Goal: Information Seeking & Learning: Learn about a topic

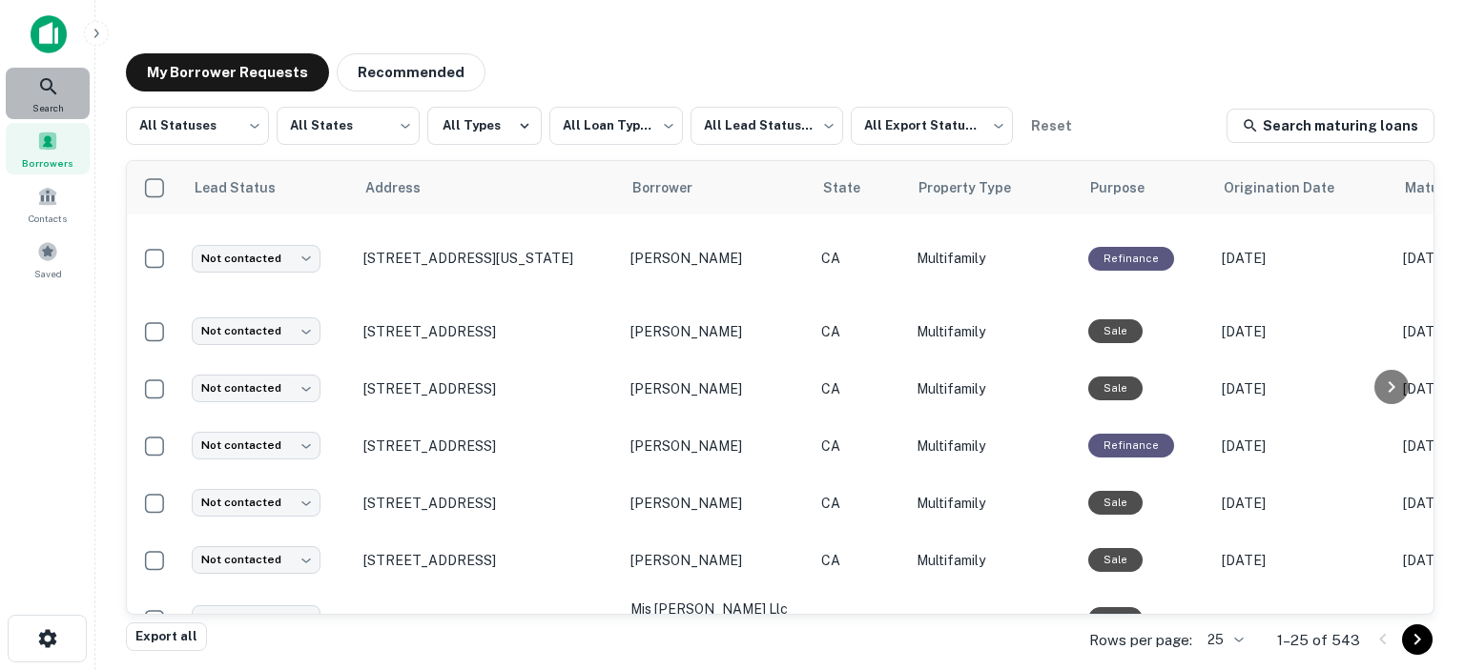
click at [55, 83] on icon at bounding box center [48, 86] width 23 height 23
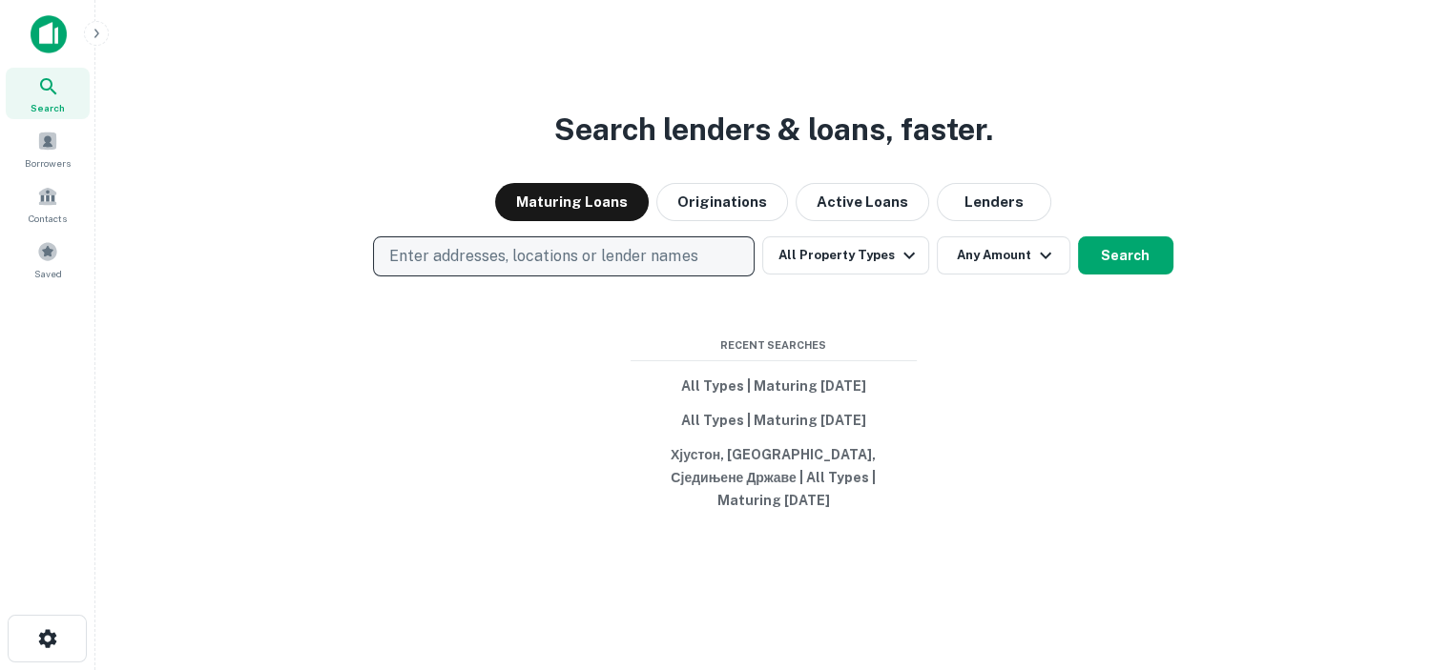
click at [649, 268] on p "Enter addresses, locations or lender names" at bounding box center [543, 256] width 308 height 23
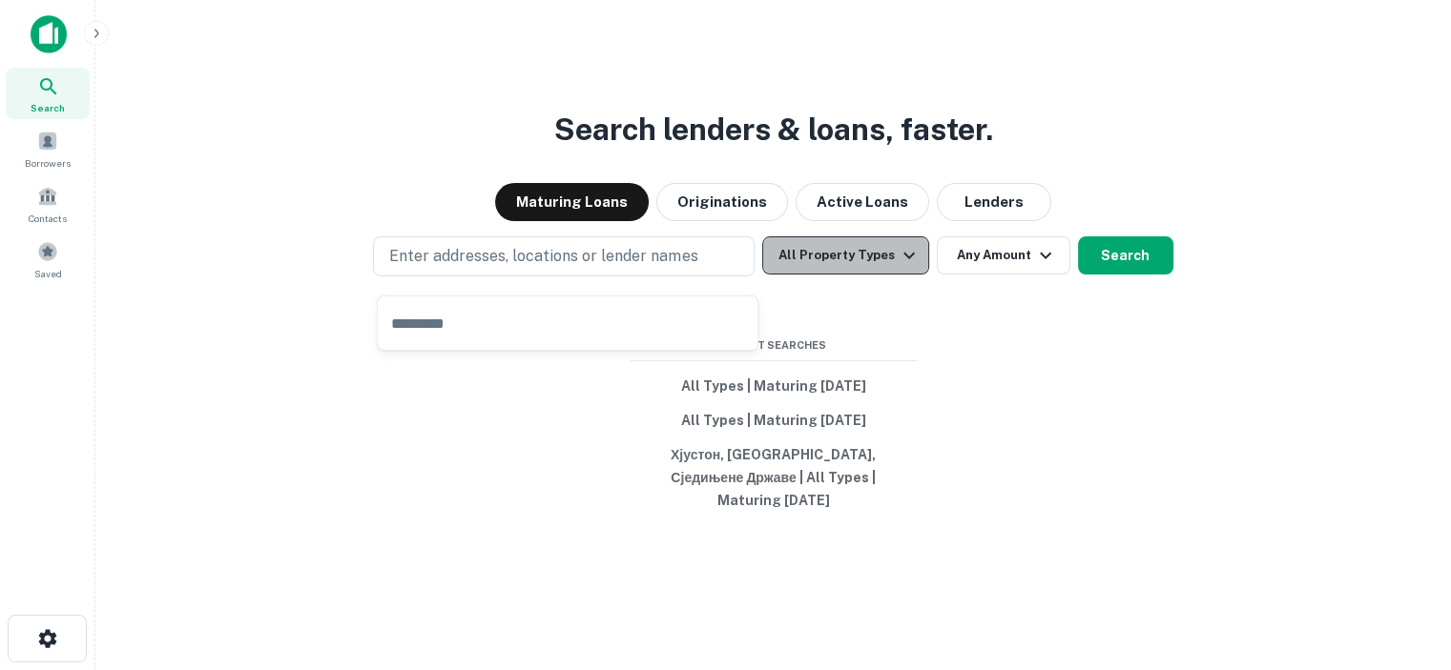
click at [865, 275] on button "All Property Types" at bounding box center [845, 256] width 166 height 38
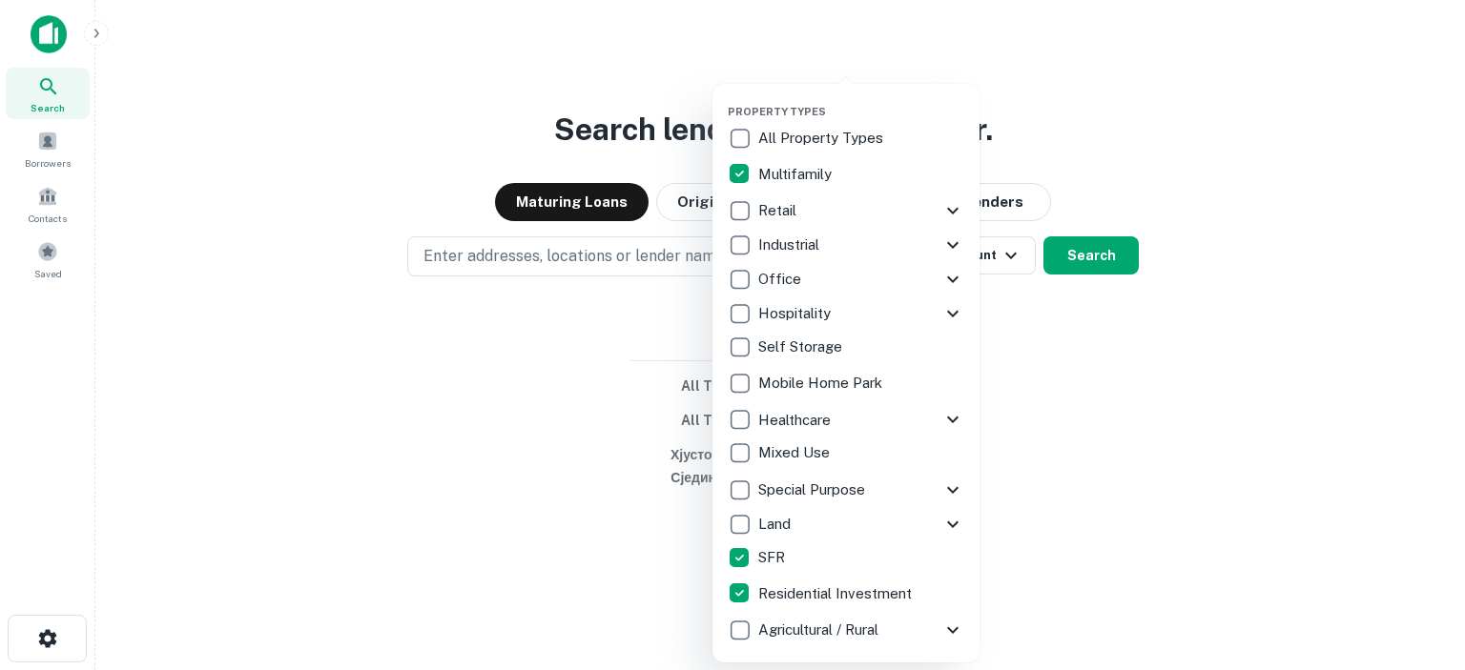
click at [614, 552] on div at bounding box center [732, 335] width 1465 height 670
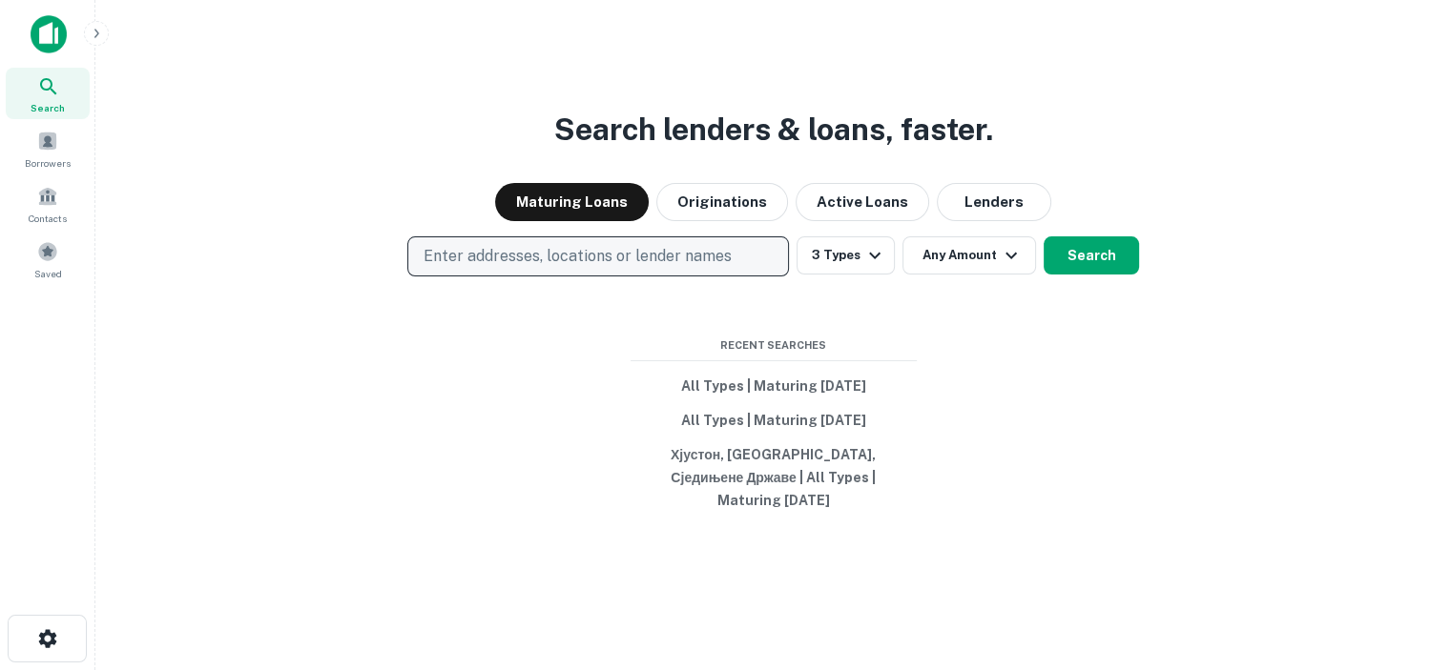
click at [607, 266] on p "Enter addresses, locations or lender names" at bounding box center [577, 256] width 308 height 23
type input "***"
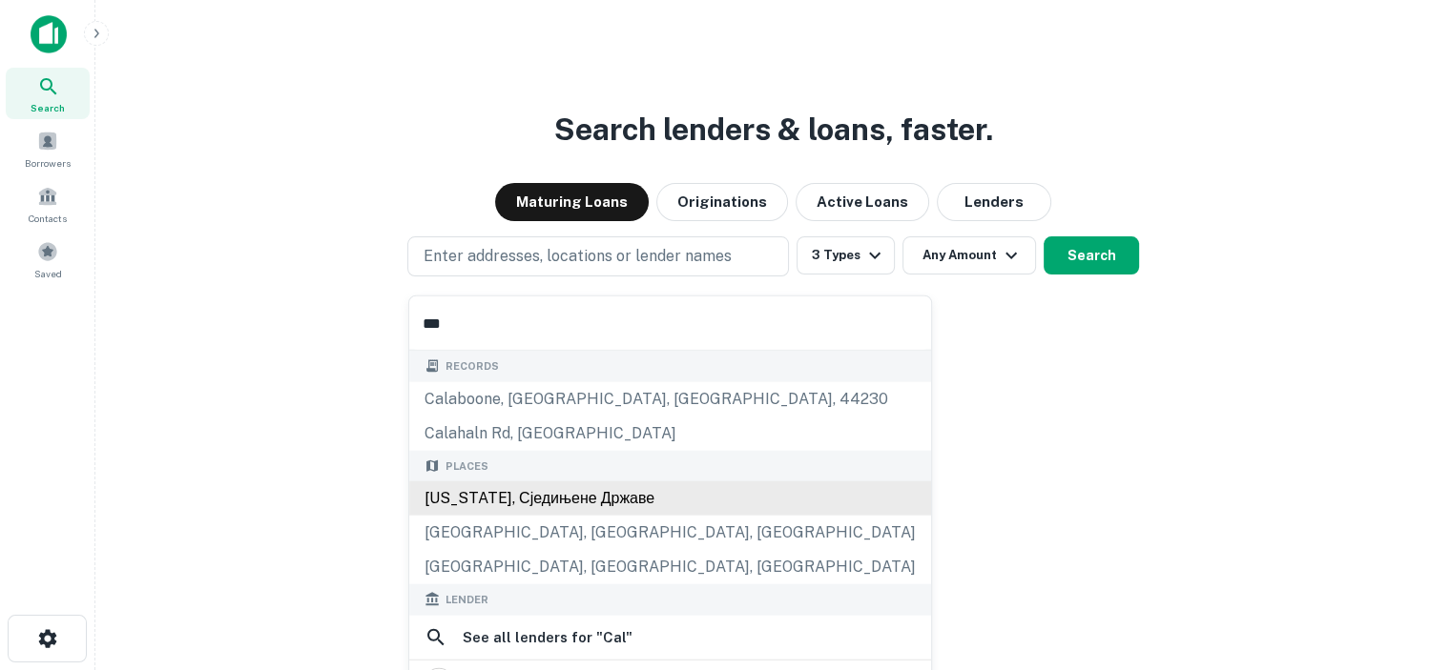
click at [586, 499] on div "California, Сједињене Државе" at bounding box center [670, 499] width 522 height 34
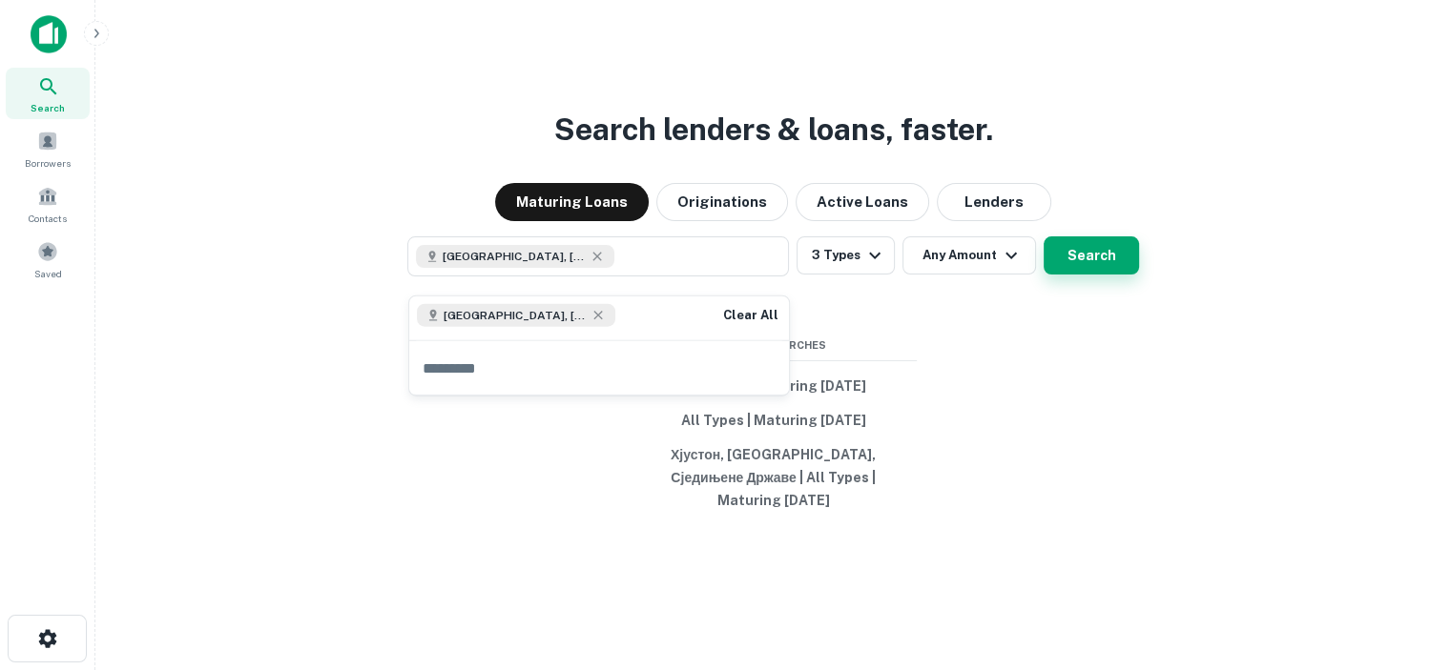
click at [1122, 269] on button "Search" at bounding box center [1090, 256] width 95 height 38
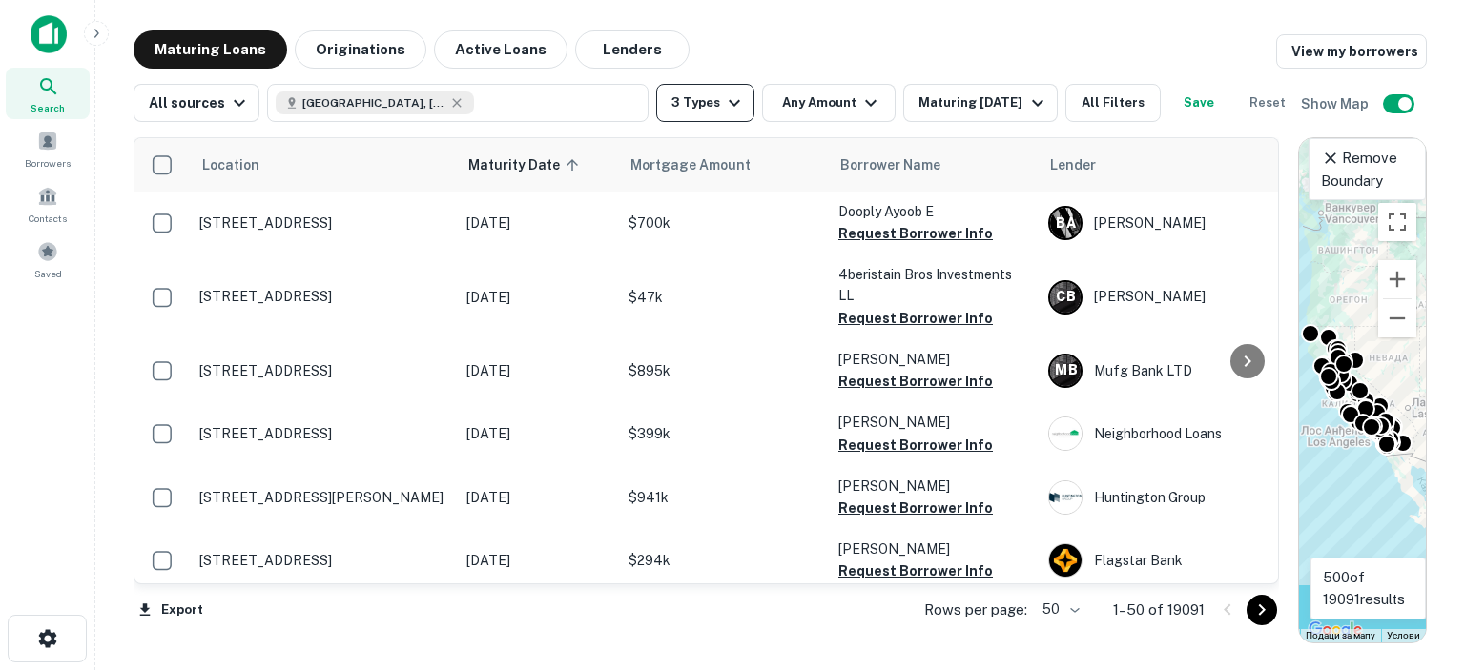
click at [723, 103] on icon "button" at bounding box center [734, 103] width 23 height 23
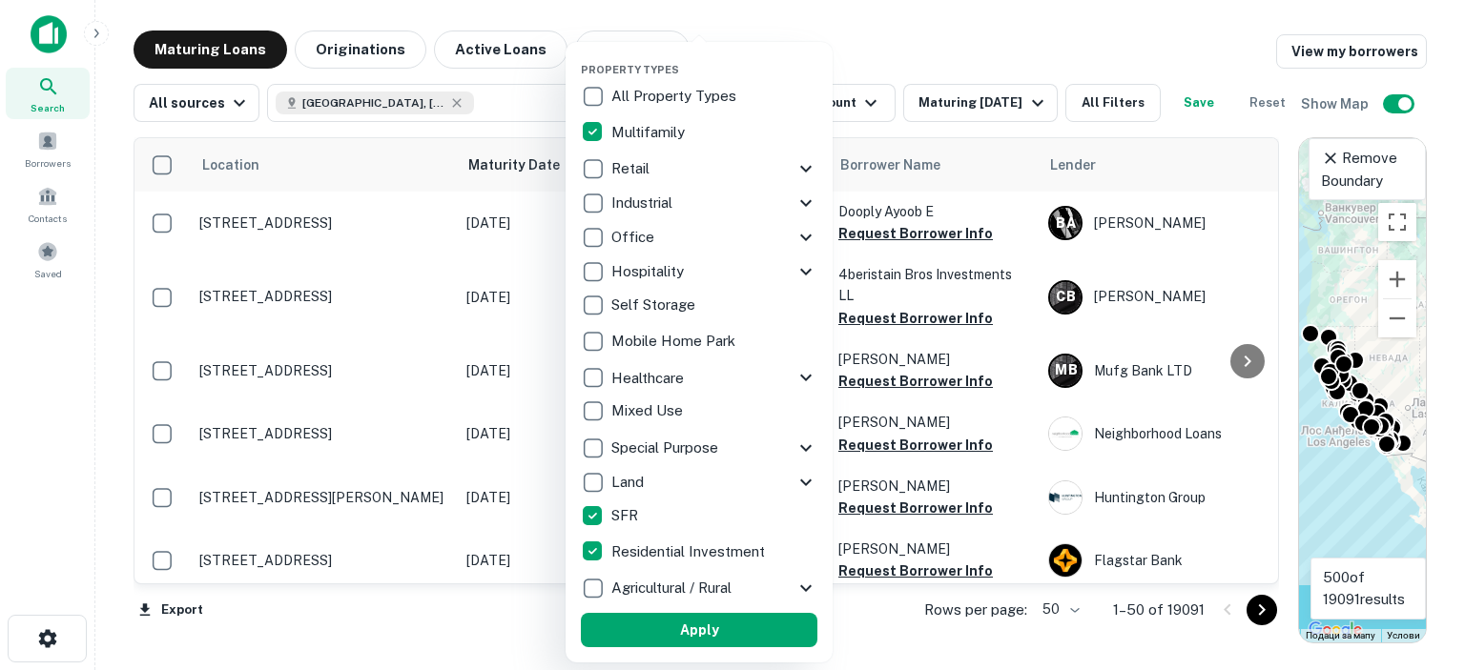
click at [838, 18] on div at bounding box center [732, 335] width 1465 height 670
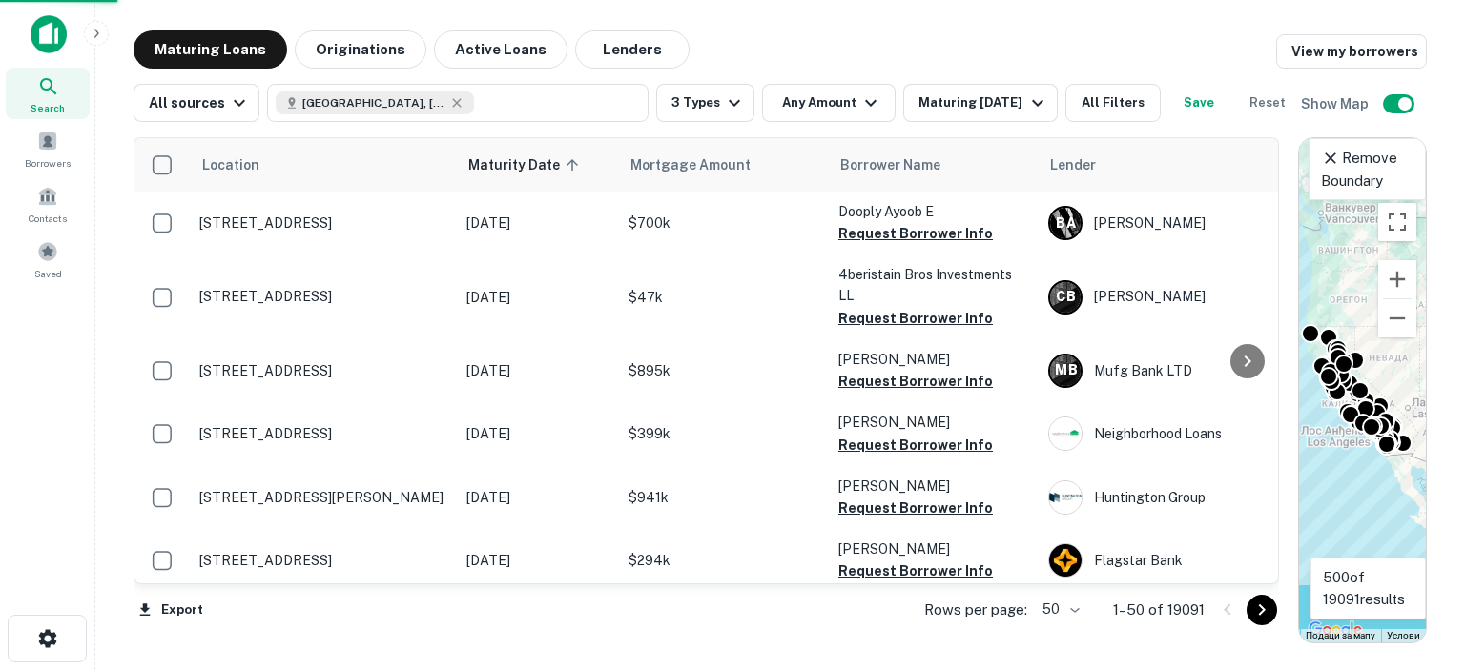
drag, startPoint x: 908, startPoint y: 50, endPoint x: 862, endPoint y: 102, distance: 69.6
click at [908, 50] on div at bounding box center [732, 335] width 1465 height 670
click at [866, 103] on div at bounding box center [732, 335] width 1465 height 670
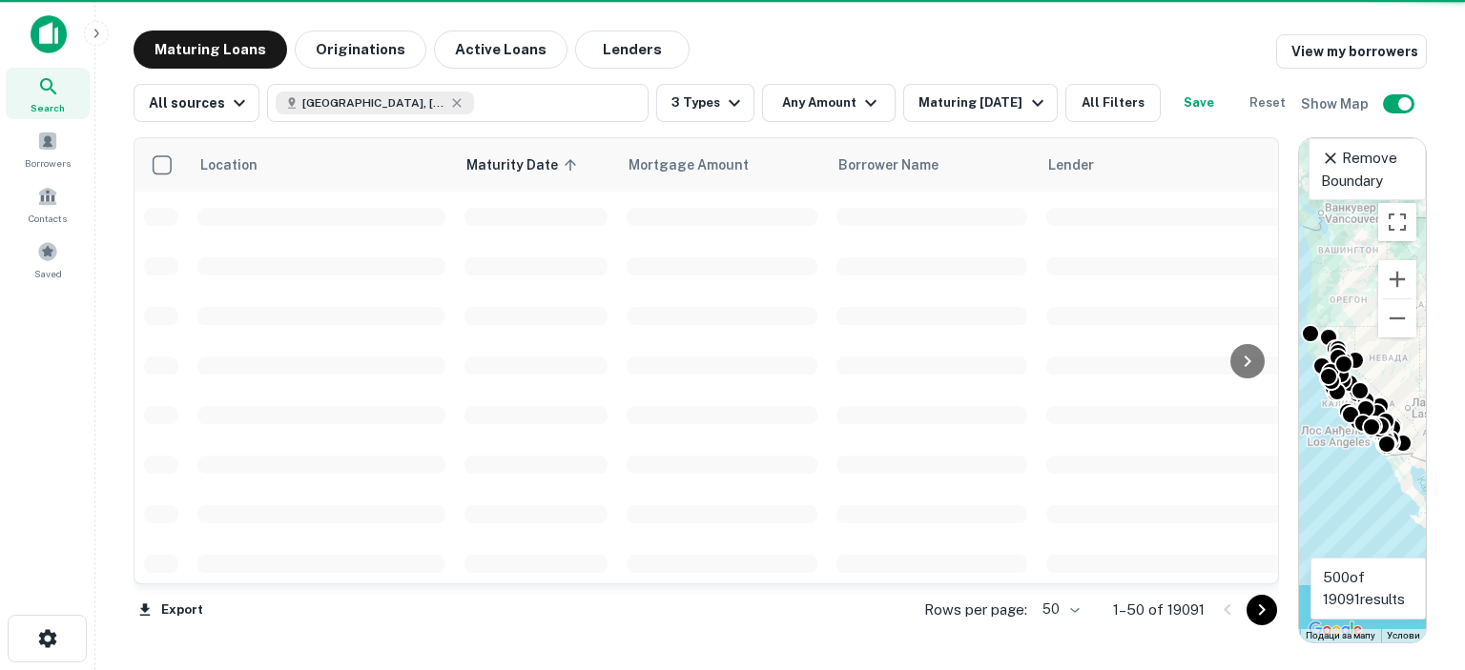
click at [862, 102] on div at bounding box center [732, 335] width 1465 height 670
click at [849, 107] on div at bounding box center [732, 335] width 1465 height 670
click at [799, 108] on div "Property Types All Property Types Multifamily Retail Storefront Auto Shop Bar S…" at bounding box center [699, 254] width 200 height 349
click at [852, 110] on div at bounding box center [732, 335] width 1465 height 670
click at [981, 107] on div at bounding box center [732, 335] width 1465 height 670
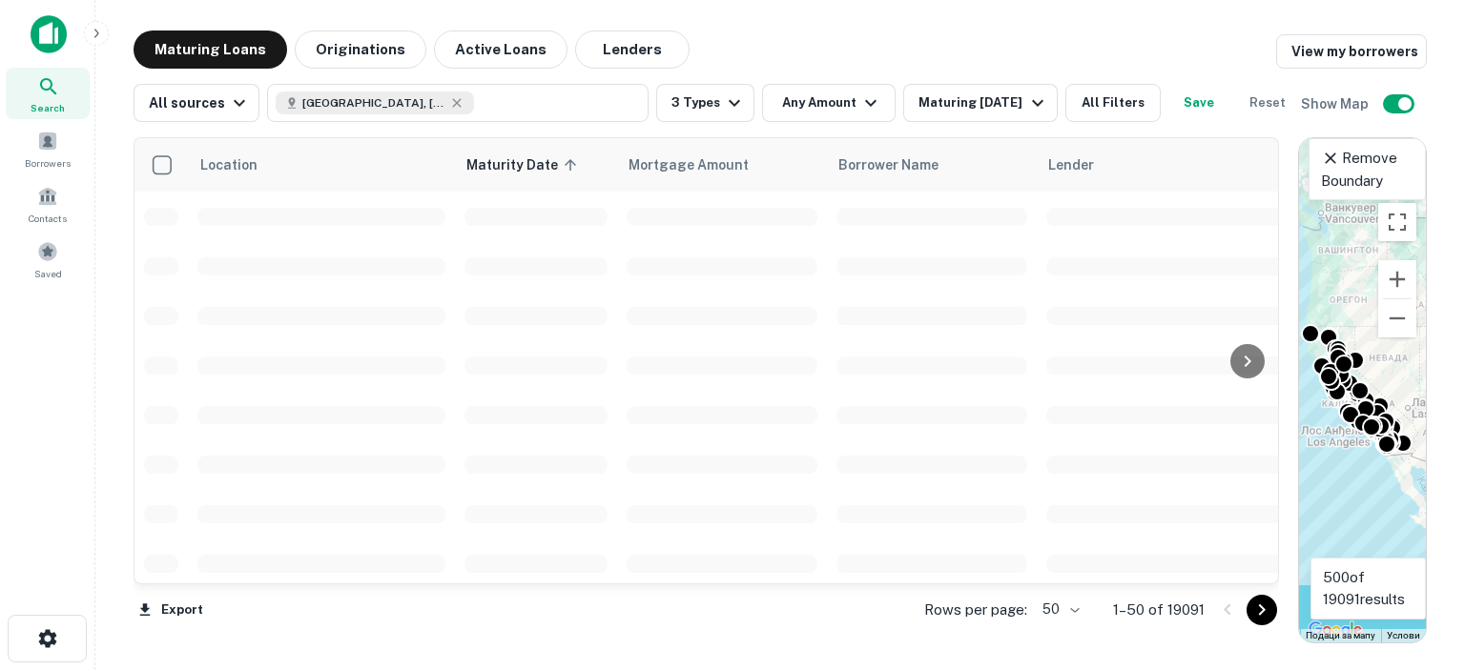
click at [1030, 102] on icon "button" at bounding box center [1037, 103] width 23 height 23
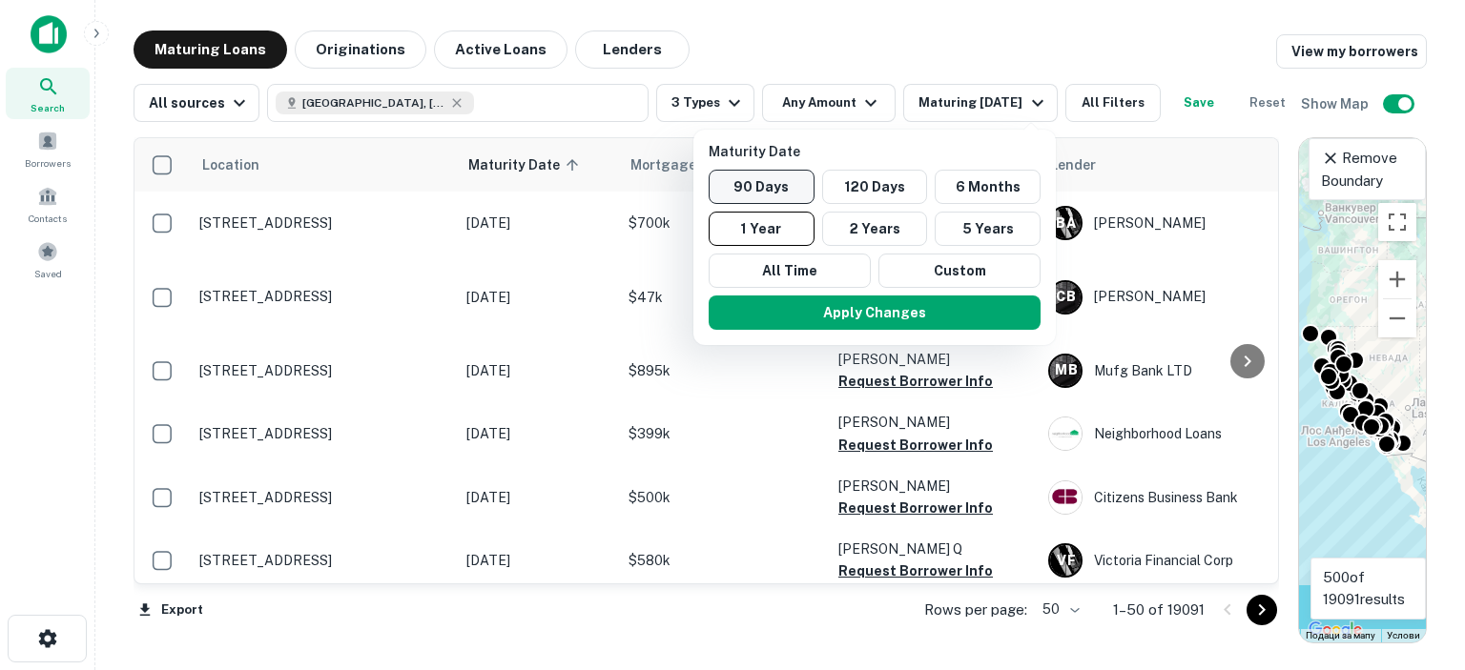
click at [783, 186] on button "90 Days" at bounding box center [762, 187] width 106 height 34
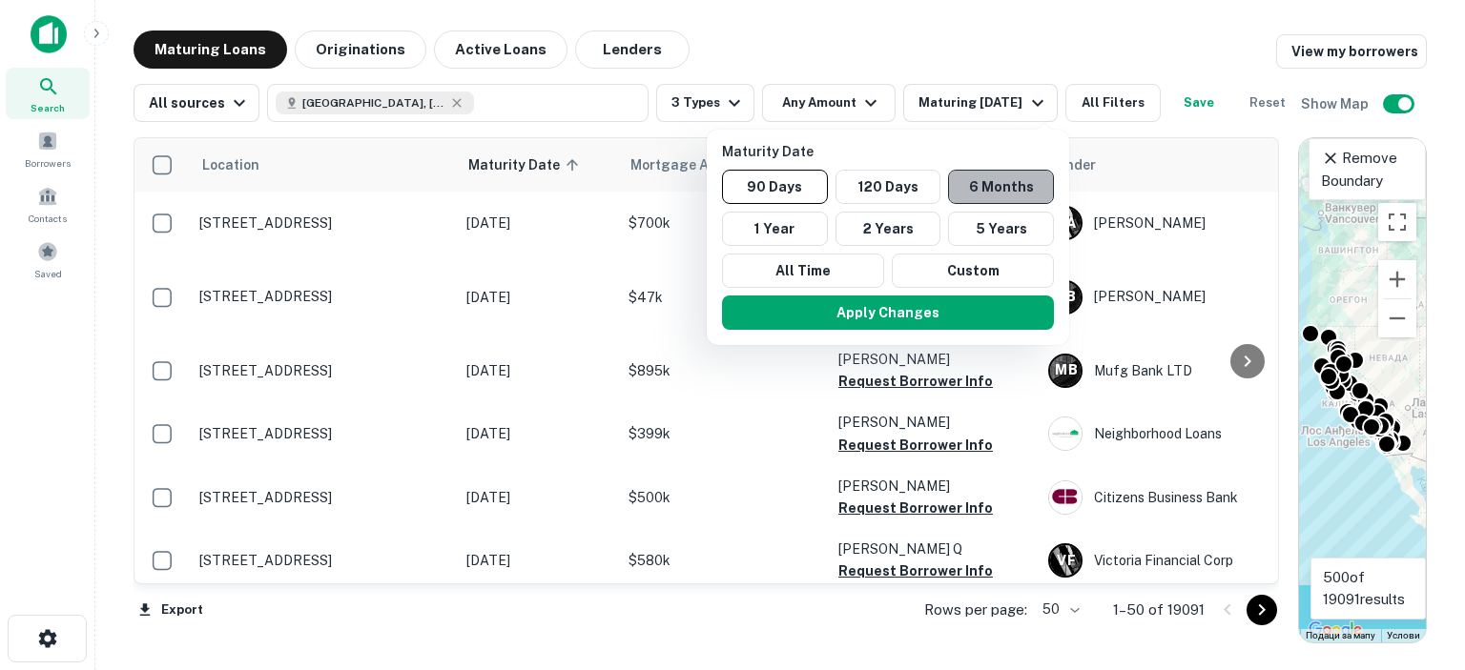
click at [975, 183] on button "6 Months" at bounding box center [1001, 187] width 106 height 34
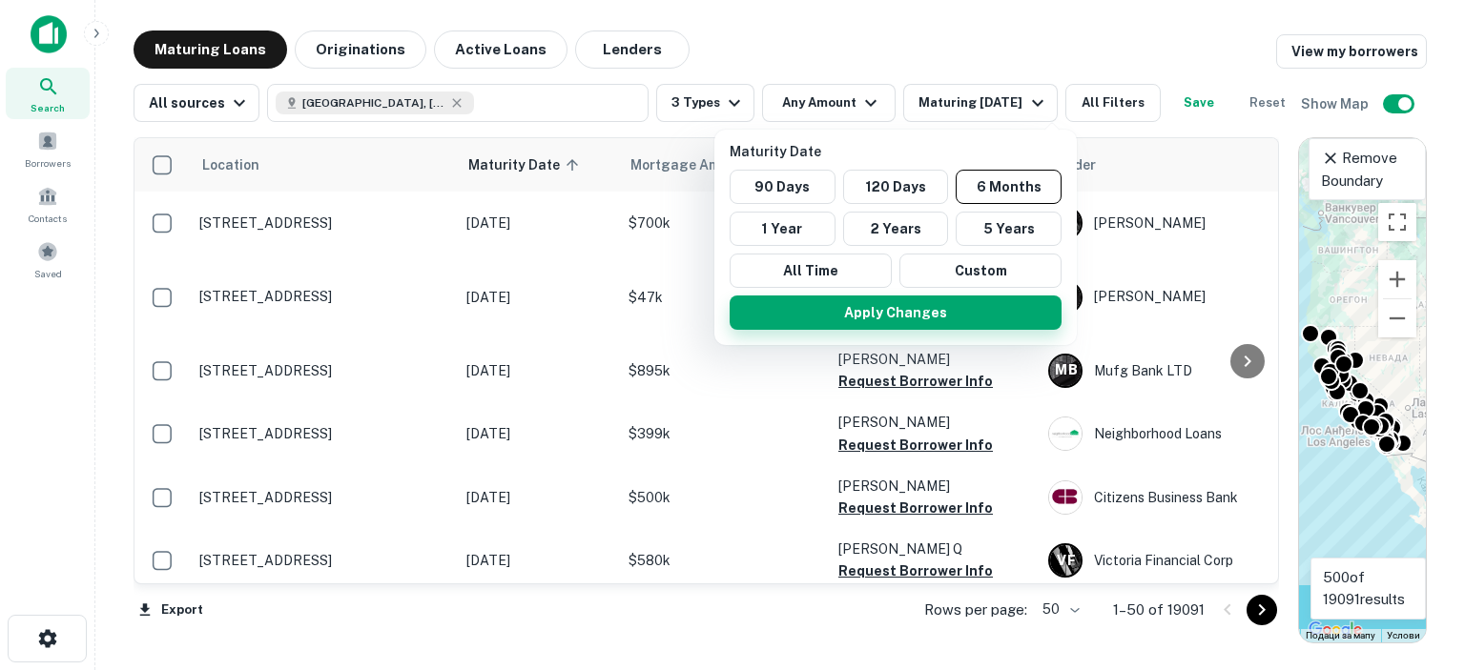
click at [890, 322] on button "Apply Changes" at bounding box center [896, 313] width 332 height 34
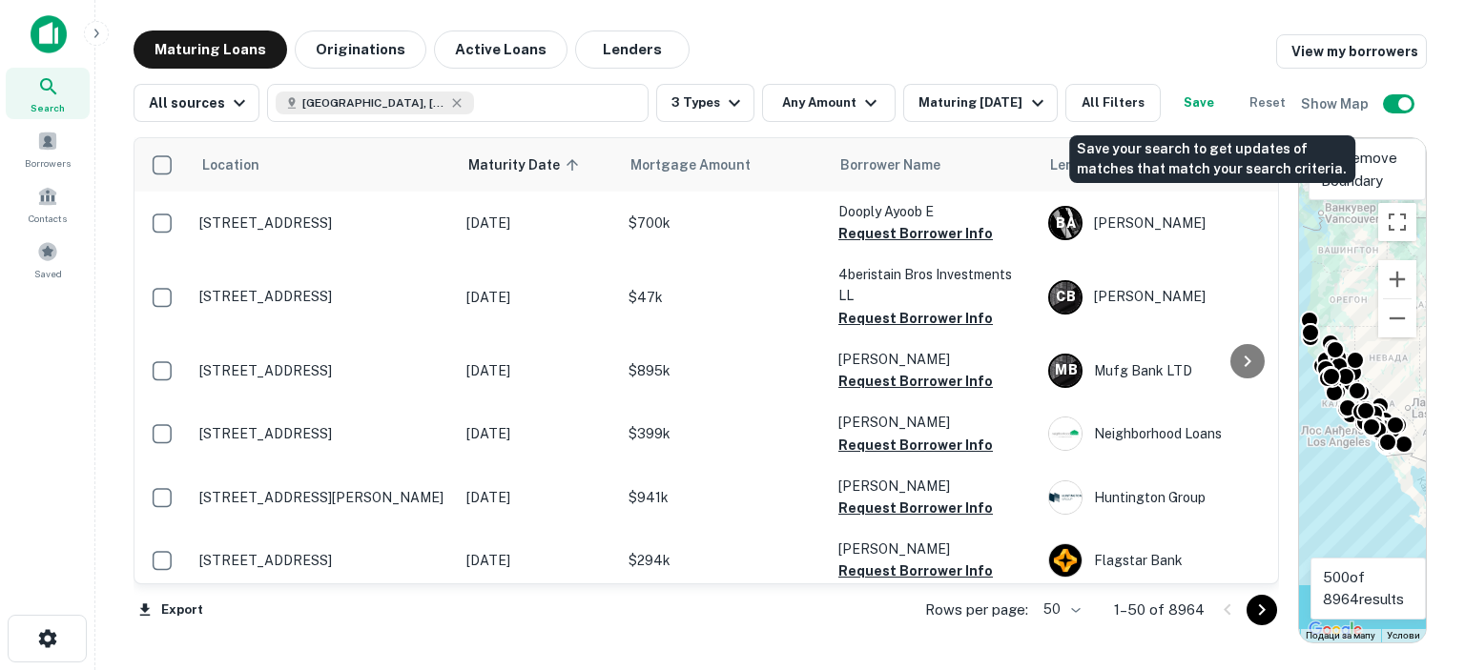
click at [1213, 103] on button "Save" at bounding box center [1198, 103] width 61 height 38
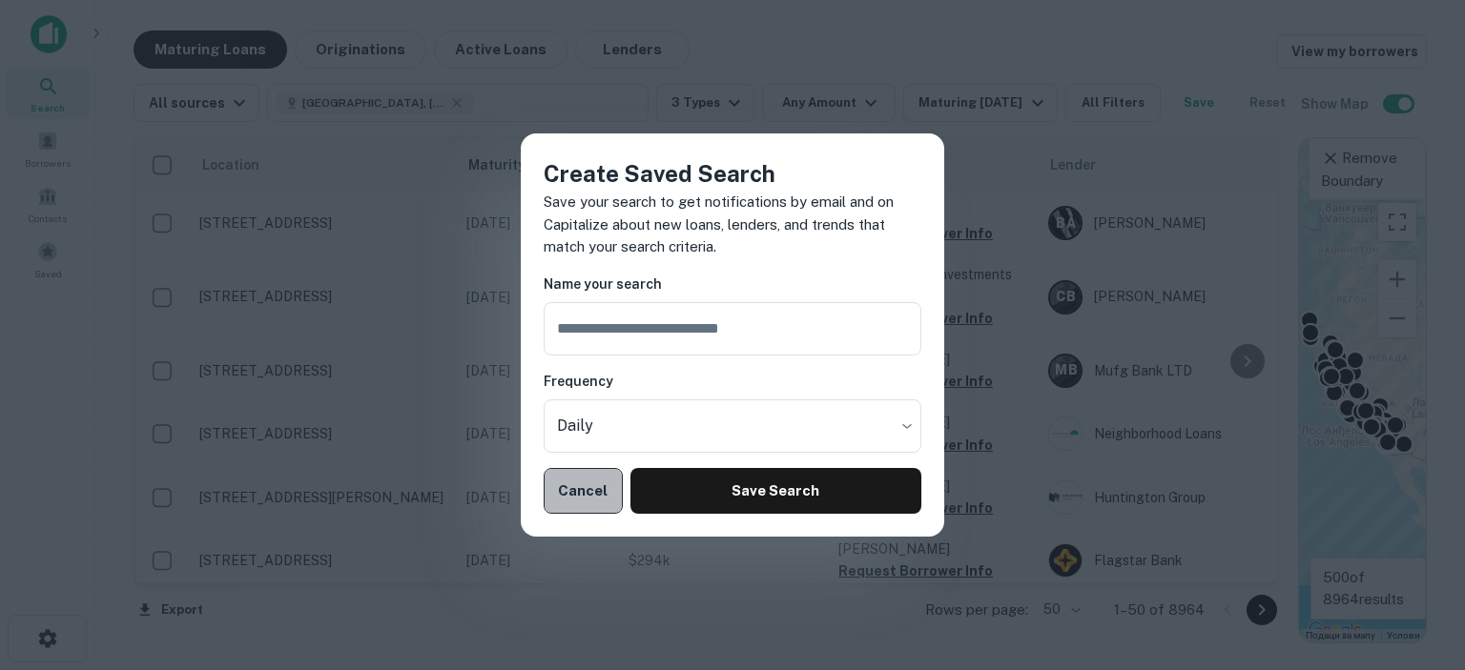
click at [567, 496] on button "Cancel" at bounding box center [583, 491] width 79 height 46
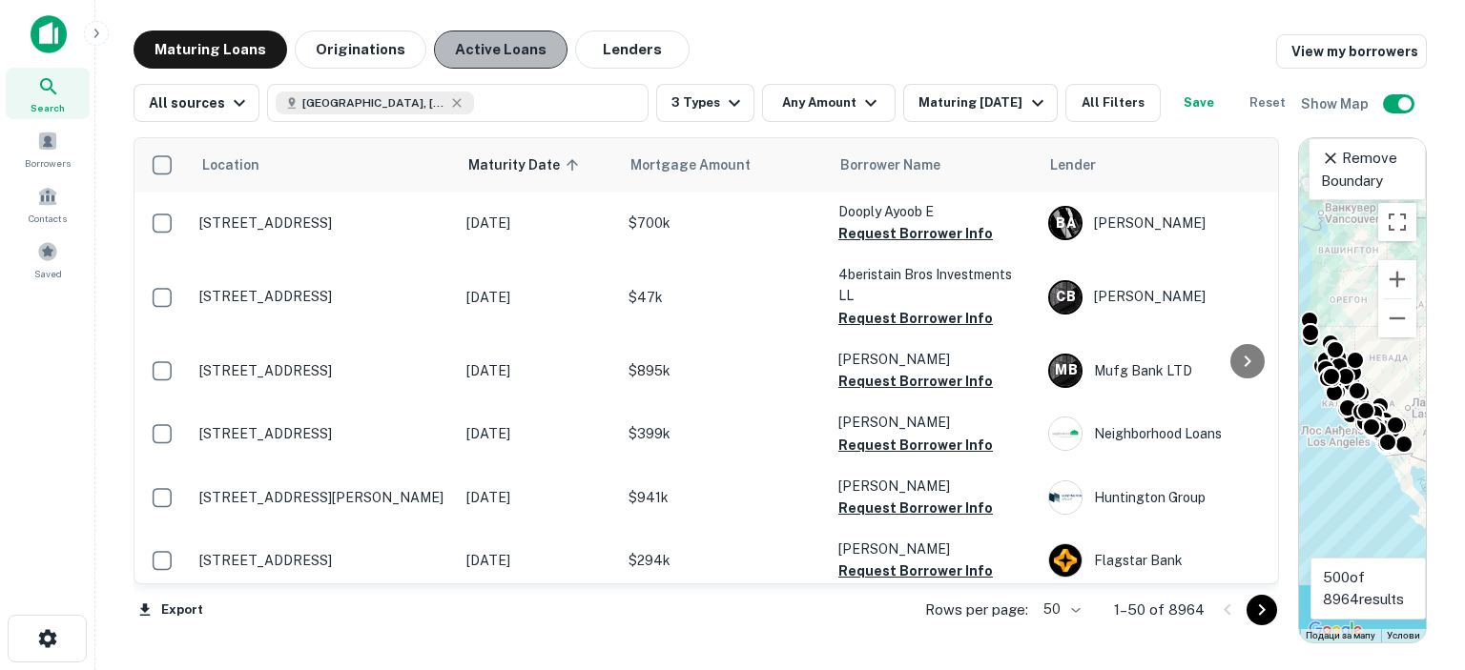
click at [485, 52] on button "Active Loans" at bounding box center [501, 50] width 134 height 38
click at [366, 41] on button "Originations" at bounding box center [361, 50] width 132 height 38
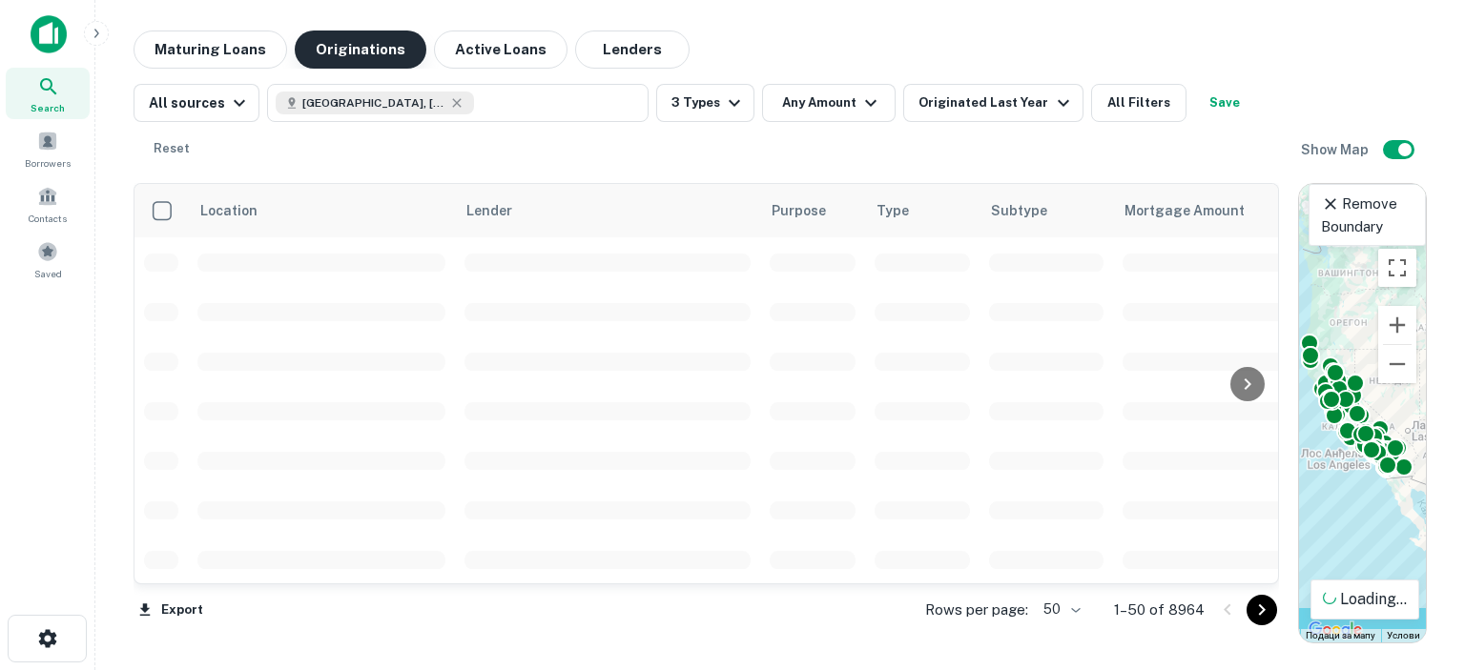
click at [462, 49] on button "Active Loans" at bounding box center [501, 50] width 134 height 38
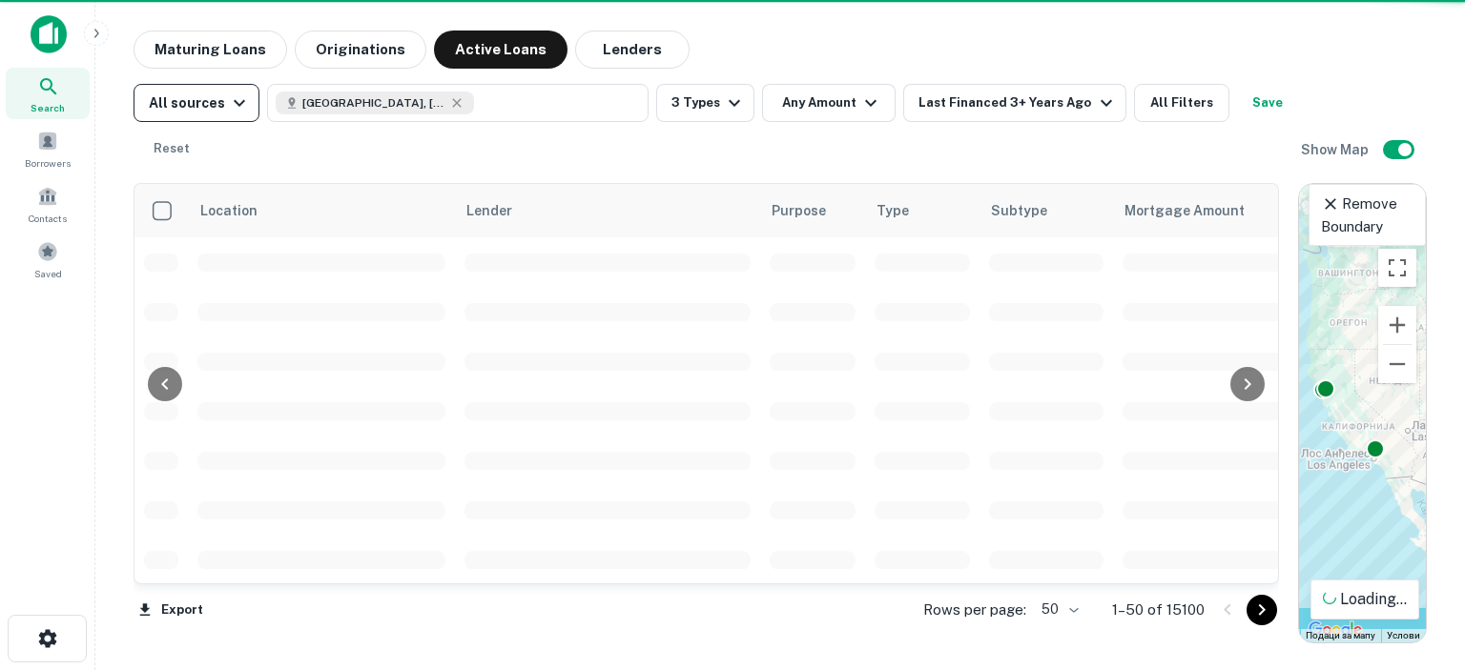
click at [230, 102] on icon "button" at bounding box center [239, 103] width 23 height 23
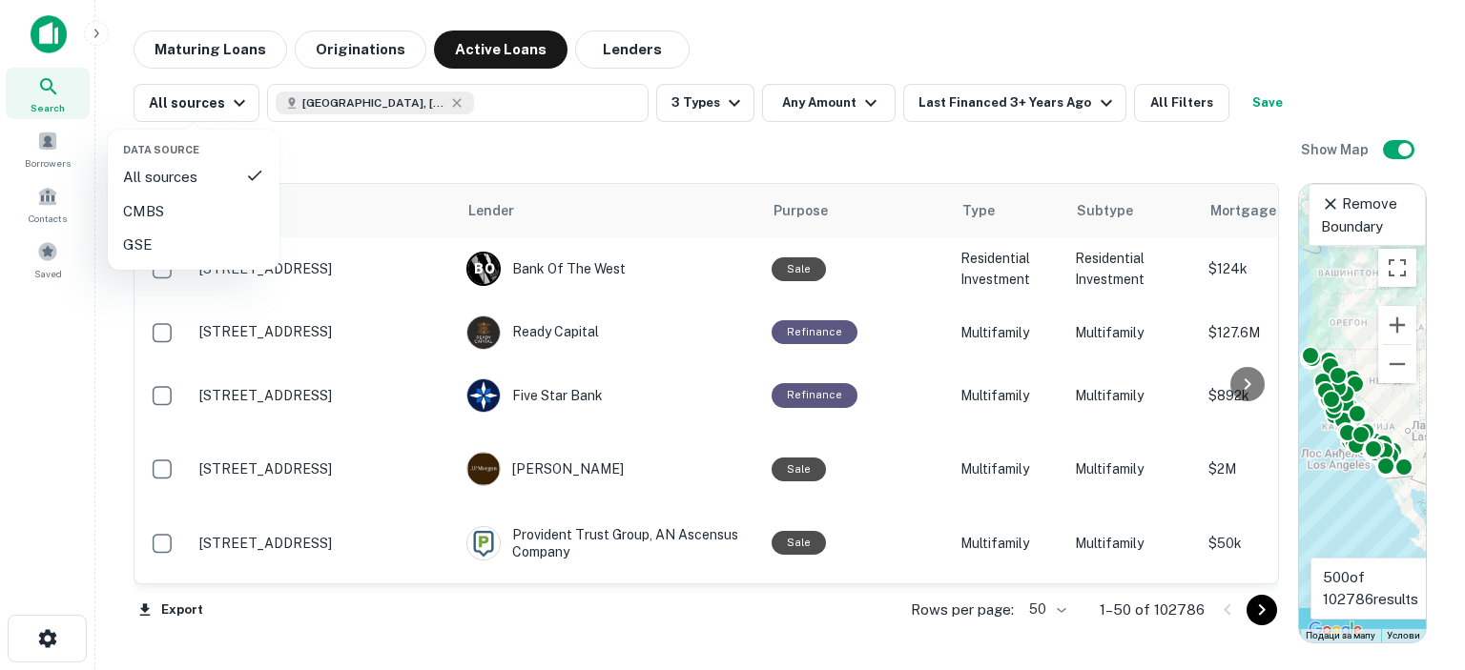
click at [385, 155] on div at bounding box center [732, 335] width 1465 height 670
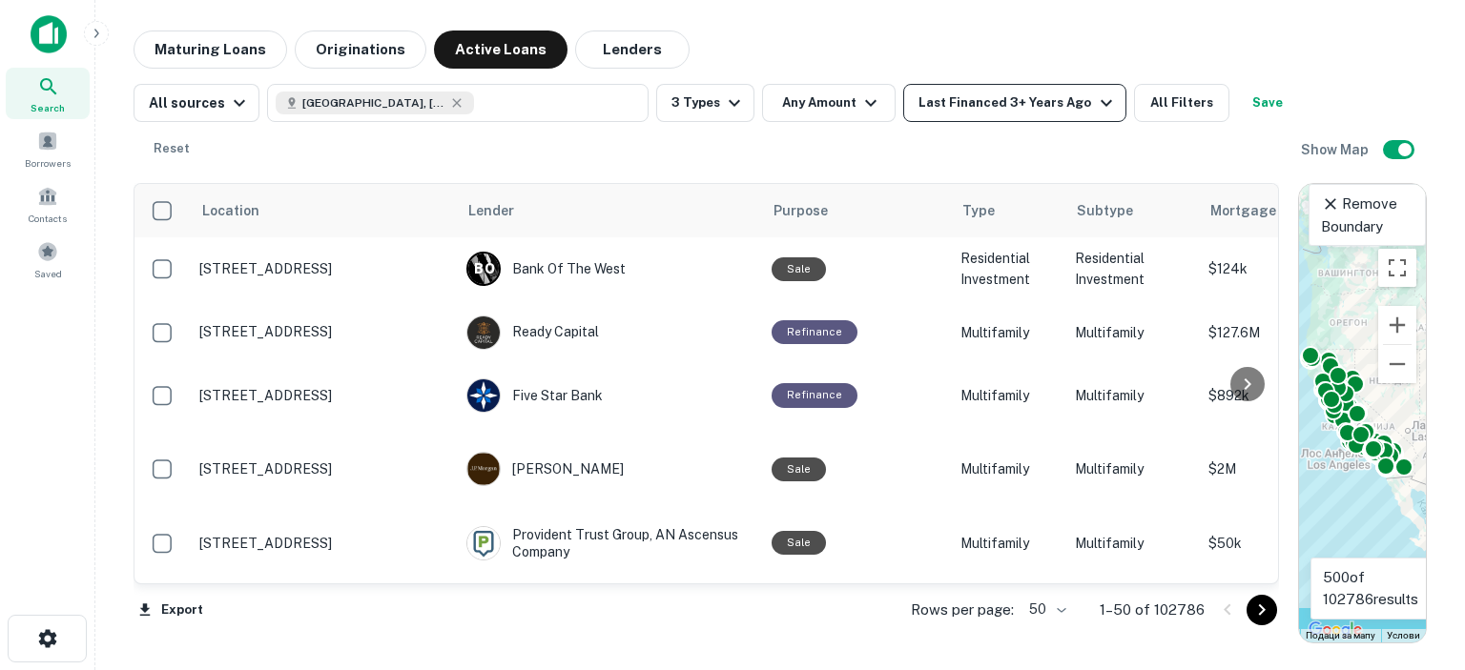
click at [1095, 105] on icon "button" at bounding box center [1106, 103] width 23 height 23
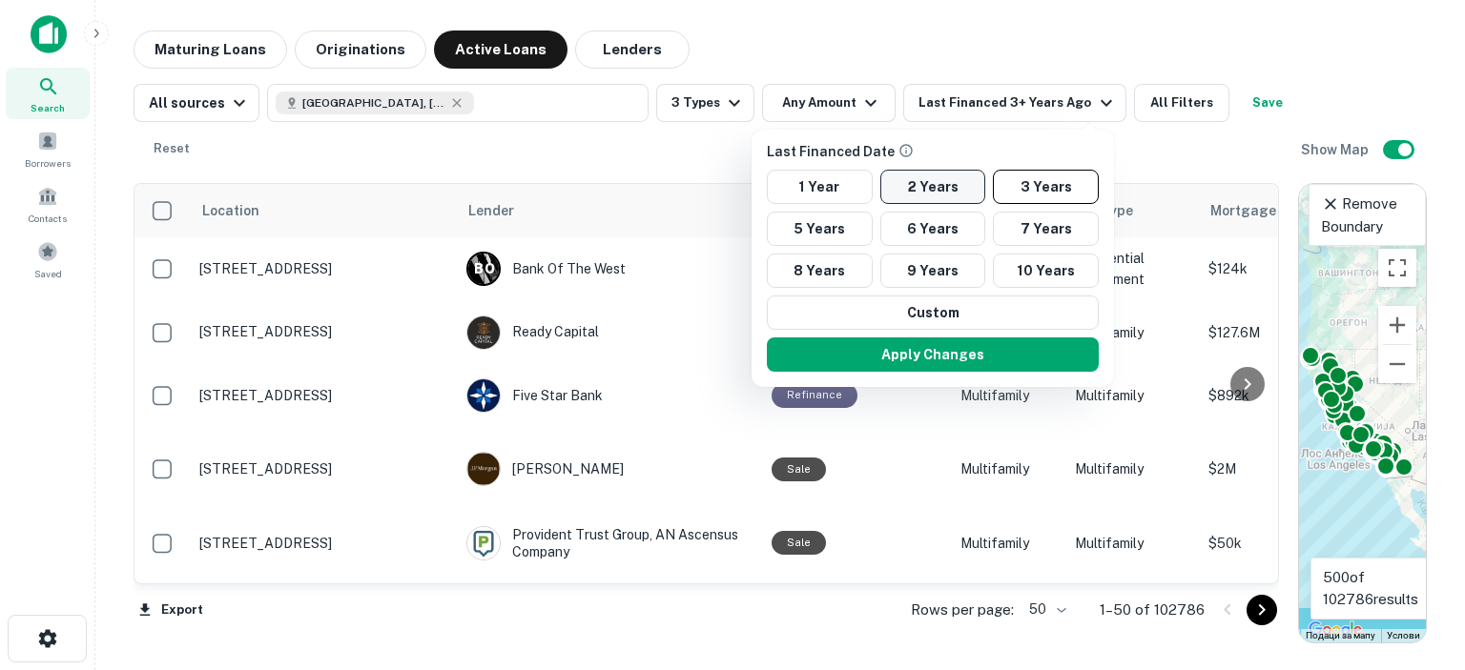
click at [933, 194] on button "2 Years" at bounding box center [933, 187] width 106 height 34
click at [937, 352] on button "Apply Changes" at bounding box center [932, 355] width 332 height 34
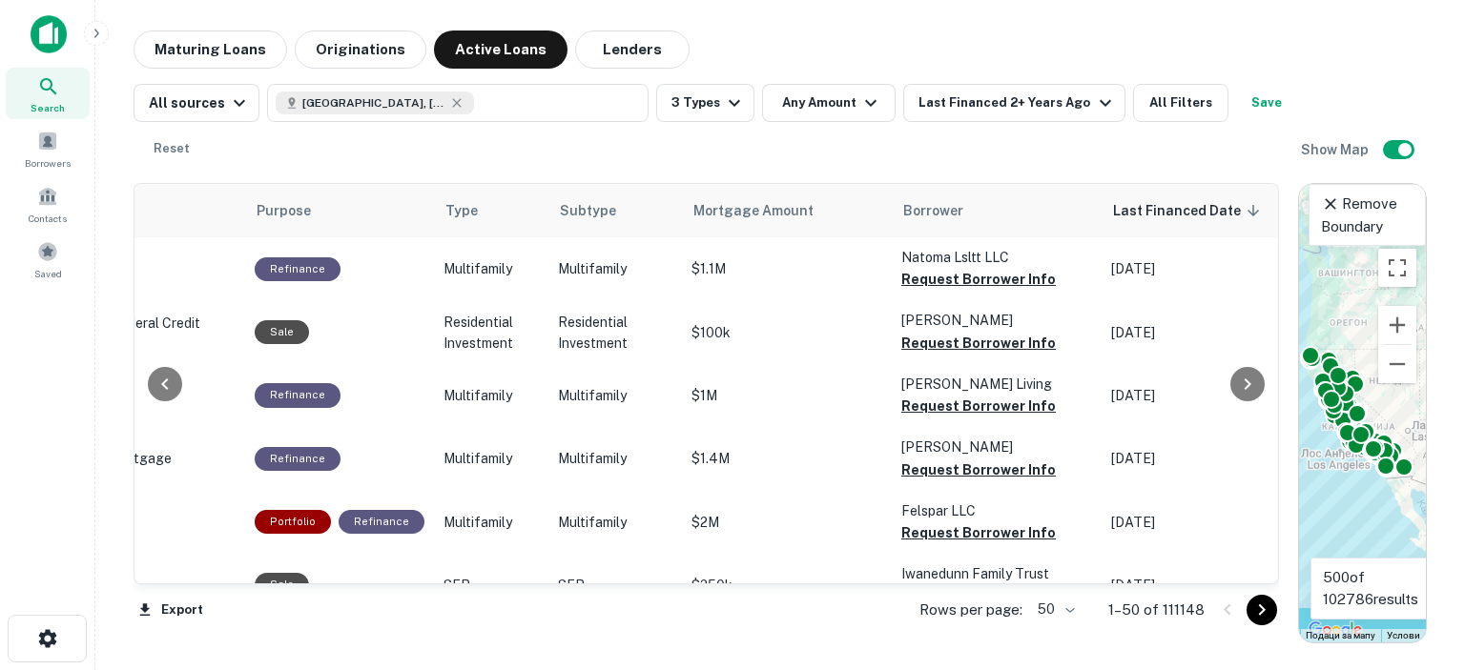
scroll to position [0, 254]
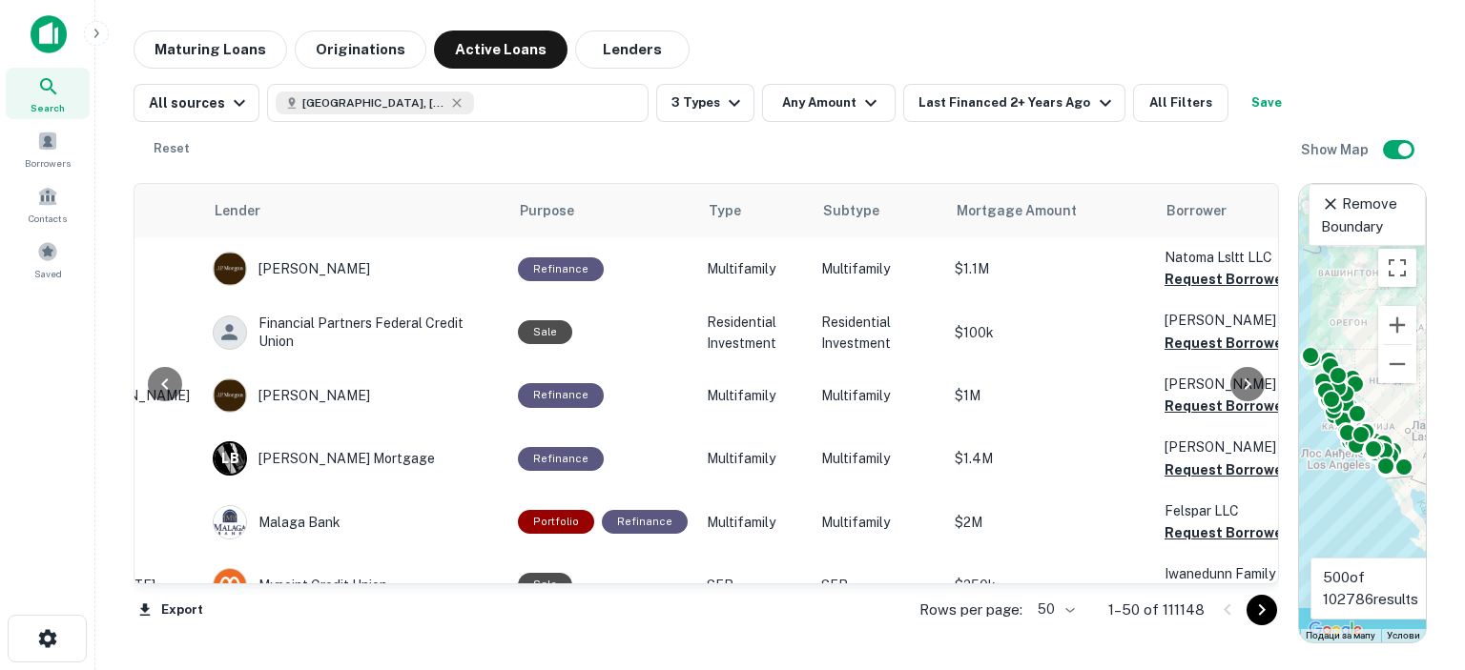
click at [227, 52] on button "Maturing Loans" at bounding box center [211, 50] width 154 height 38
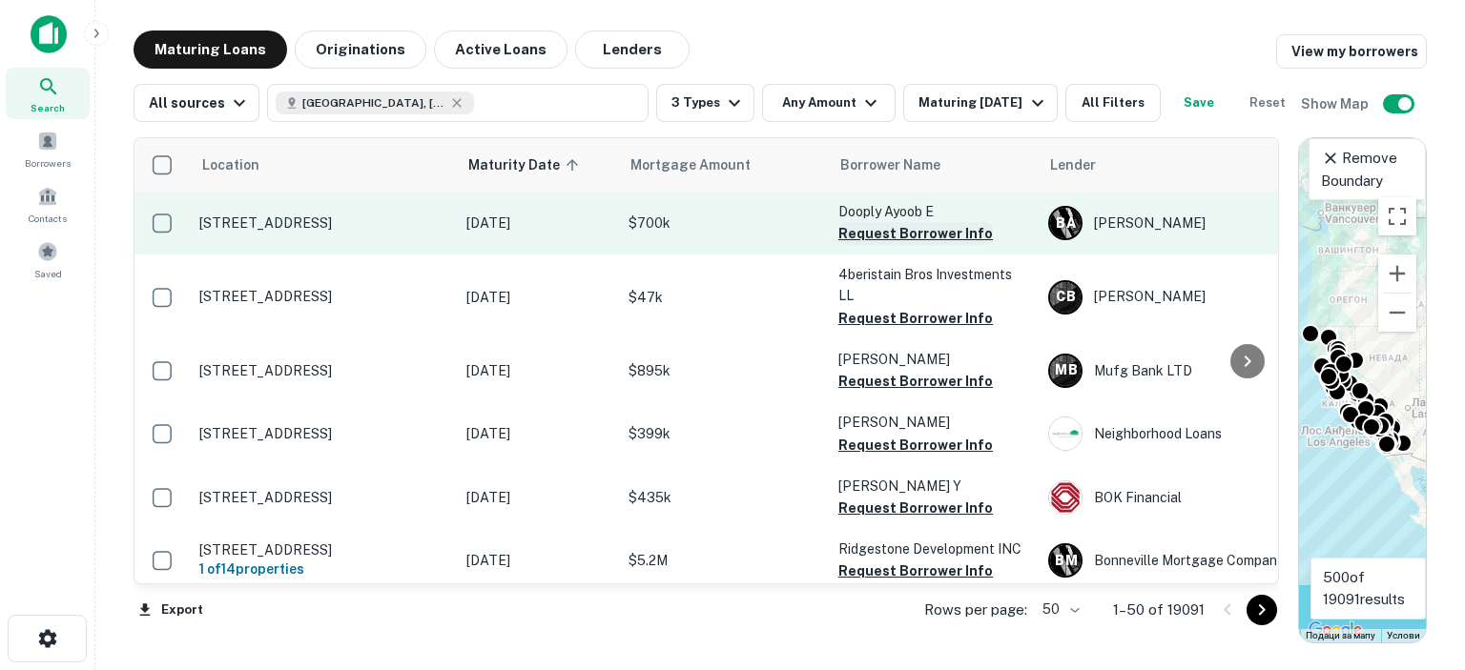
drag, startPoint x: 847, startPoint y: 228, endPoint x: 847, endPoint y: 238, distance: 10.5
click at [848, 228] on button "Request Borrower Info" at bounding box center [915, 233] width 155 height 23
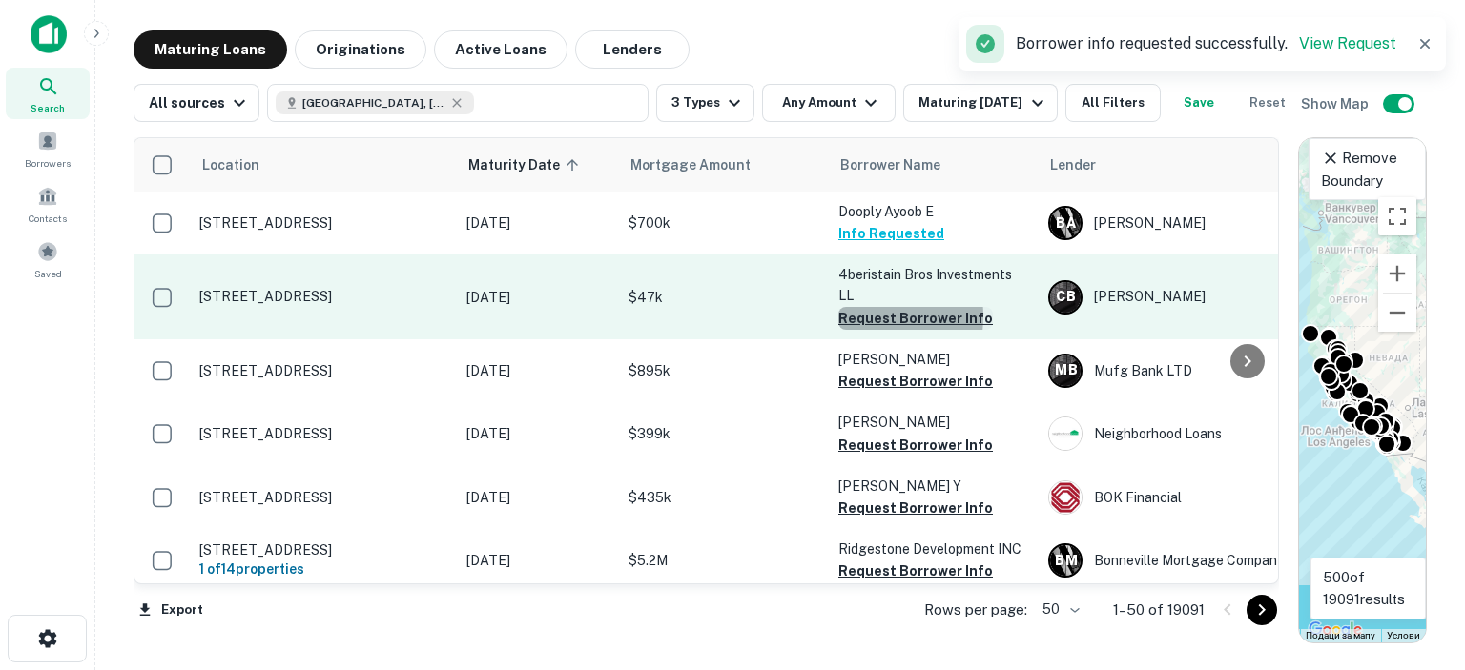
click at [862, 317] on button "Request Borrower Info" at bounding box center [915, 318] width 155 height 23
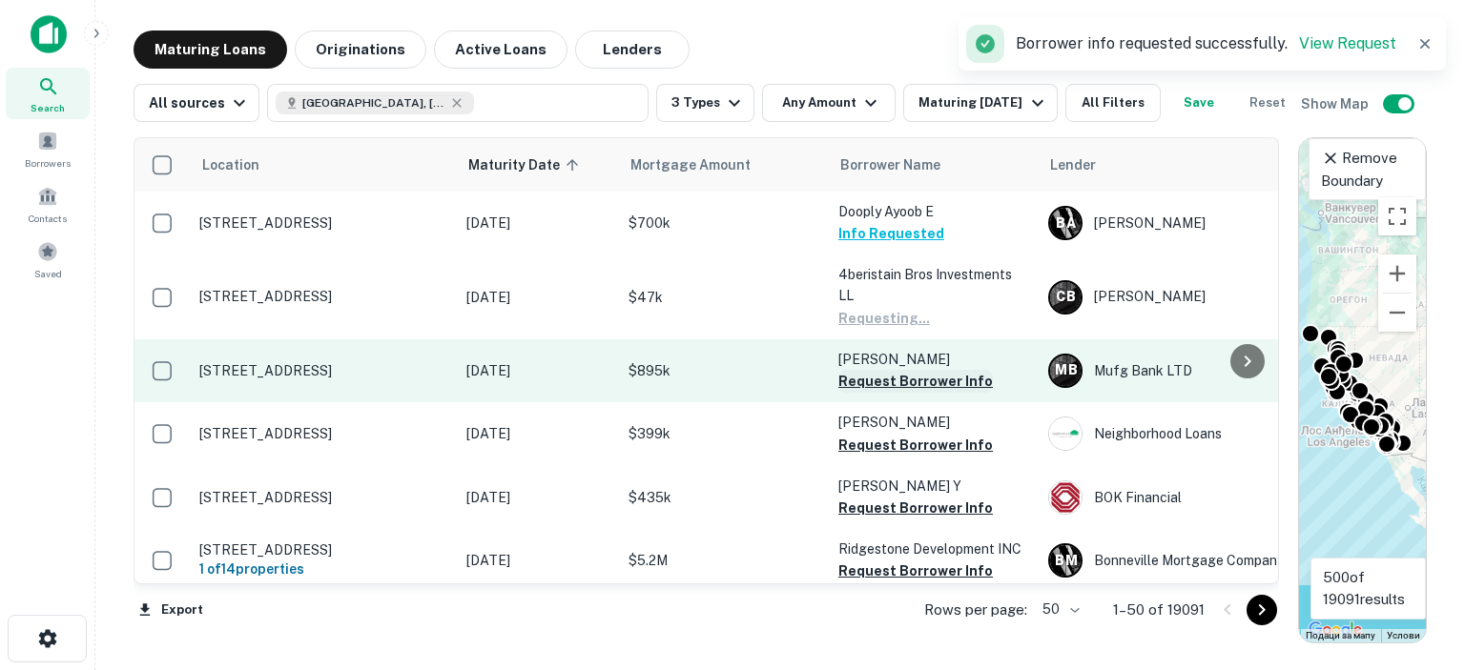
click at [862, 384] on button "Request Borrower Info" at bounding box center [915, 381] width 155 height 23
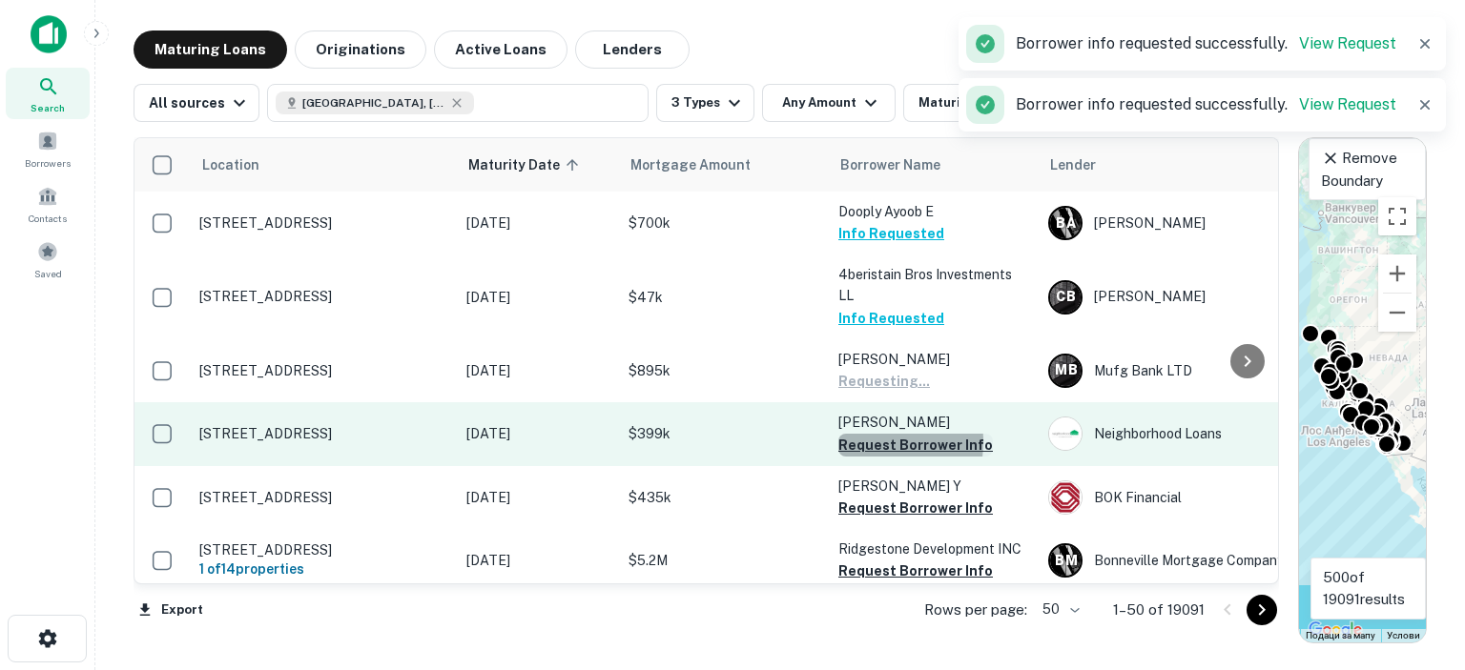
click at [856, 442] on button "Request Borrower Info" at bounding box center [915, 445] width 155 height 23
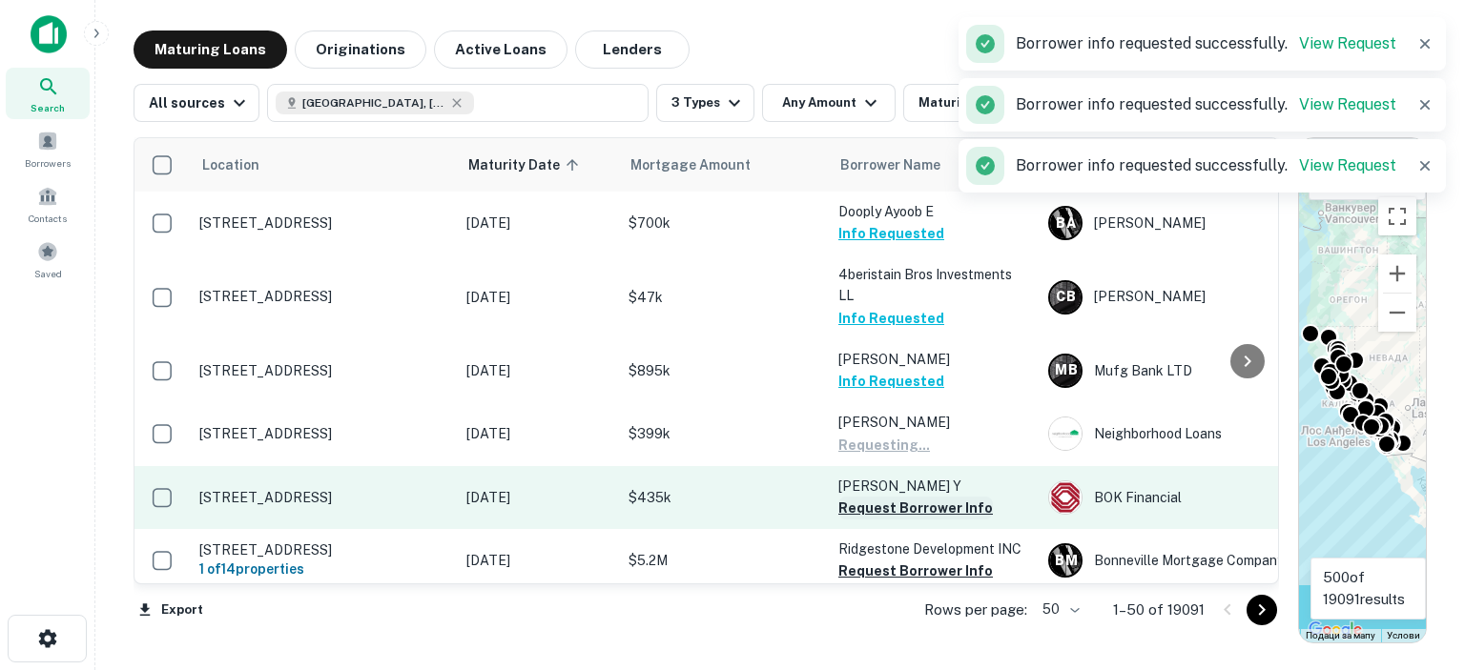
click at [847, 511] on button "Request Borrower Info" at bounding box center [915, 508] width 155 height 23
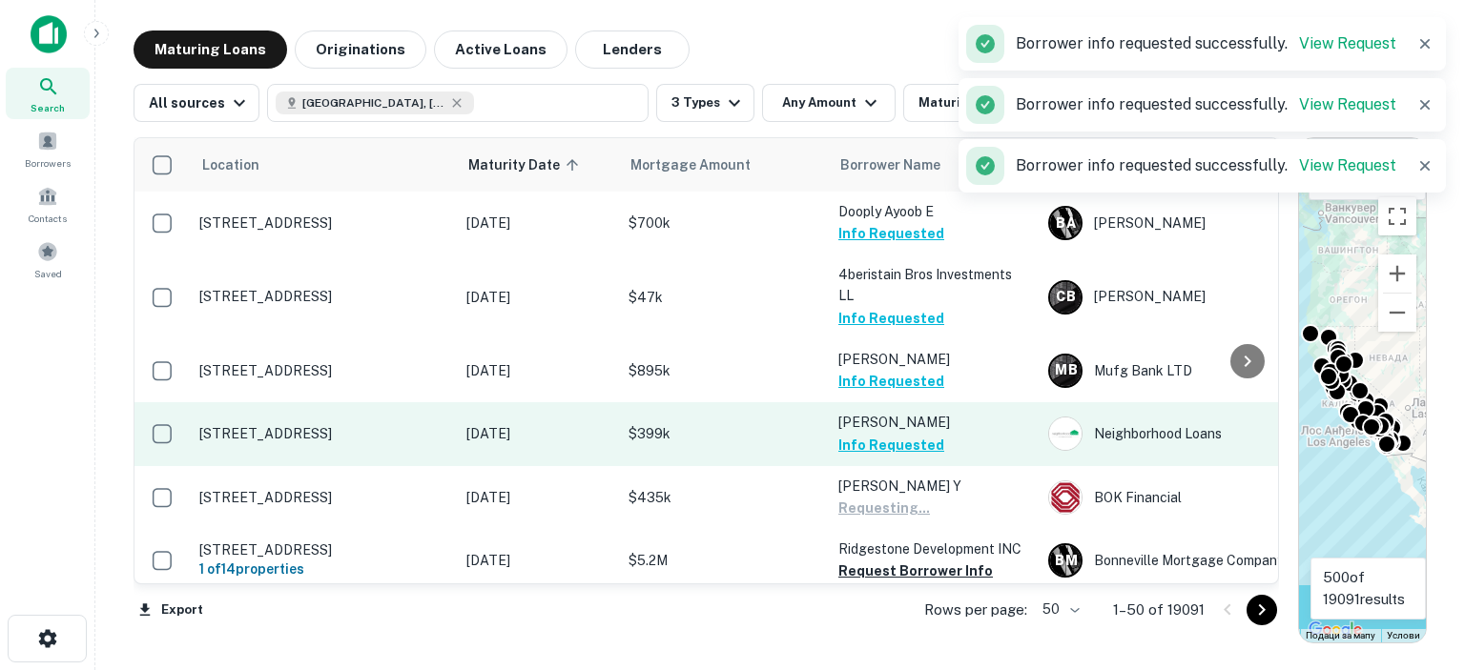
scroll to position [95, 0]
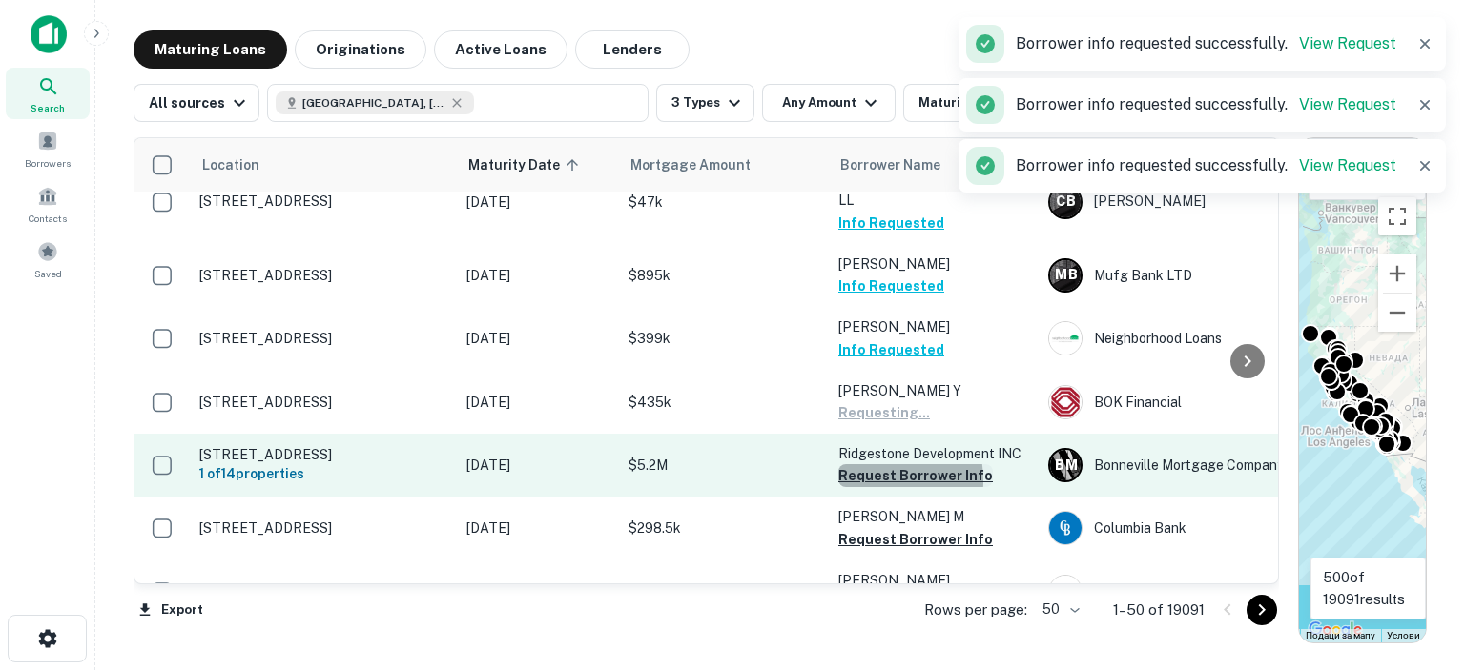
click at [868, 486] on button "Request Borrower Info" at bounding box center [915, 475] width 155 height 23
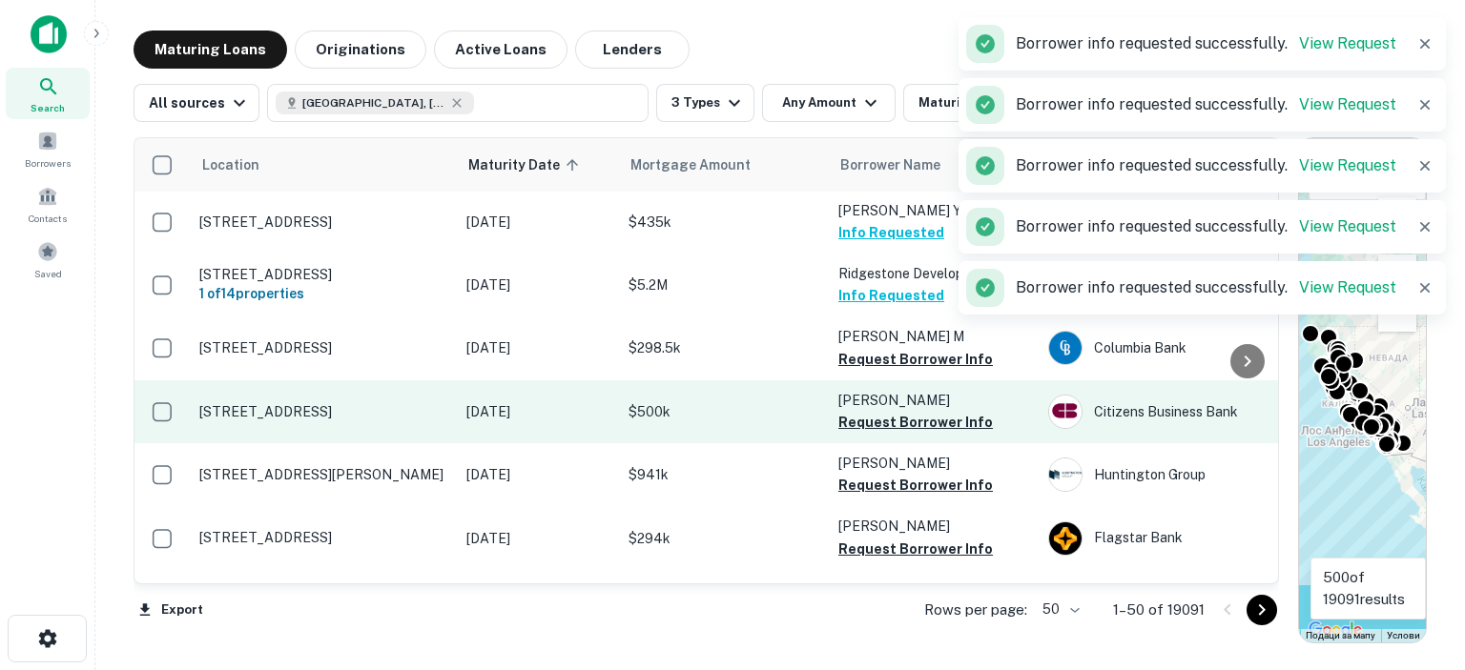
scroll to position [286, 0]
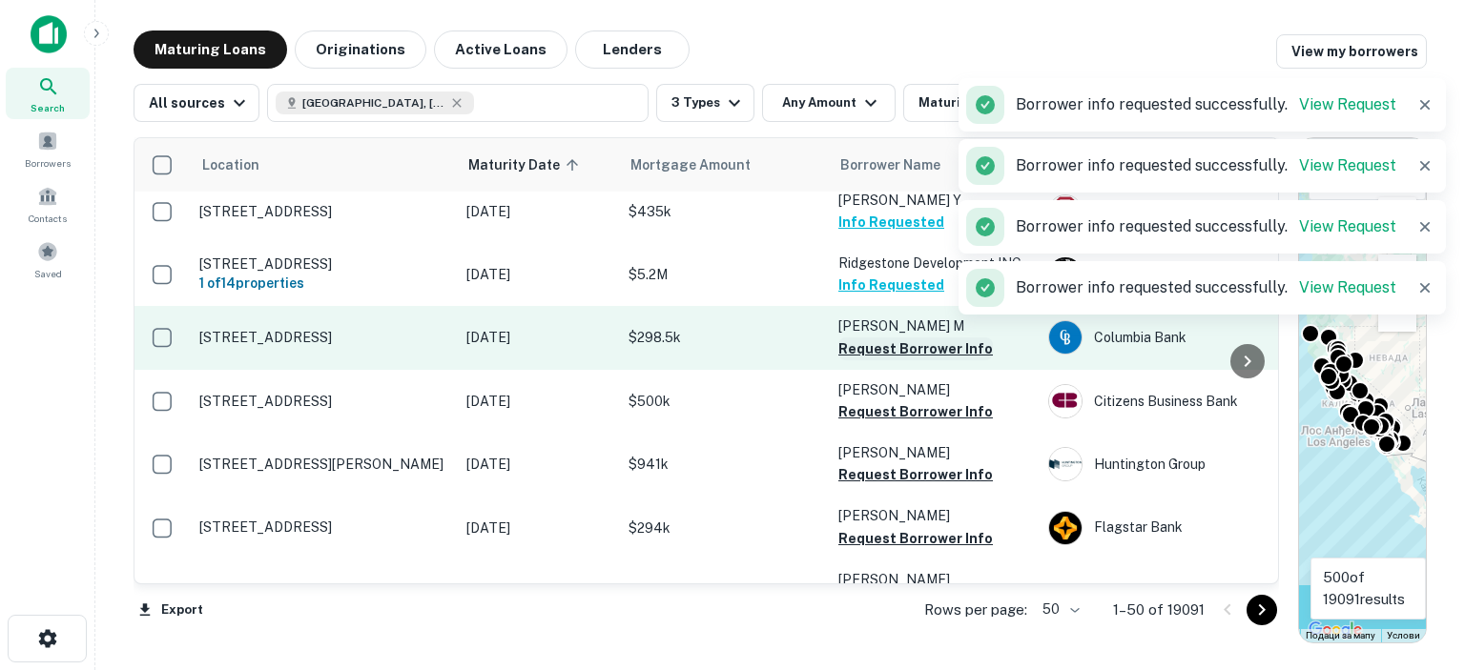
click at [876, 358] on button "Request Borrower Info" at bounding box center [915, 349] width 155 height 23
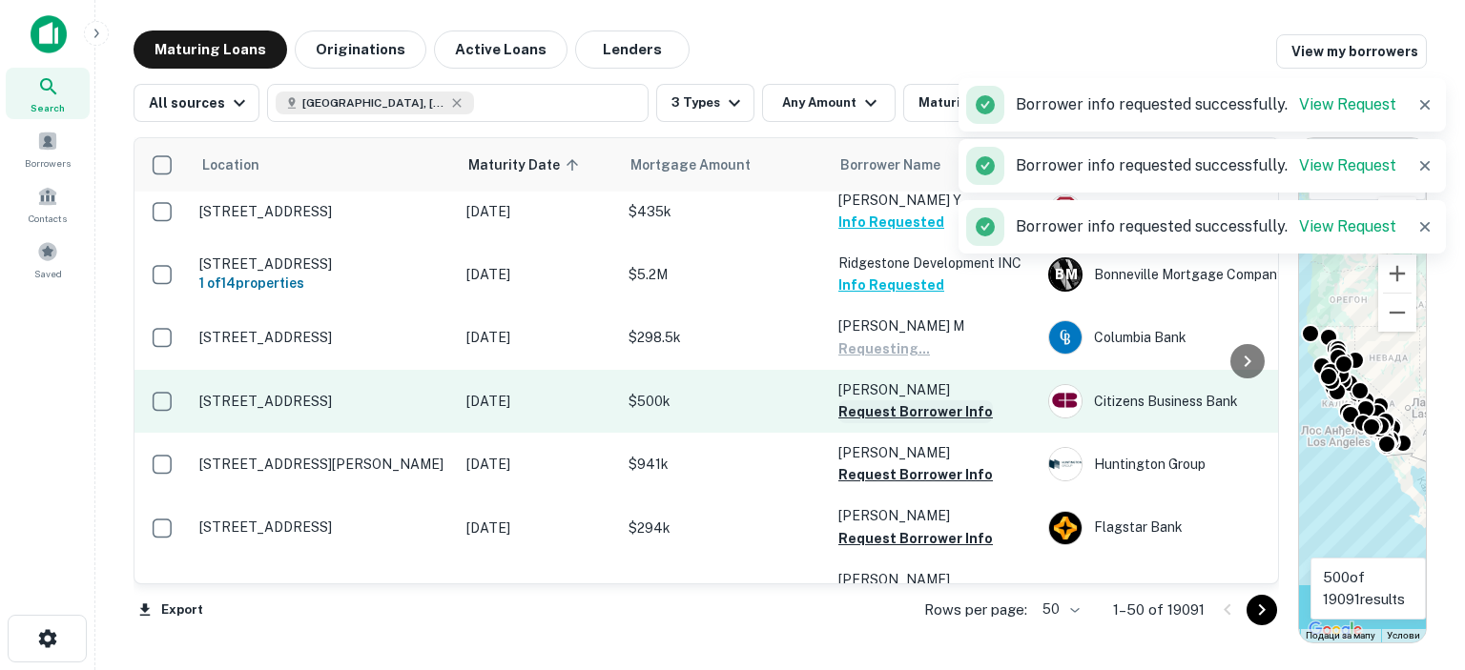
click at [874, 421] on button "Request Borrower Info" at bounding box center [915, 412] width 155 height 23
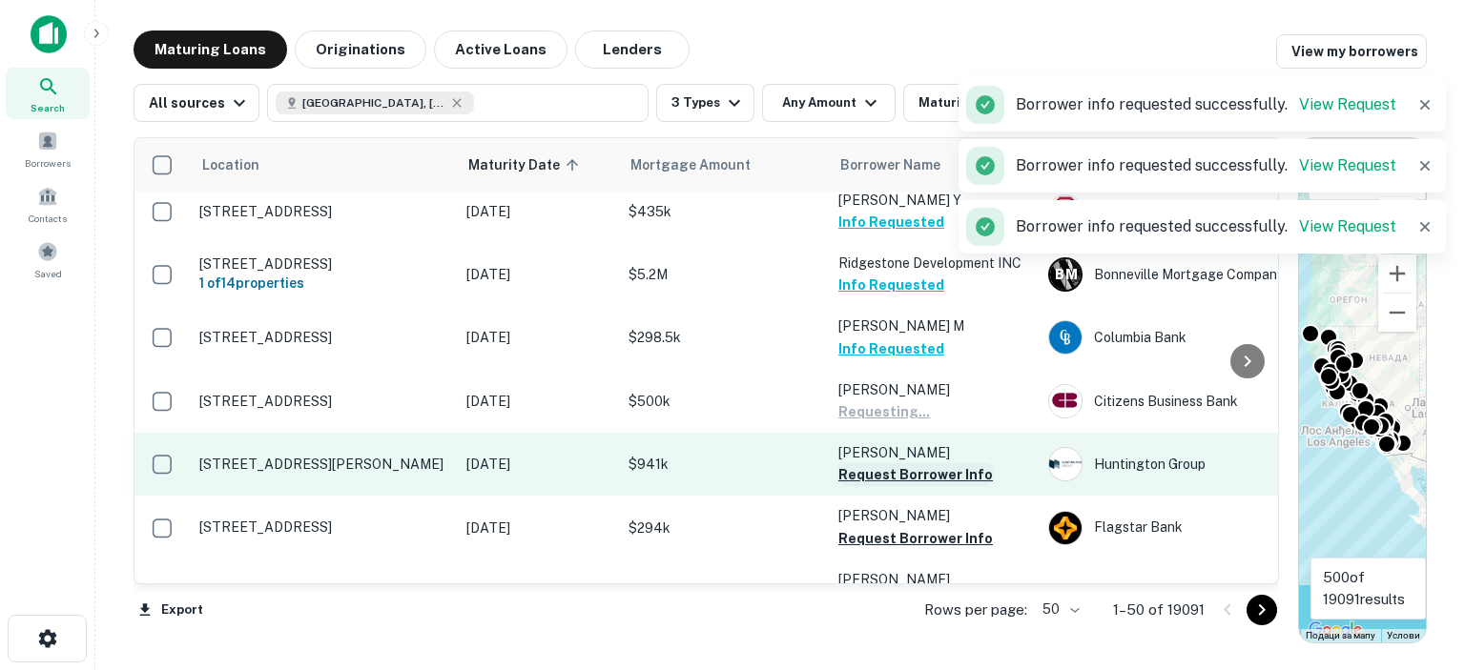
click at [858, 476] on button "Request Borrower Info" at bounding box center [915, 475] width 155 height 23
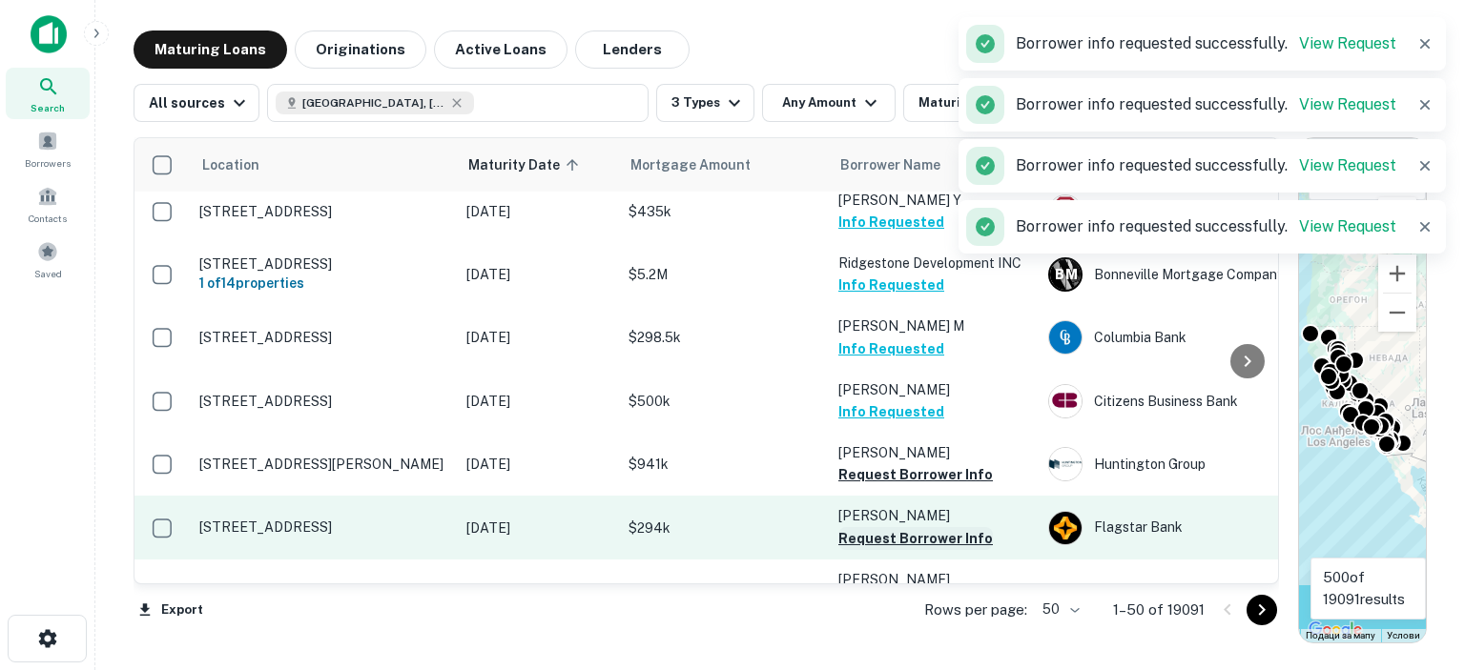
click at [883, 546] on button "Request Borrower Info" at bounding box center [915, 538] width 155 height 23
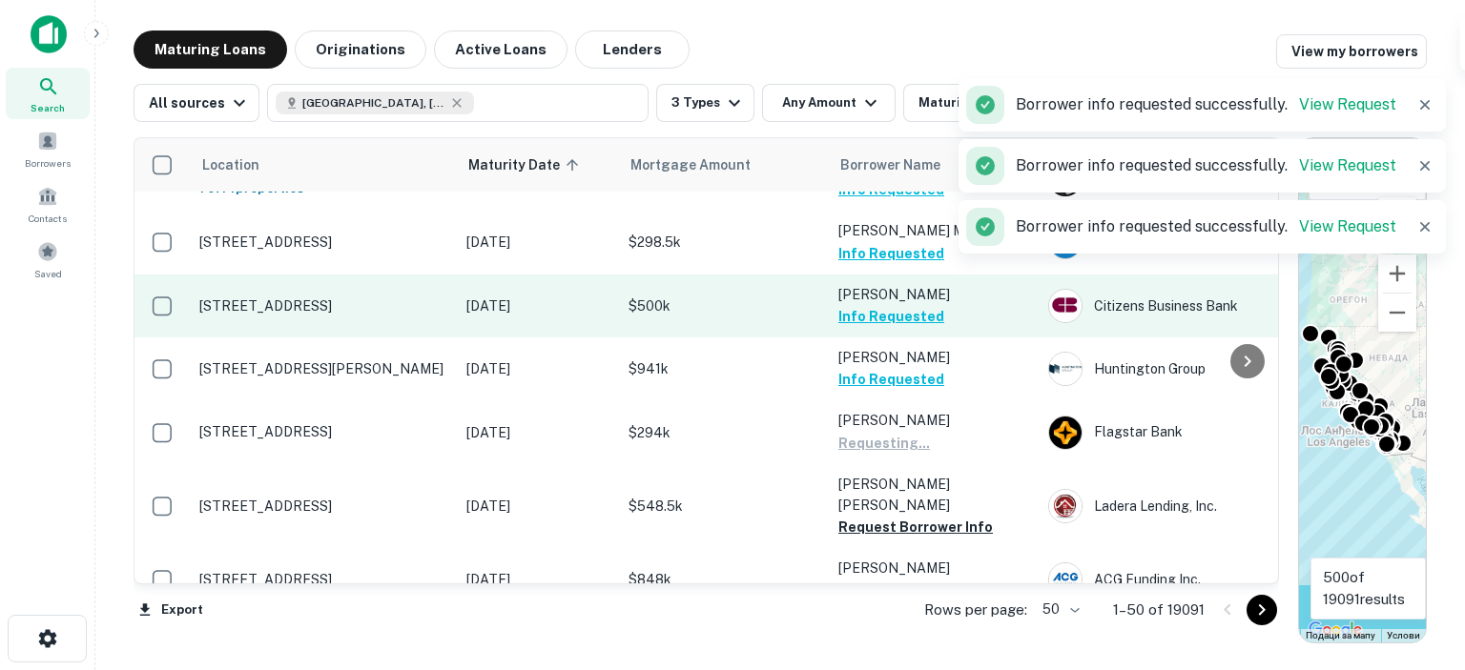
scroll to position [477, 0]
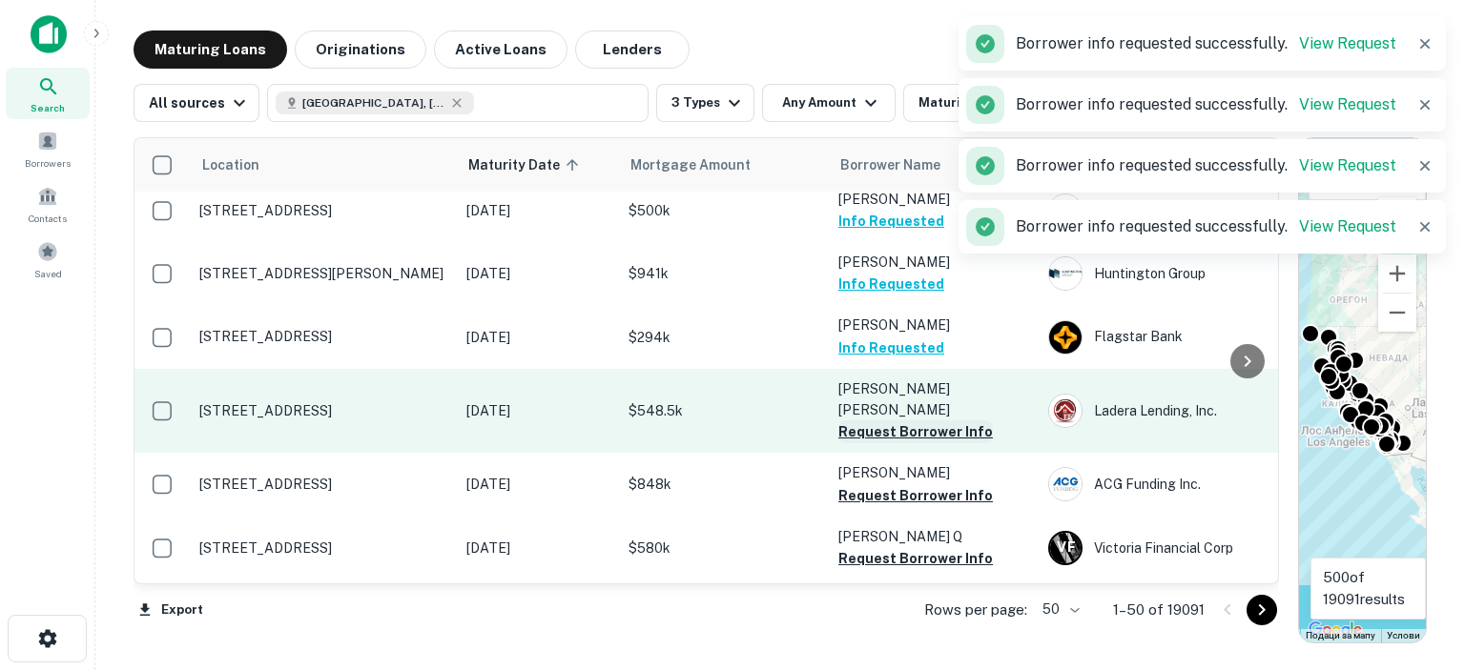
click at [857, 429] on button "Request Borrower Info" at bounding box center [915, 432] width 155 height 23
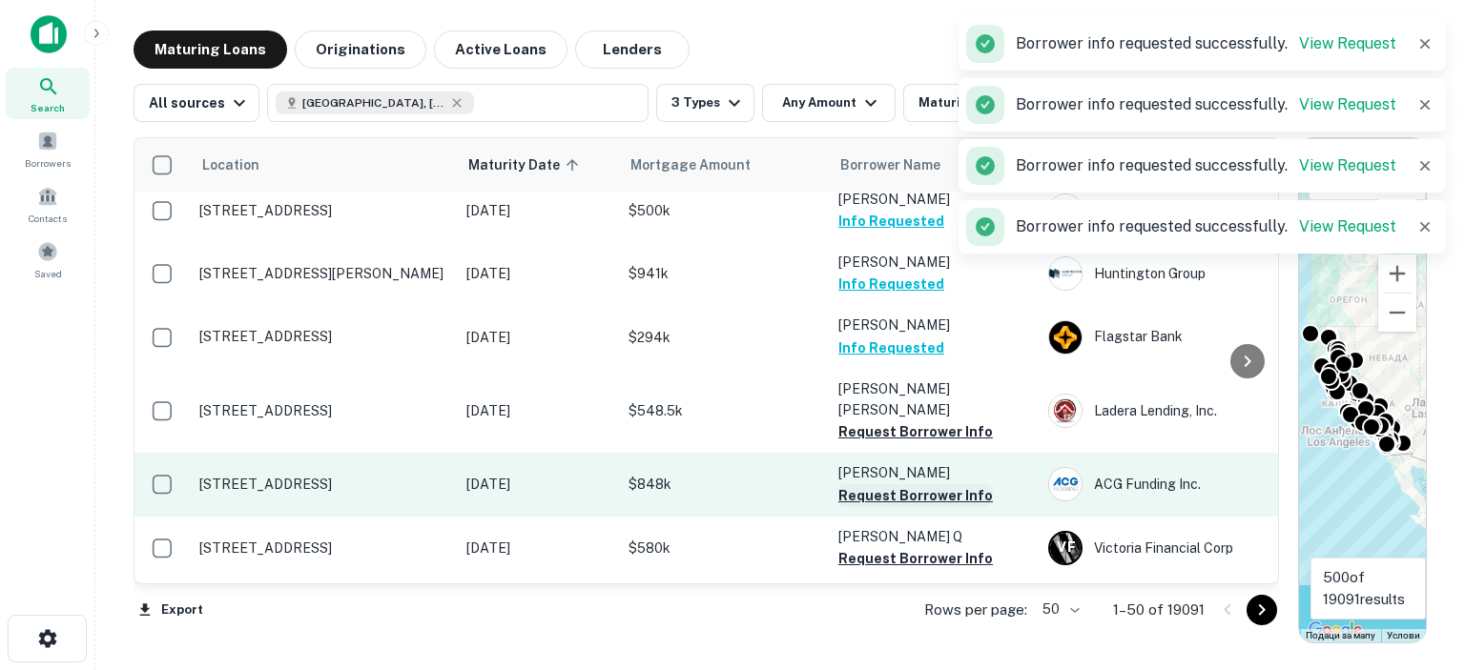
click at [861, 485] on button "Request Borrower Info" at bounding box center [915, 496] width 155 height 23
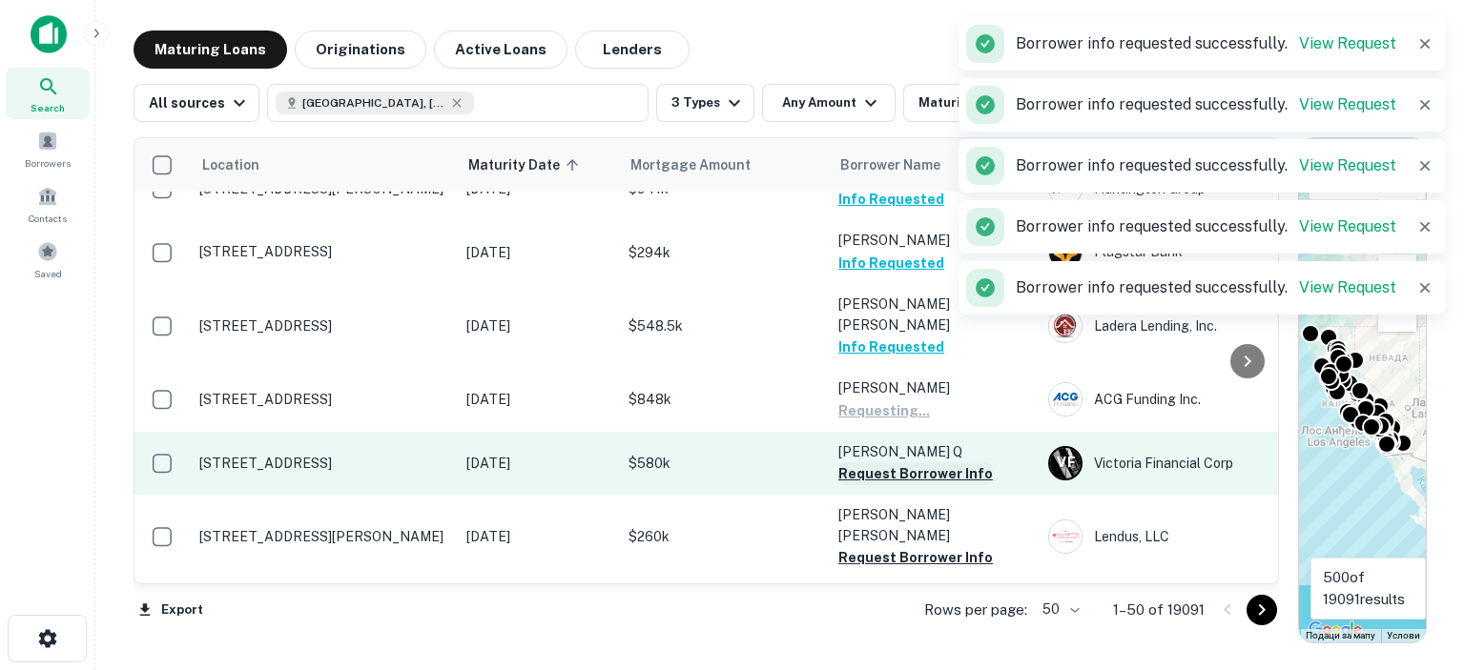
scroll to position [572, 0]
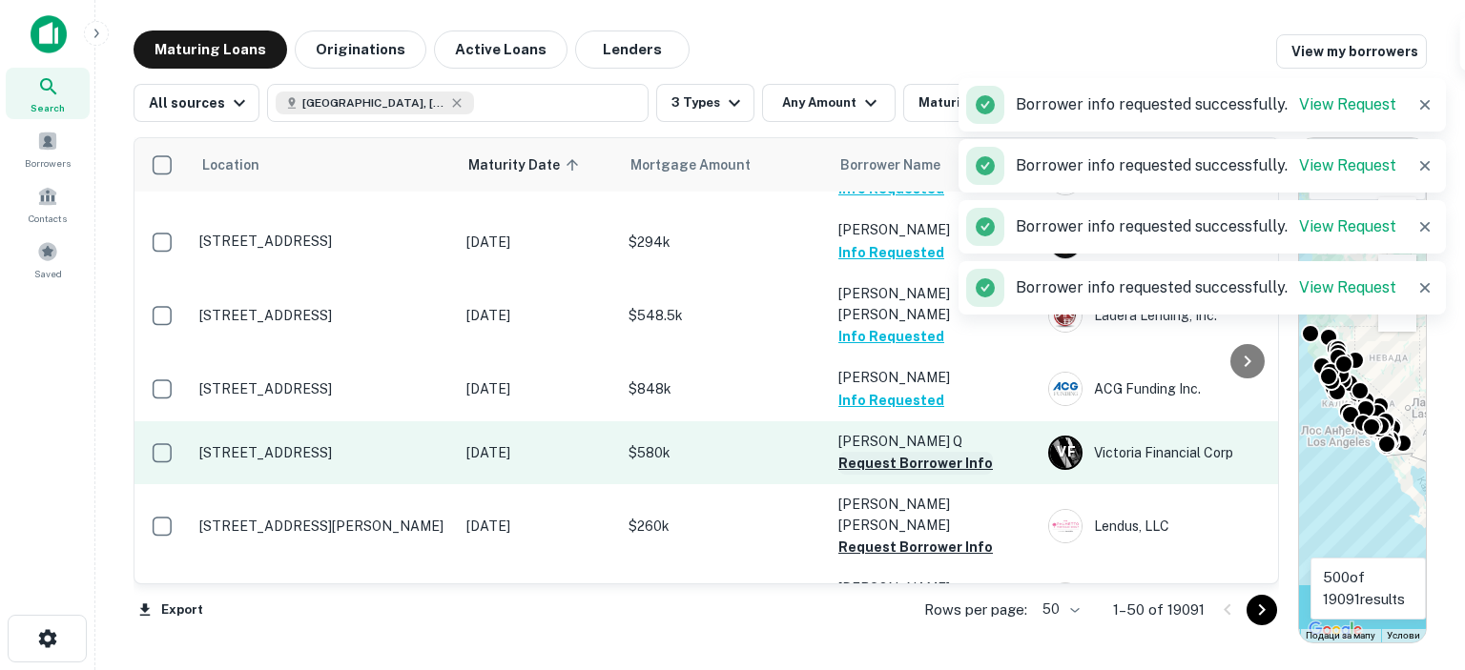
click at [858, 453] on button "Request Borrower Info" at bounding box center [915, 463] width 155 height 23
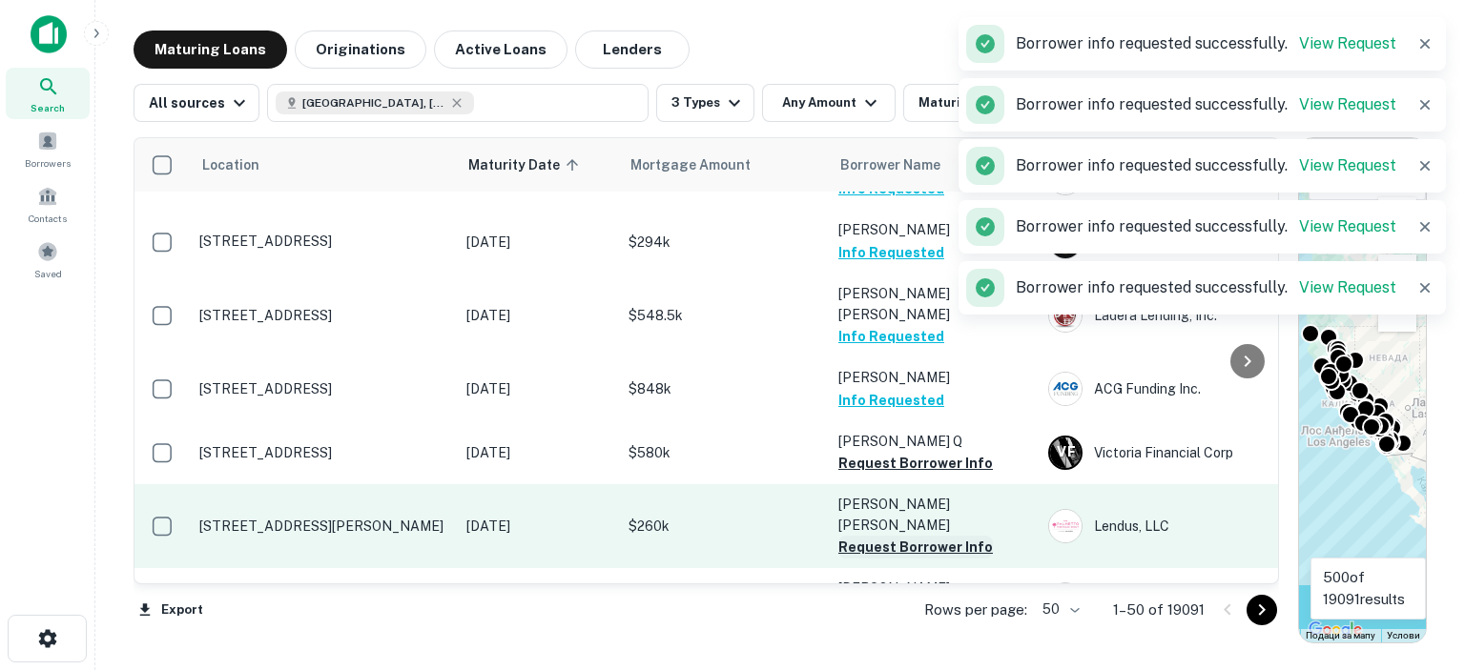
click at [868, 536] on button "Request Borrower Info" at bounding box center [915, 547] width 155 height 23
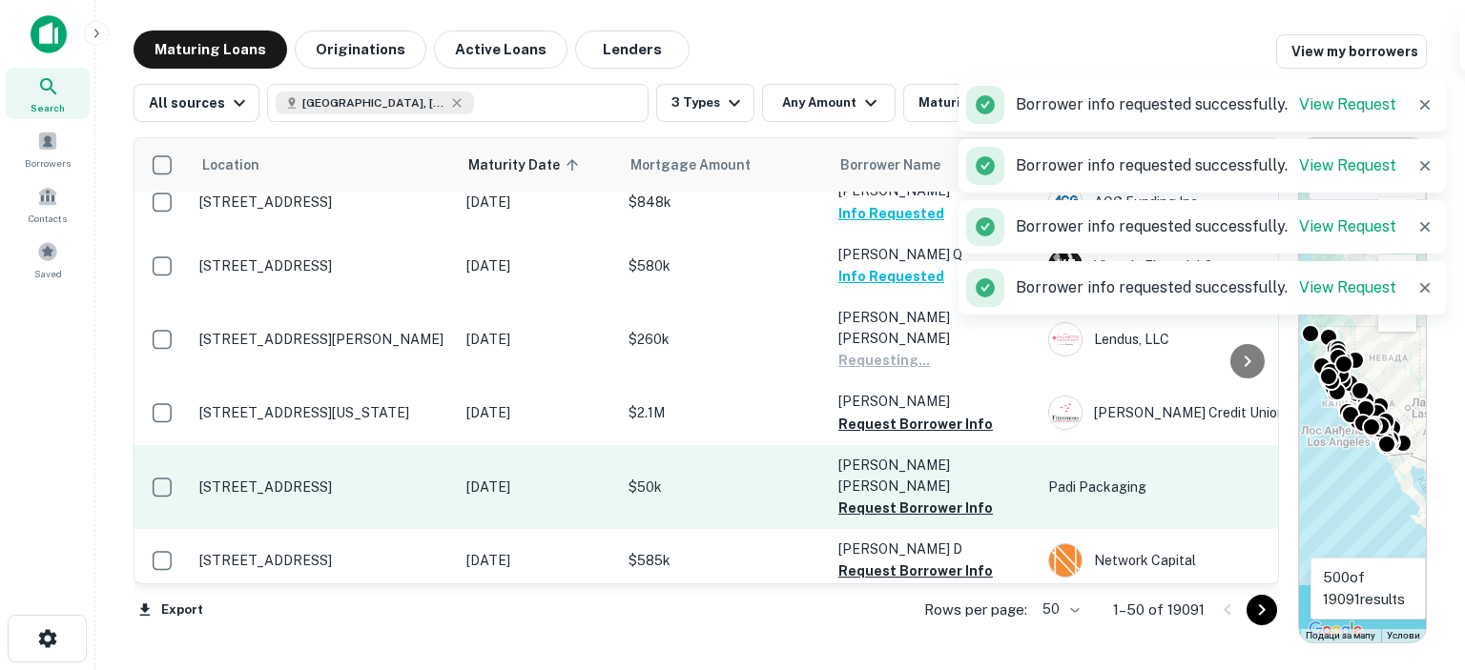
scroll to position [763, 0]
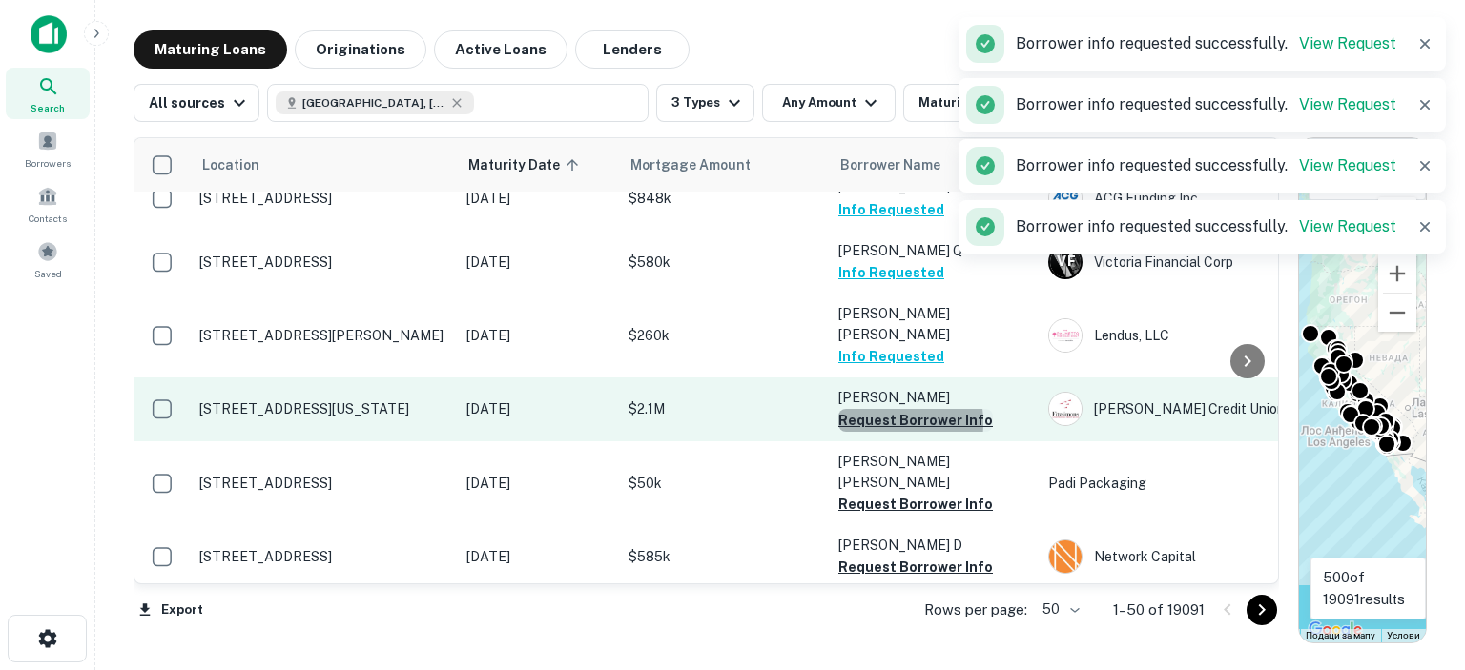
click at [877, 409] on button "Request Borrower Info" at bounding box center [915, 420] width 155 height 23
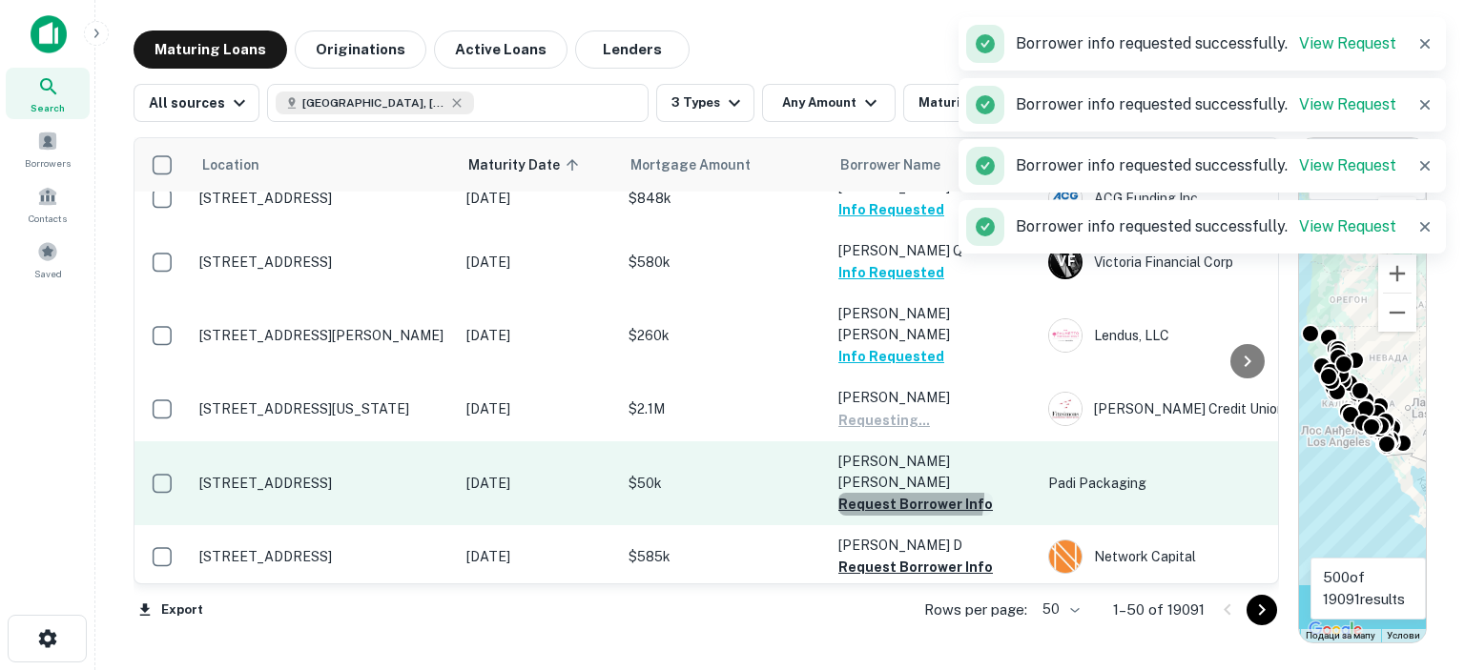
click at [882, 493] on button "Request Borrower Info" at bounding box center [915, 504] width 155 height 23
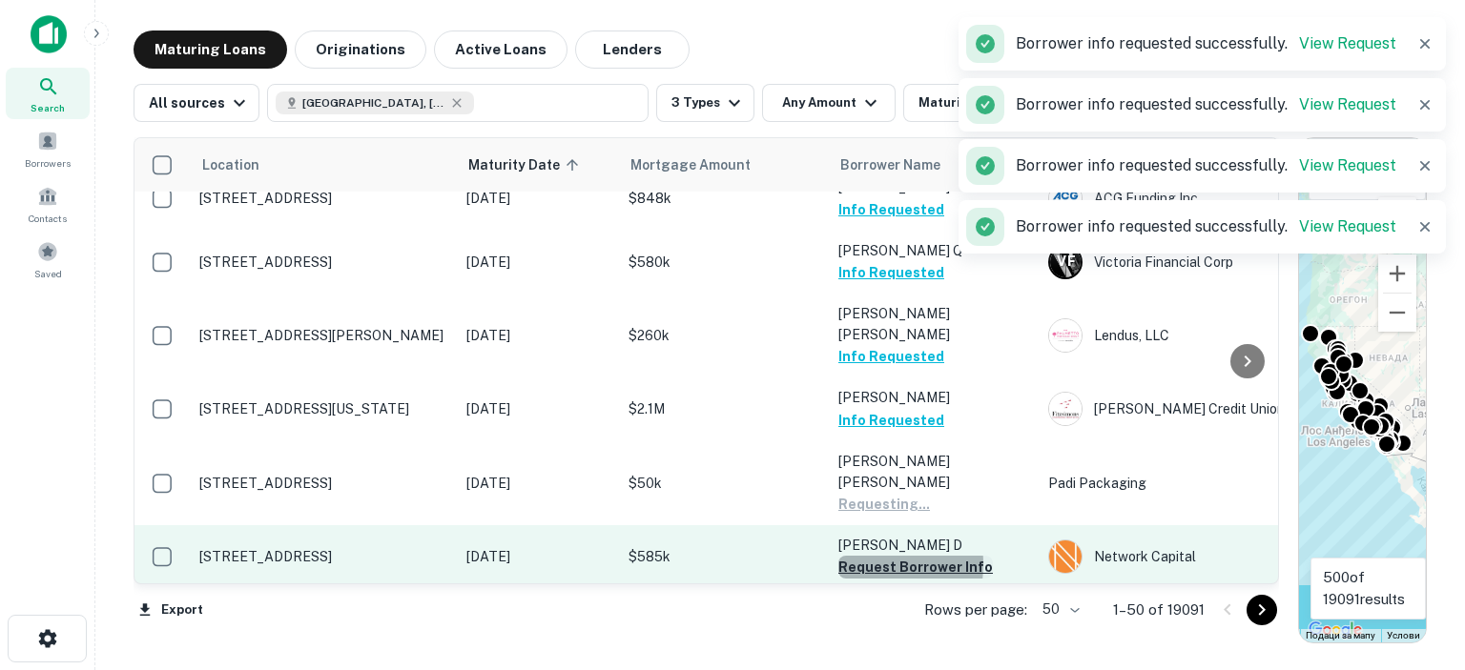
click at [851, 556] on button "Request Borrower Info" at bounding box center [915, 567] width 155 height 23
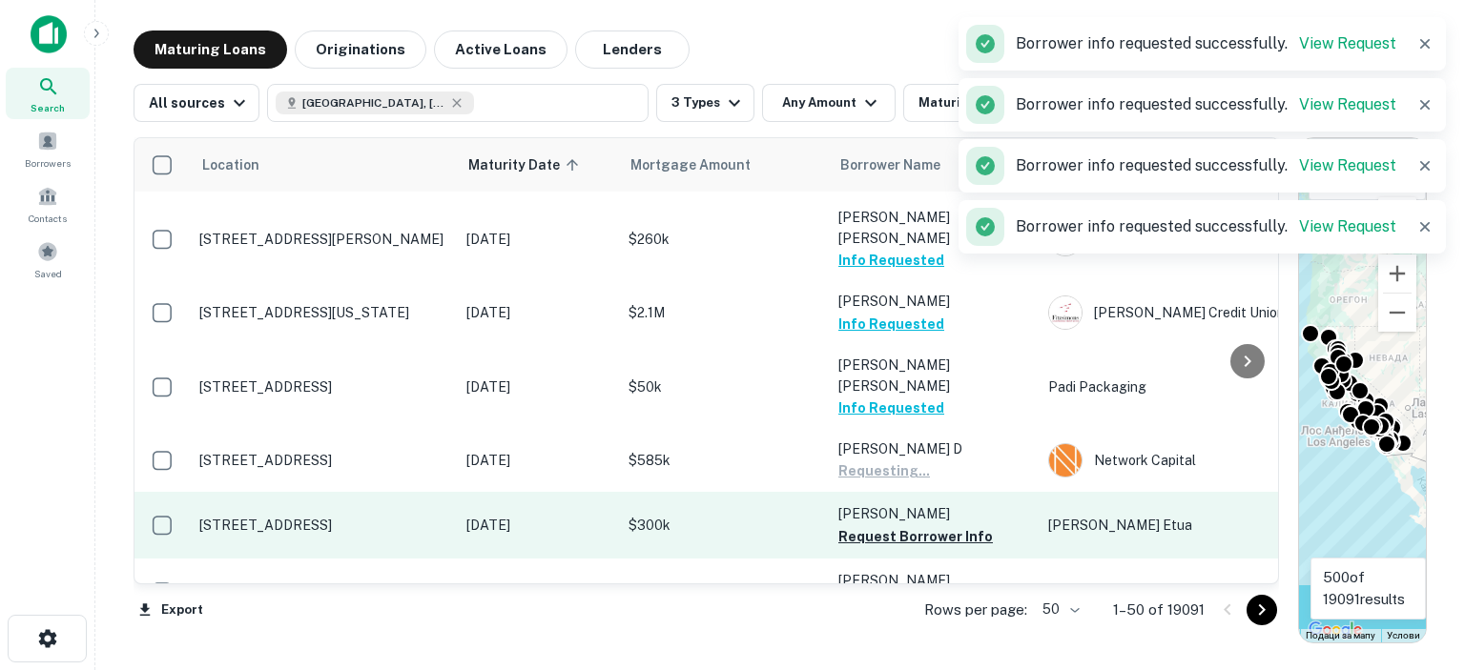
scroll to position [954, 0]
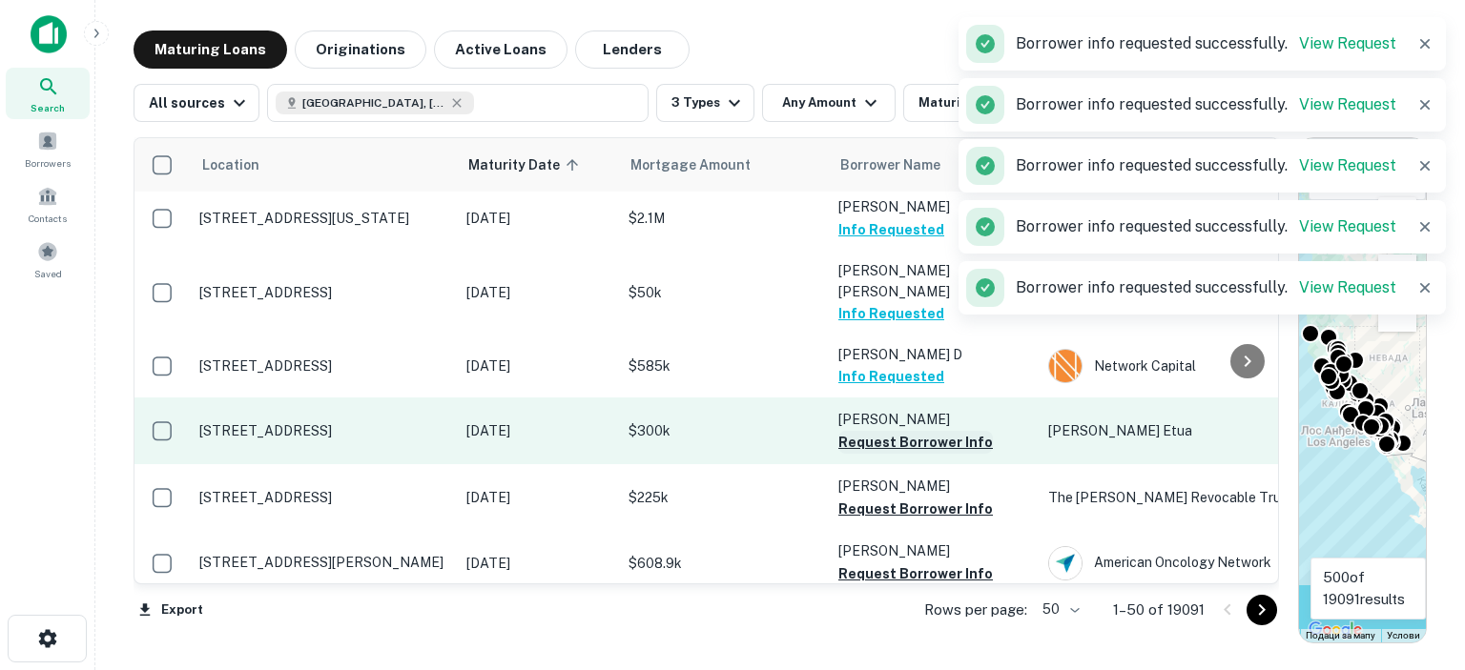
click at [845, 431] on button "Request Borrower Info" at bounding box center [915, 442] width 155 height 23
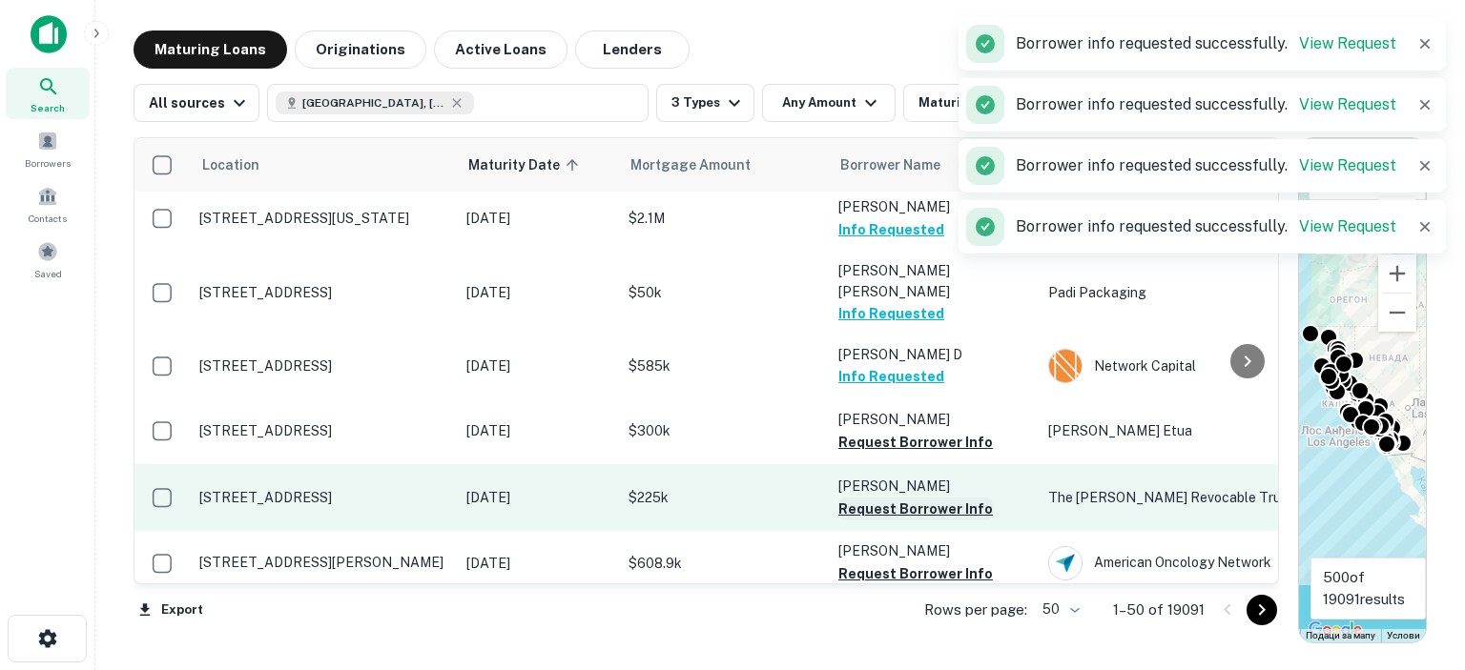
click at [852, 498] on button "Request Borrower Info" at bounding box center [915, 509] width 155 height 23
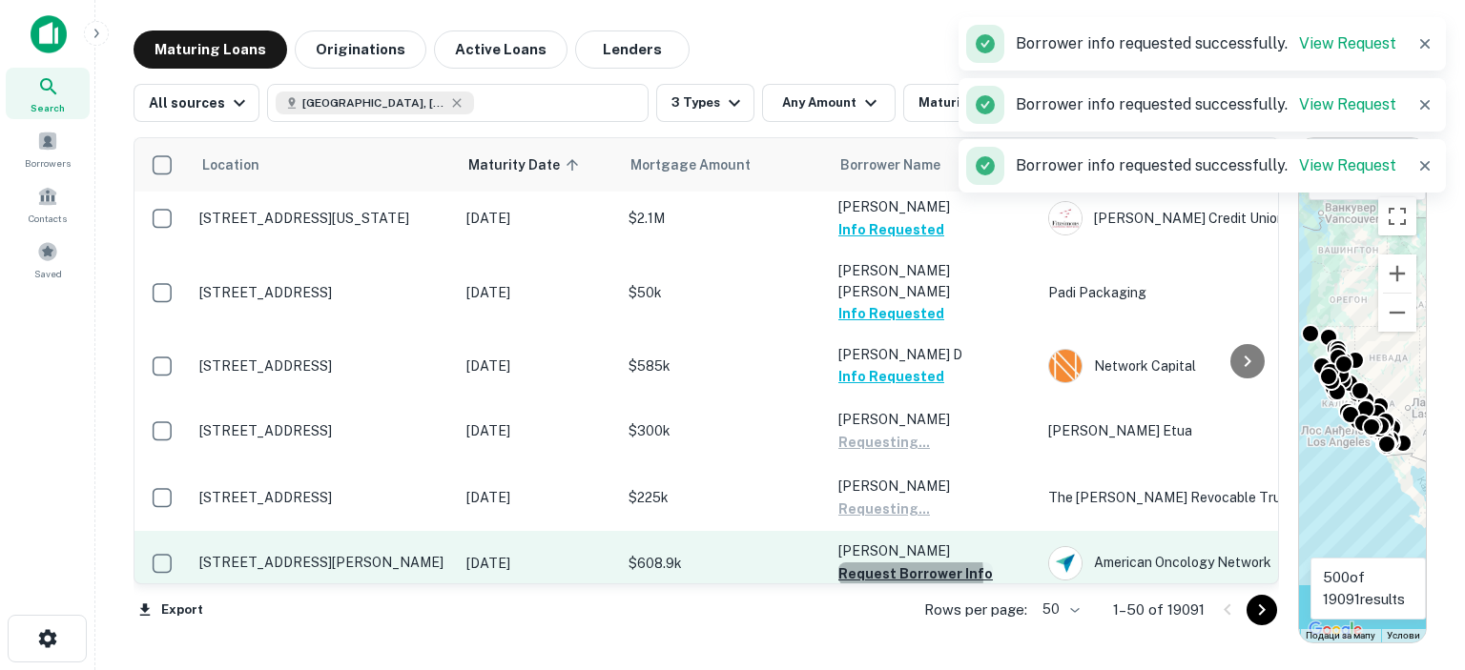
click at [854, 563] on button "Request Borrower Info" at bounding box center [915, 574] width 155 height 23
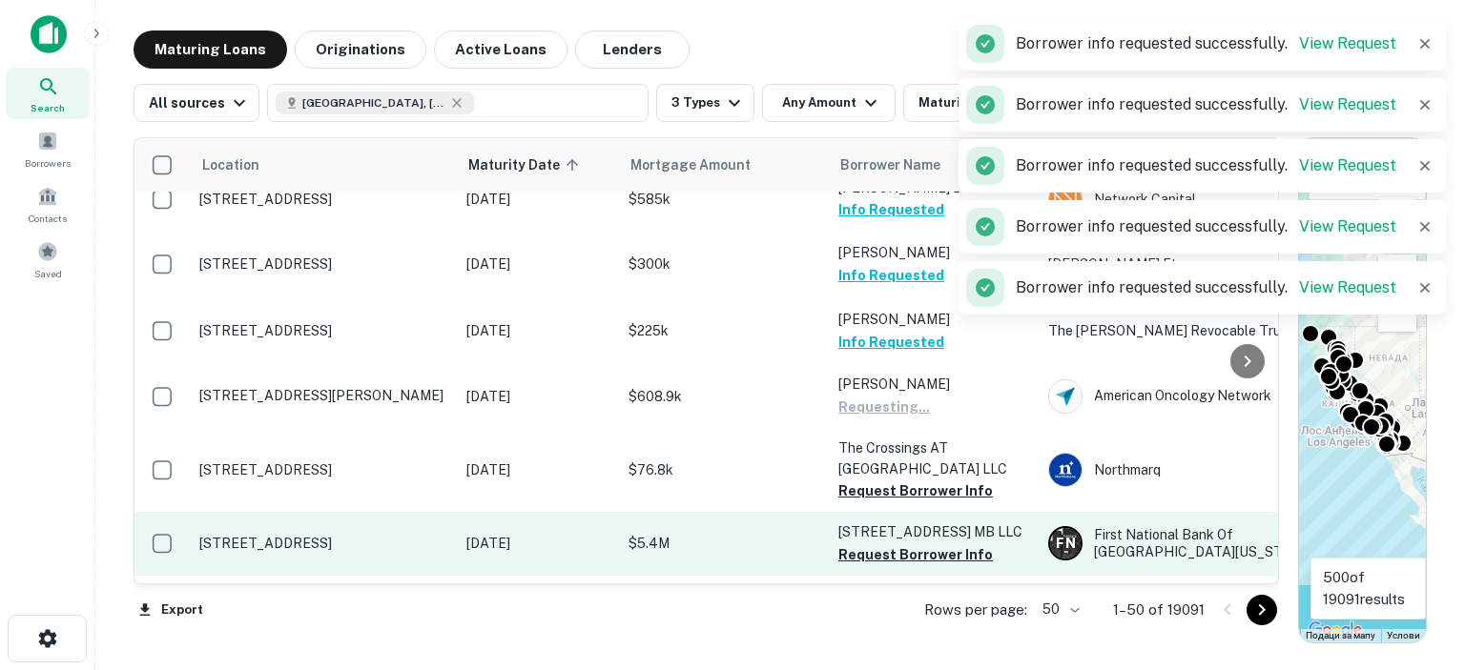
scroll to position [1144, 0]
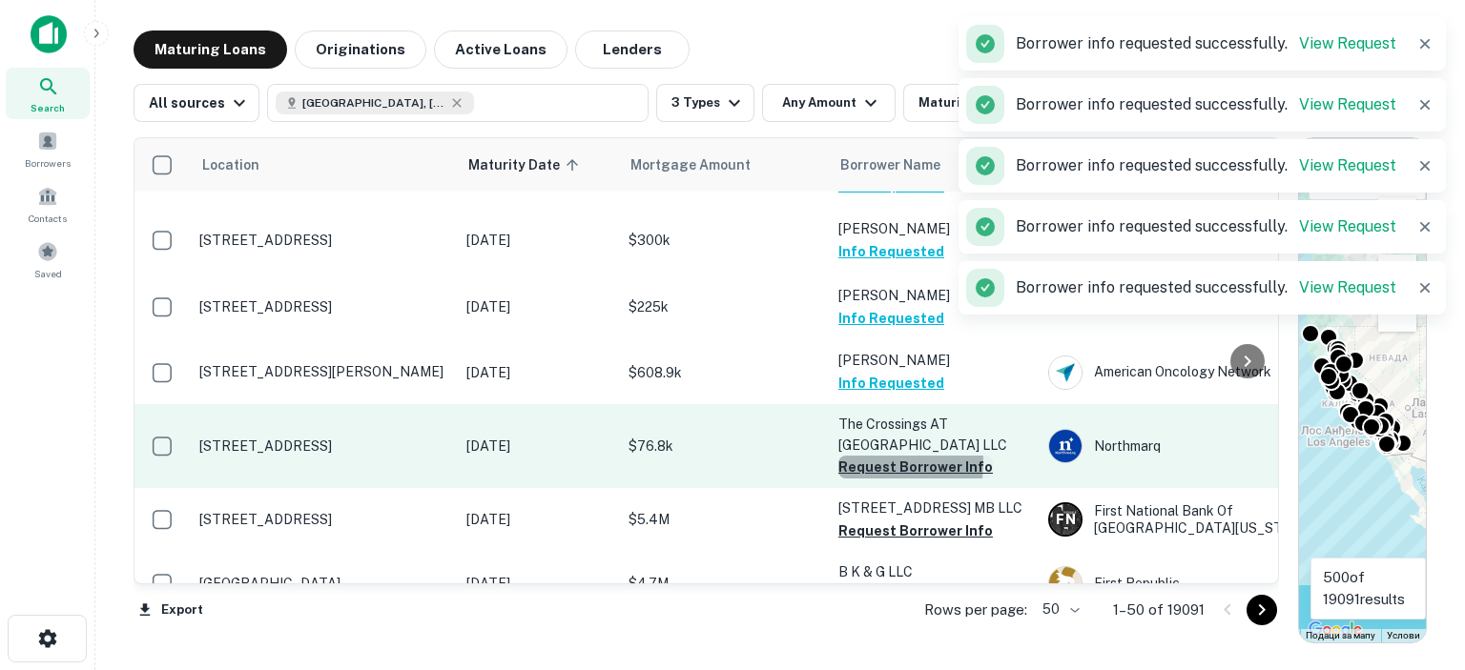
click at [854, 456] on button "Request Borrower Info" at bounding box center [915, 467] width 155 height 23
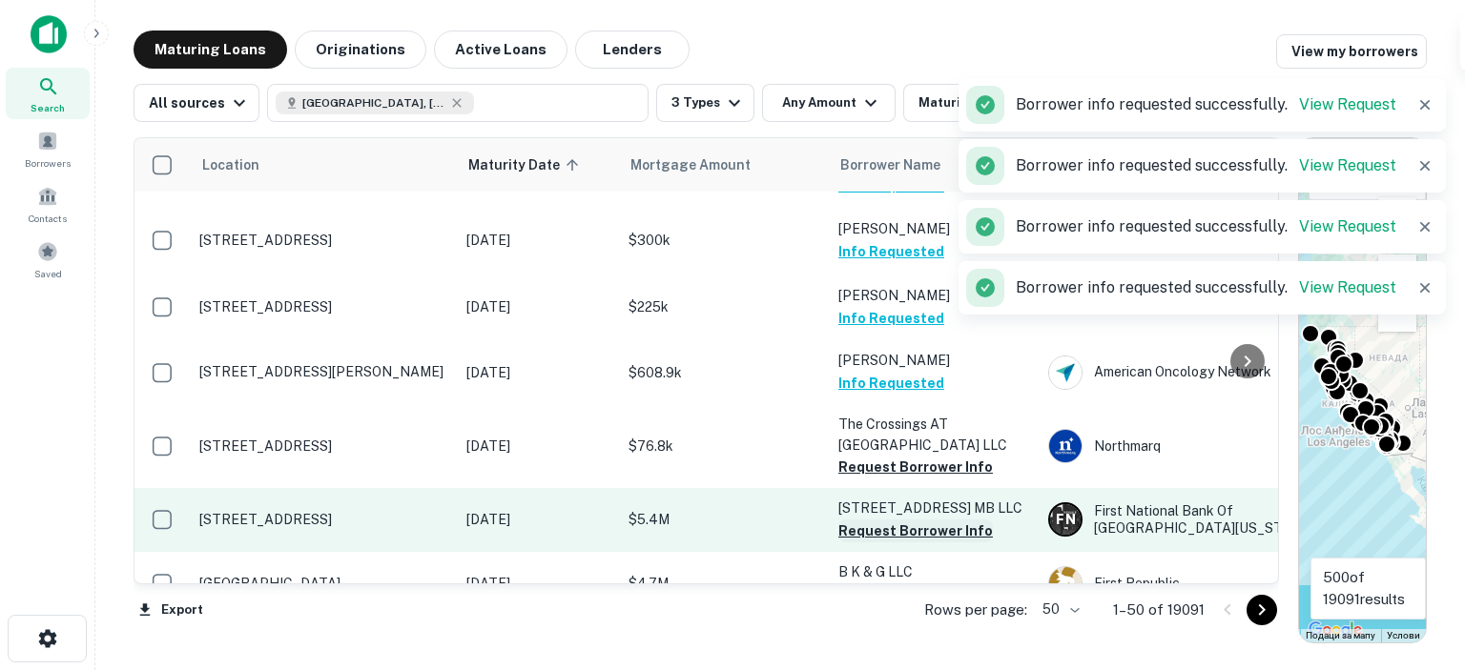
click at [855, 520] on button "Request Borrower Info" at bounding box center [915, 531] width 155 height 23
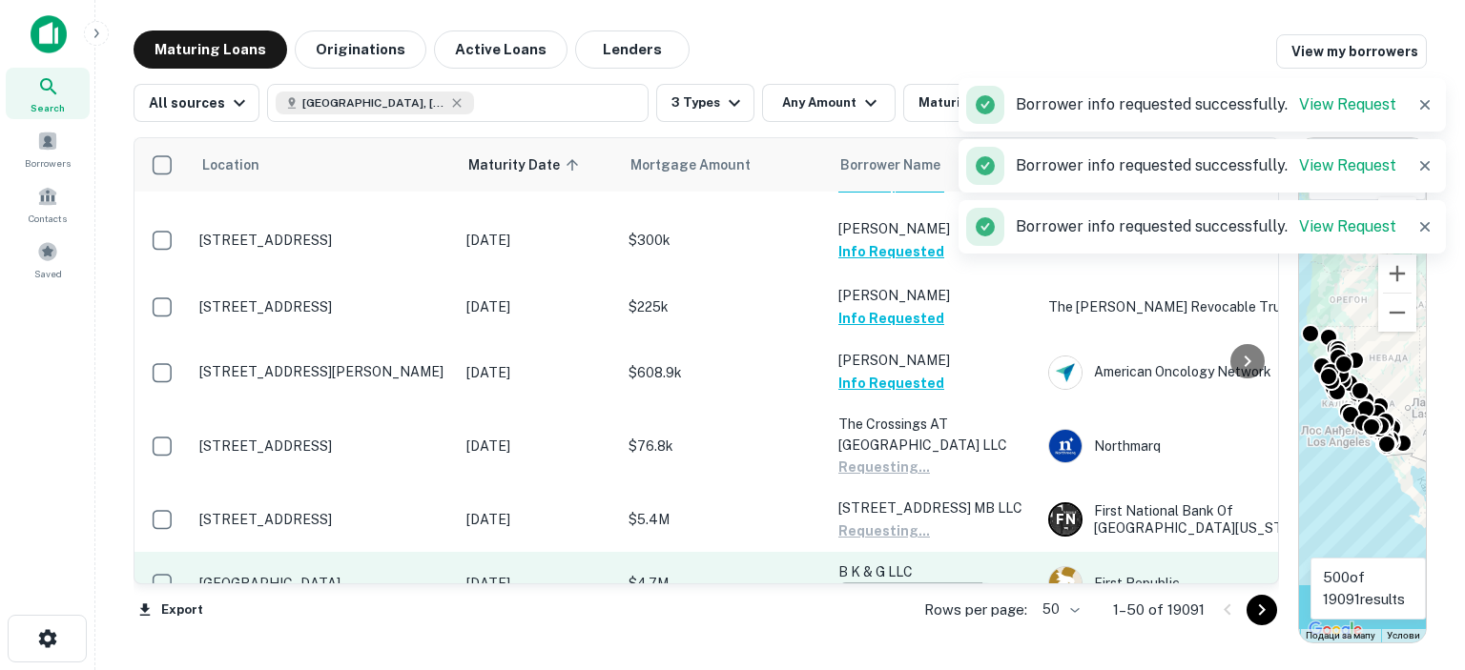
click at [874, 583] on button "Request Borrower Info" at bounding box center [915, 594] width 155 height 23
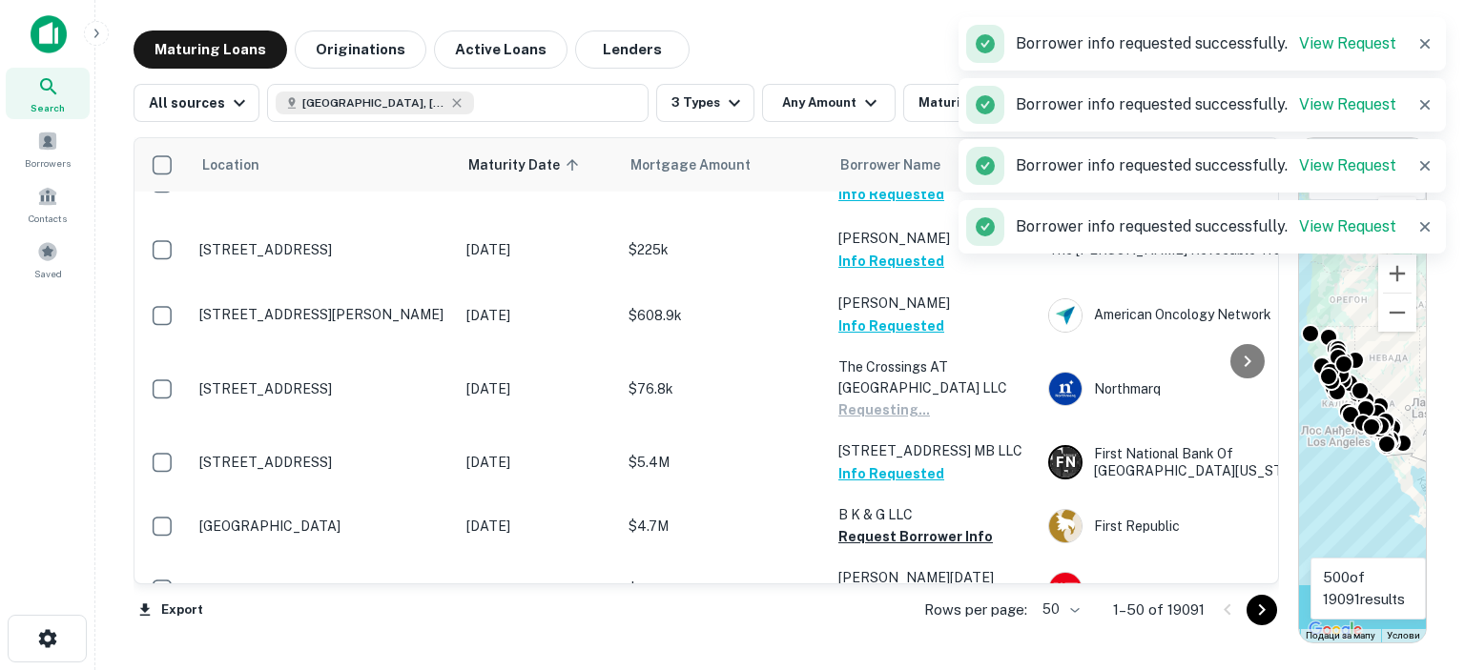
scroll to position [1335, 0]
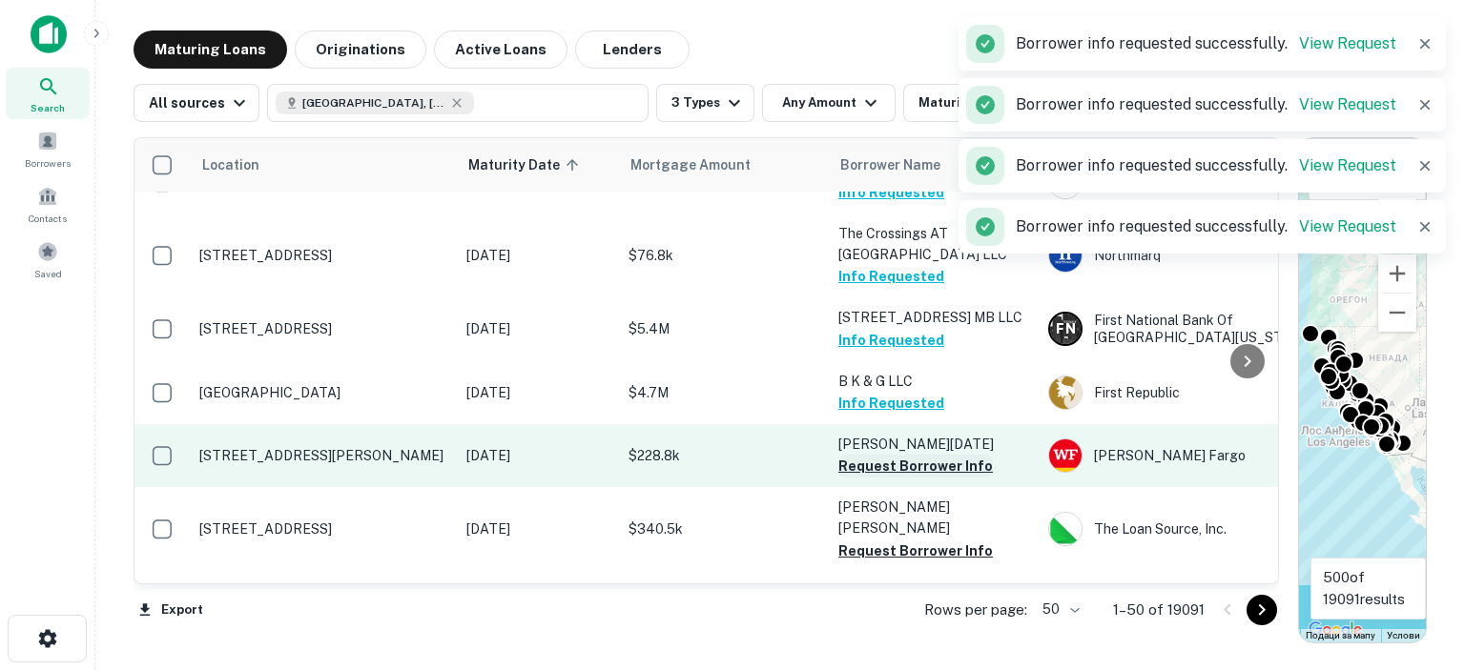
click at [863, 455] on button "Request Borrower Info" at bounding box center [915, 466] width 155 height 23
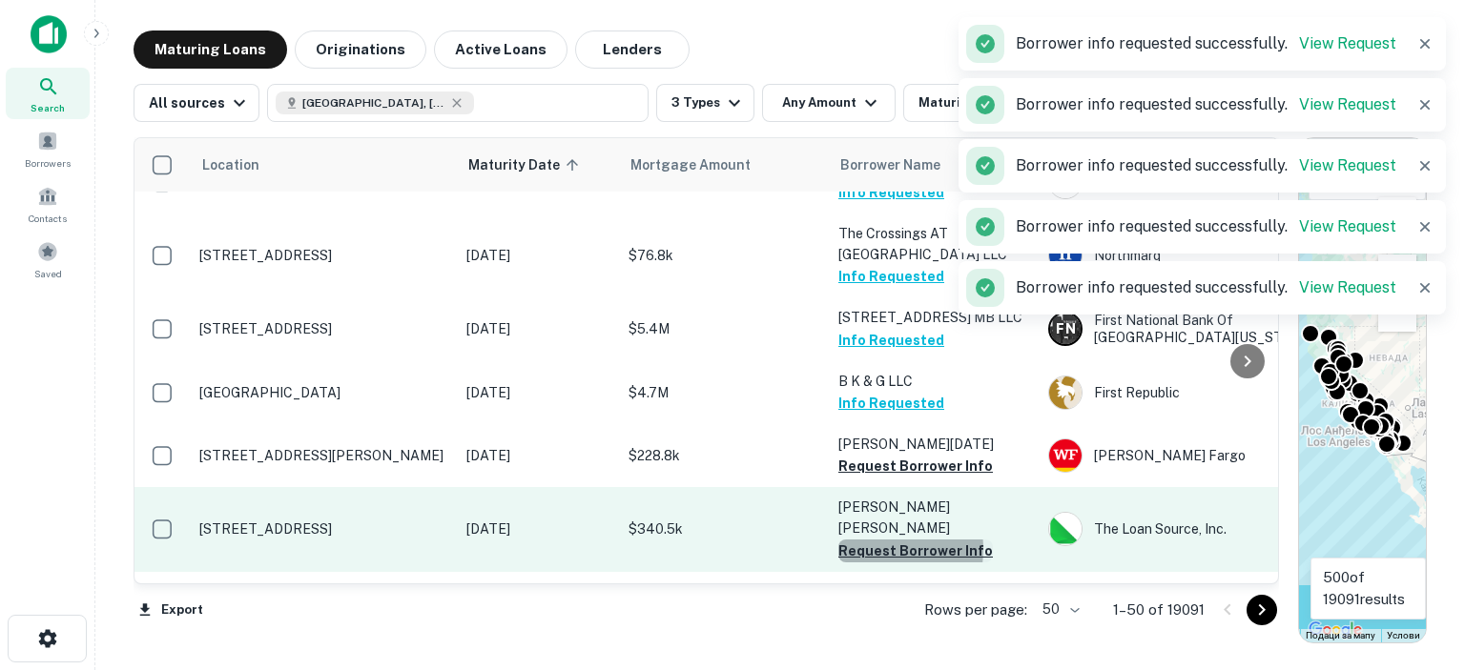
click at [867, 540] on button "Request Borrower Info" at bounding box center [915, 551] width 155 height 23
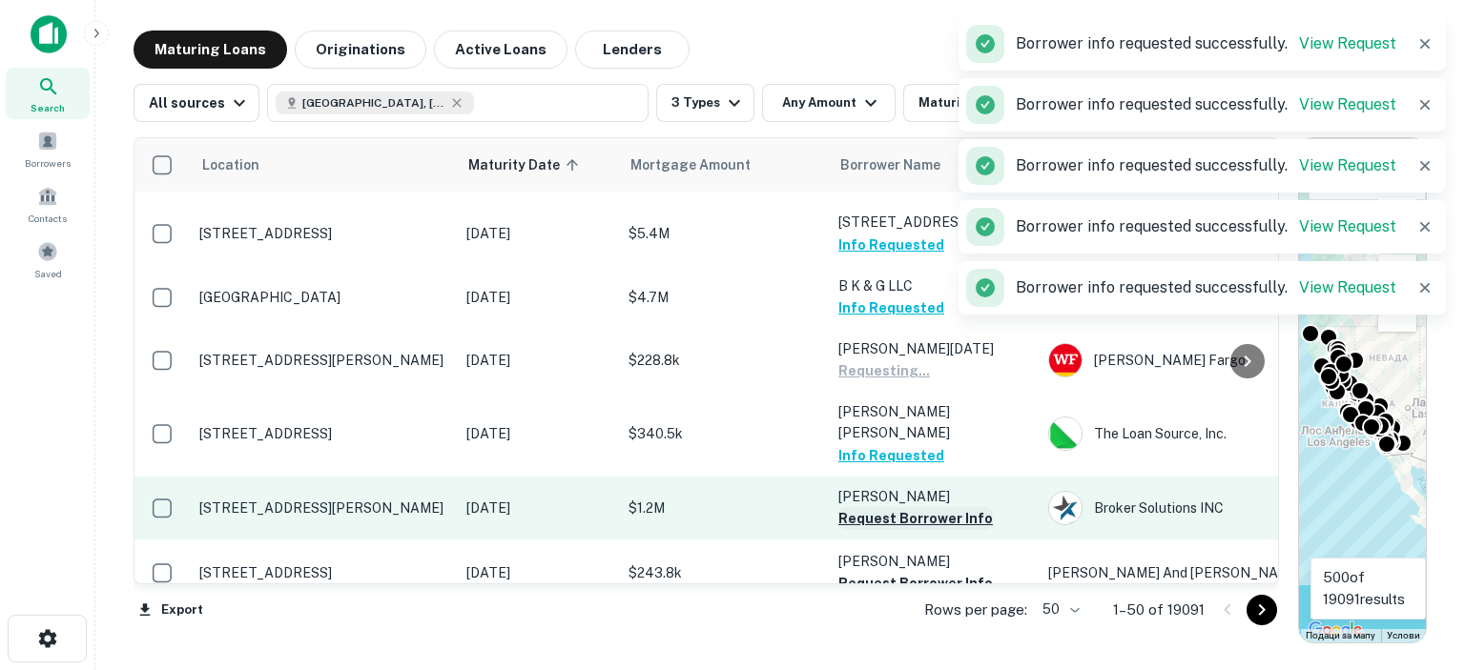
click at [855, 507] on button "Request Borrower Info" at bounding box center [915, 518] width 155 height 23
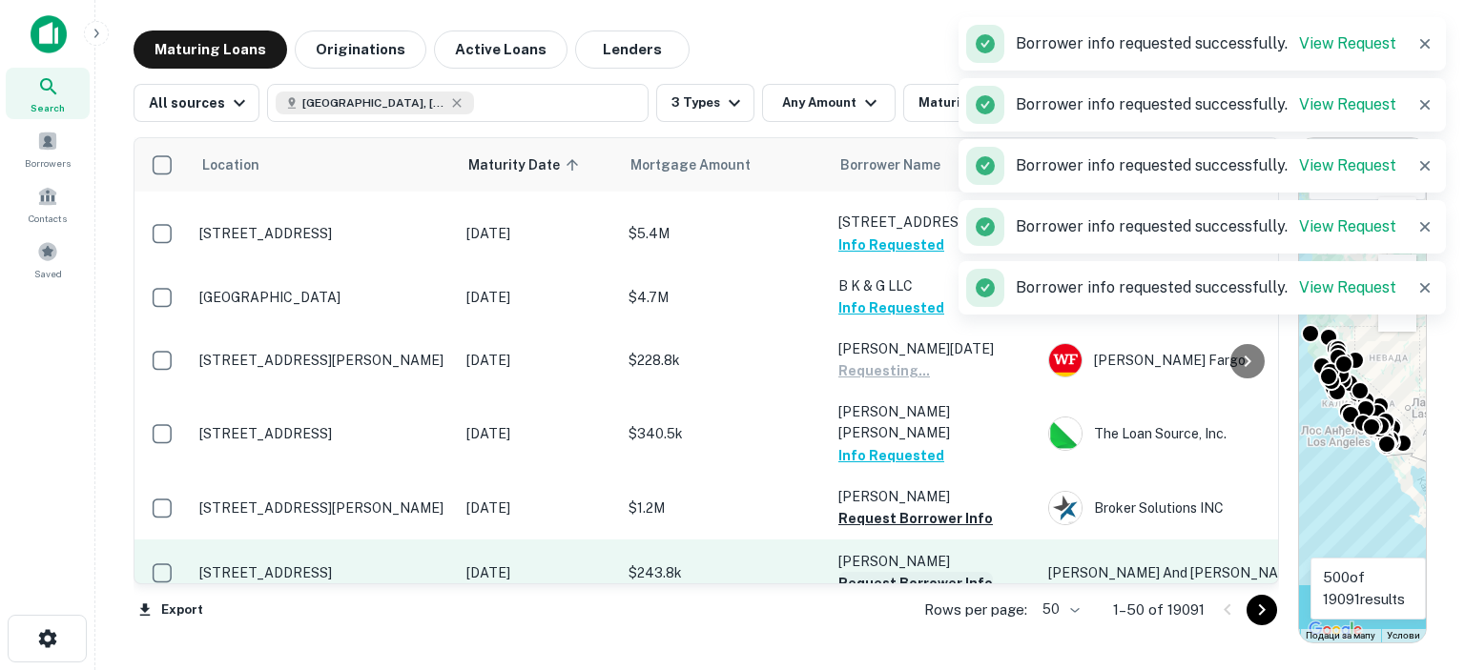
click at [858, 572] on button "Request Borrower Info" at bounding box center [915, 583] width 155 height 23
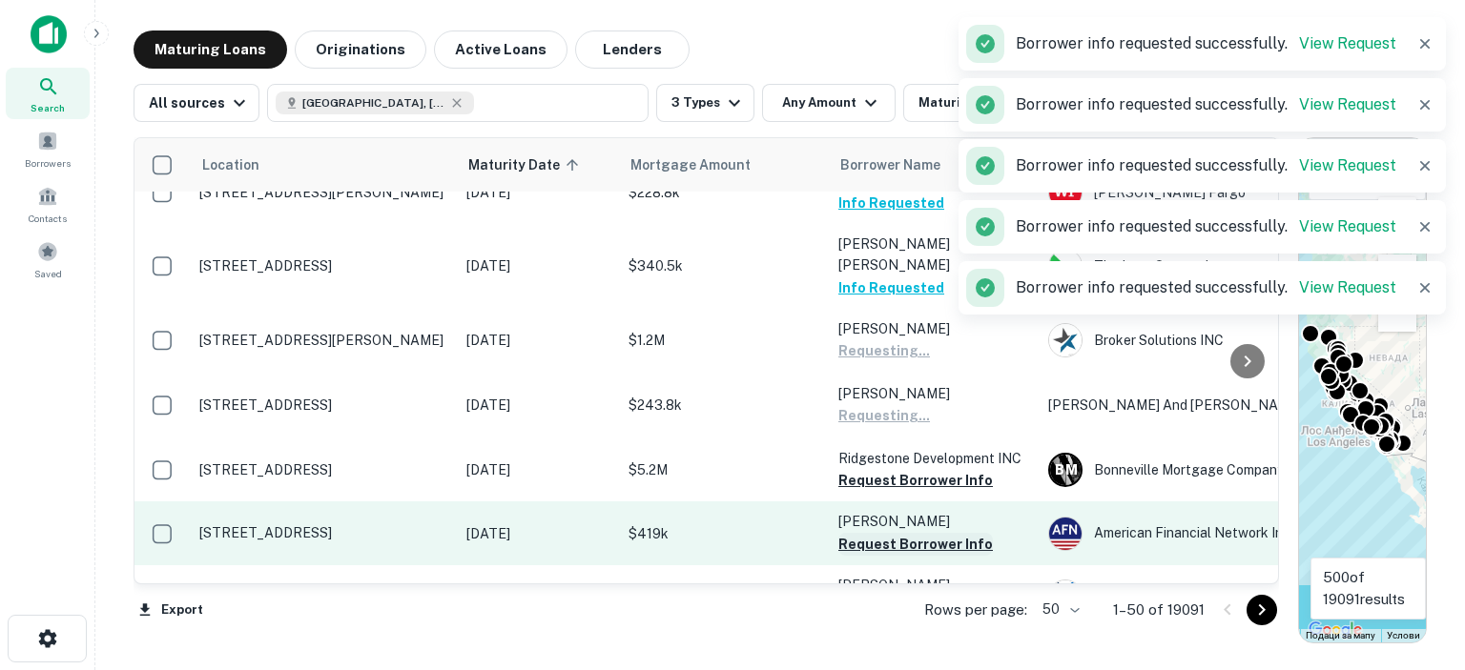
scroll to position [1621, 0]
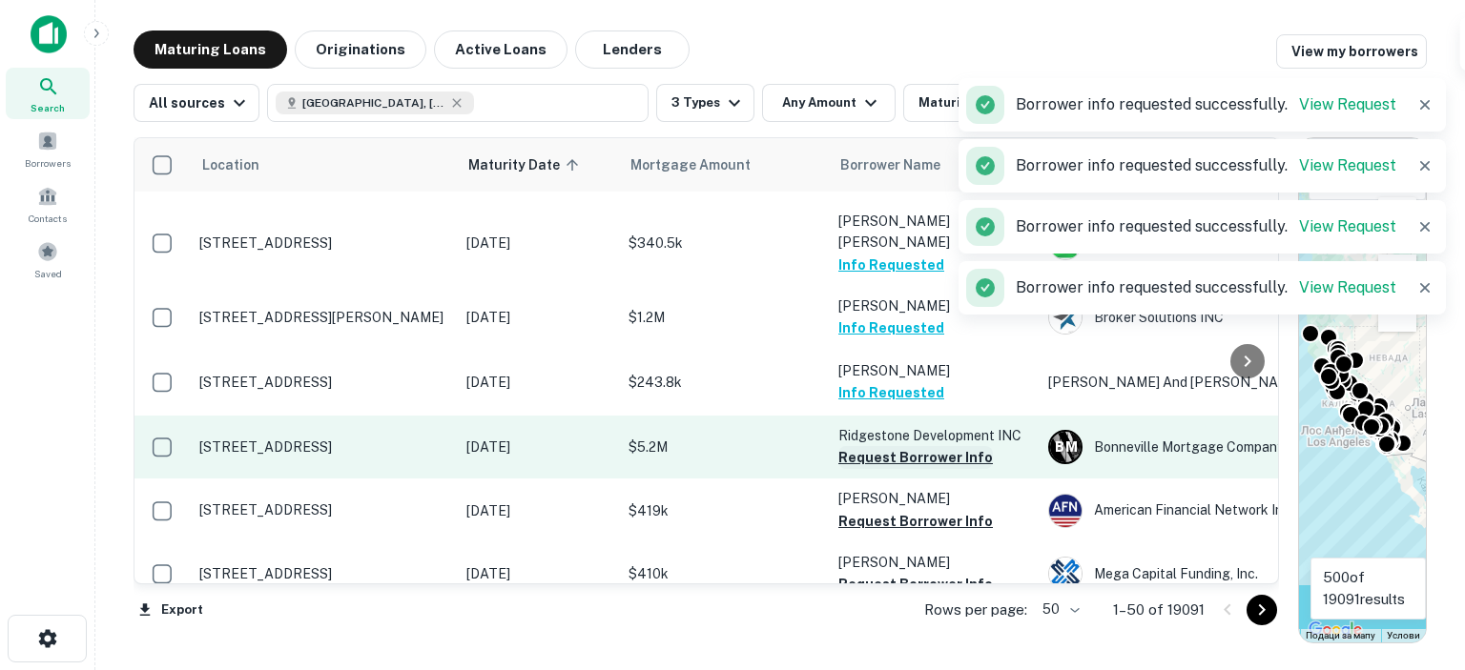
click at [855, 446] on button "Request Borrower Info" at bounding box center [915, 457] width 155 height 23
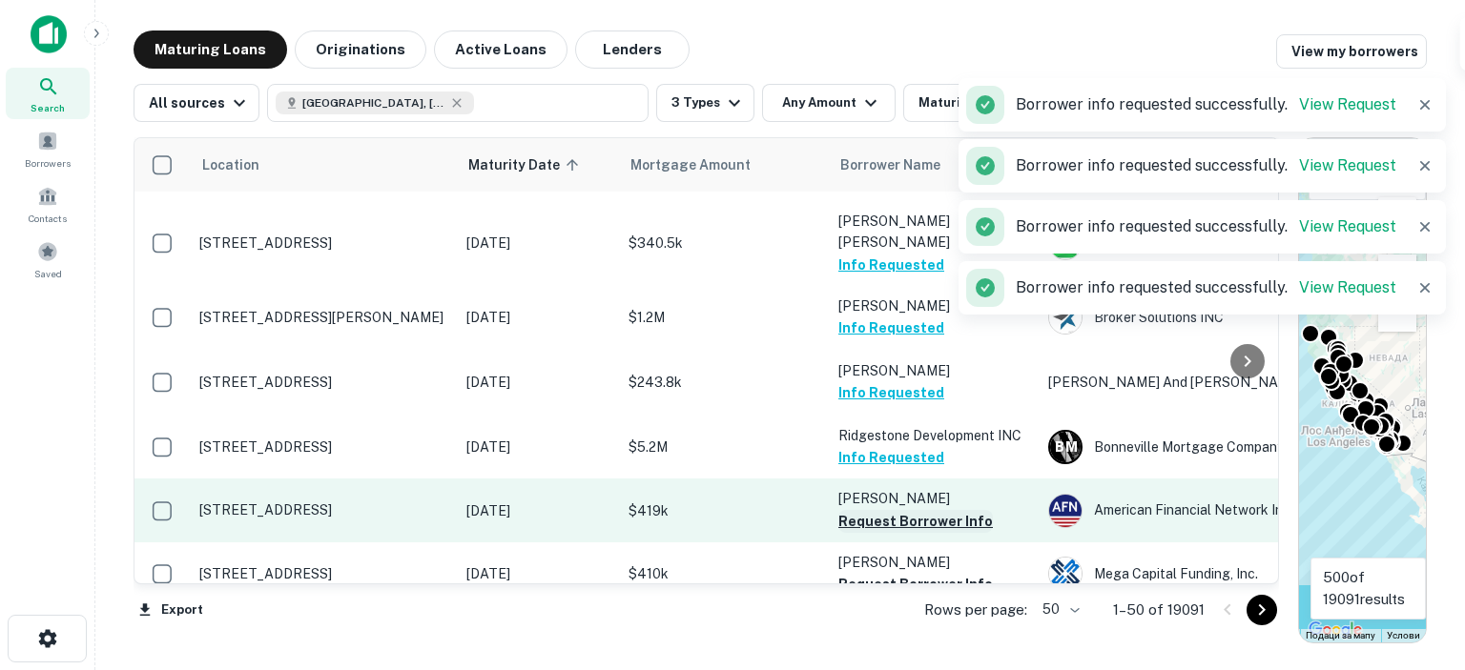
click at [856, 510] on button "Request Borrower Info" at bounding box center [915, 521] width 155 height 23
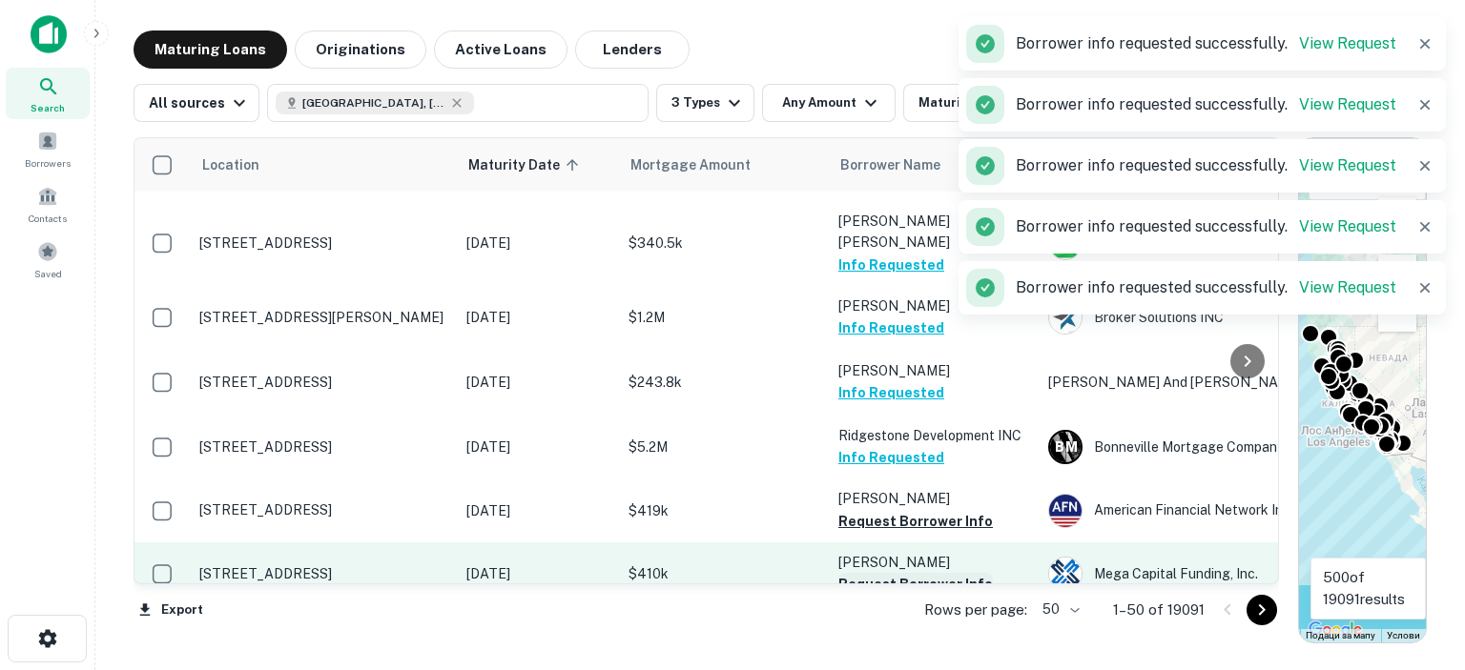
click at [852, 573] on button "Request Borrower Info" at bounding box center [915, 584] width 155 height 23
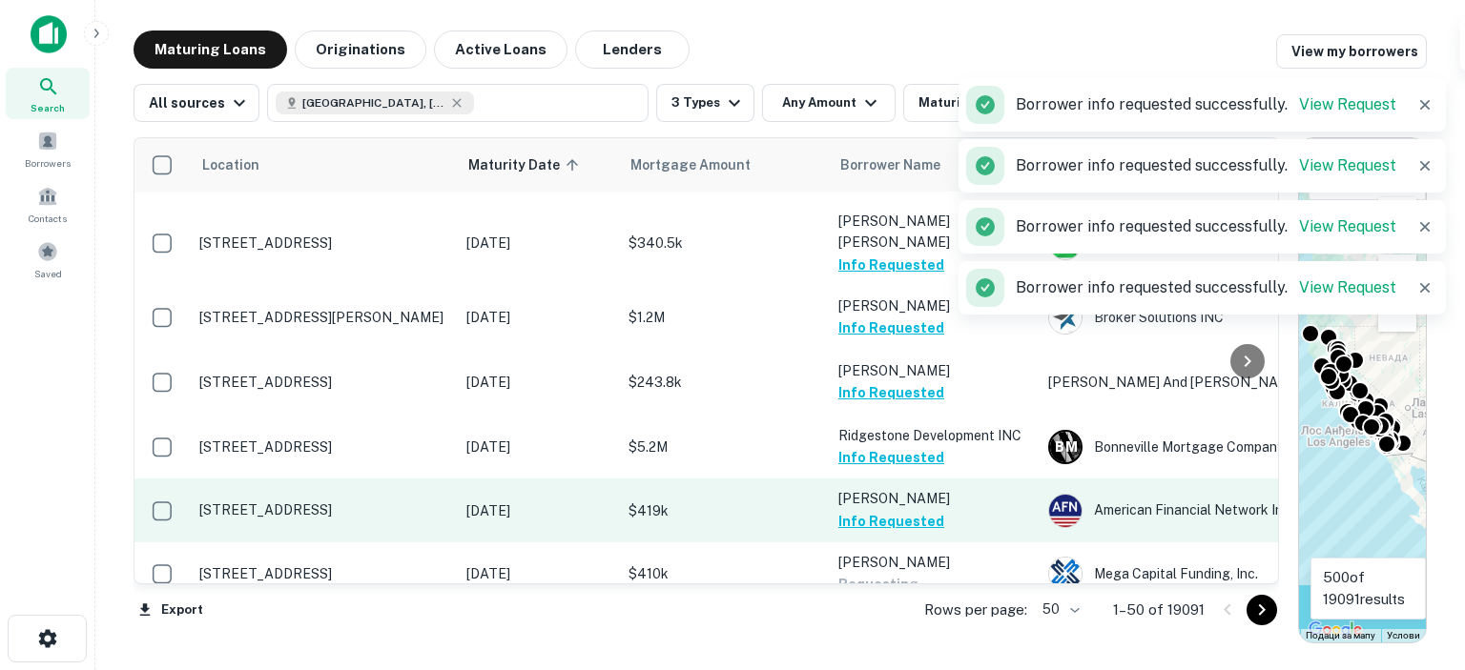
scroll to position [1717, 0]
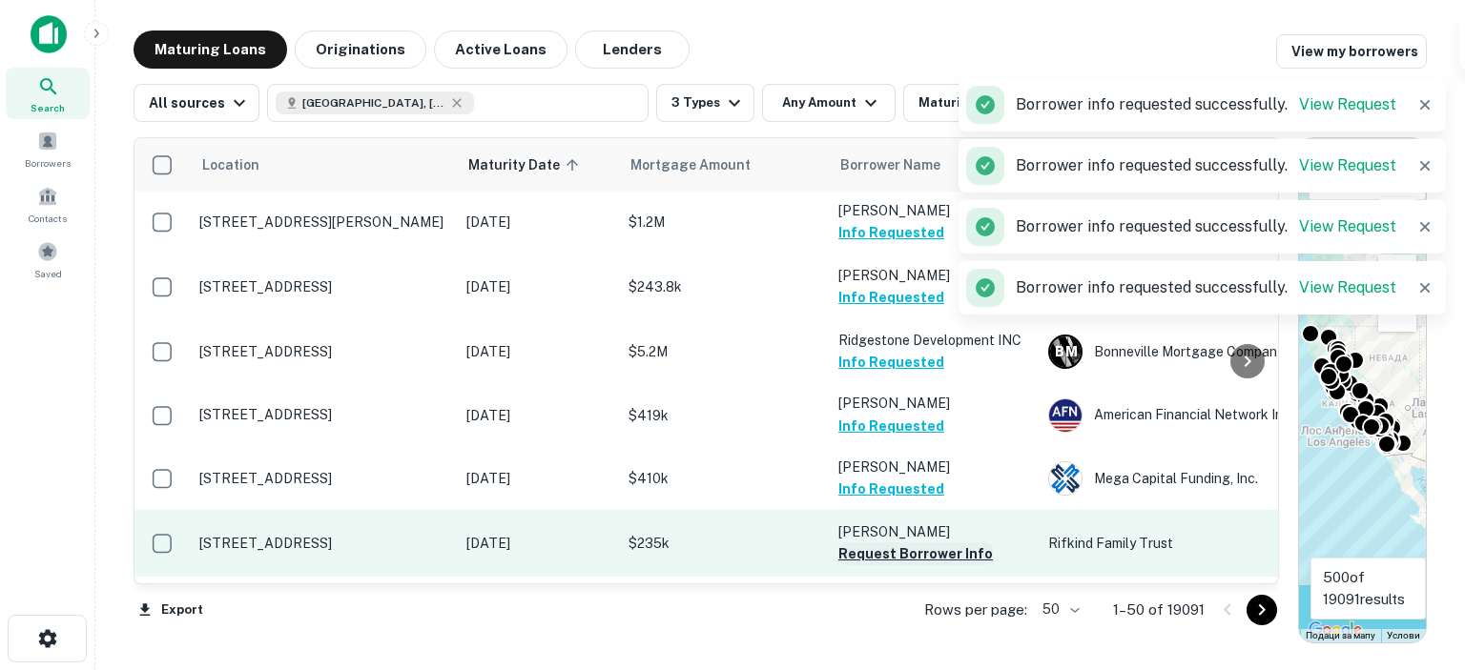
click at [858, 543] on button "Request Borrower Info" at bounding box center [915, 554] width 155 height 23
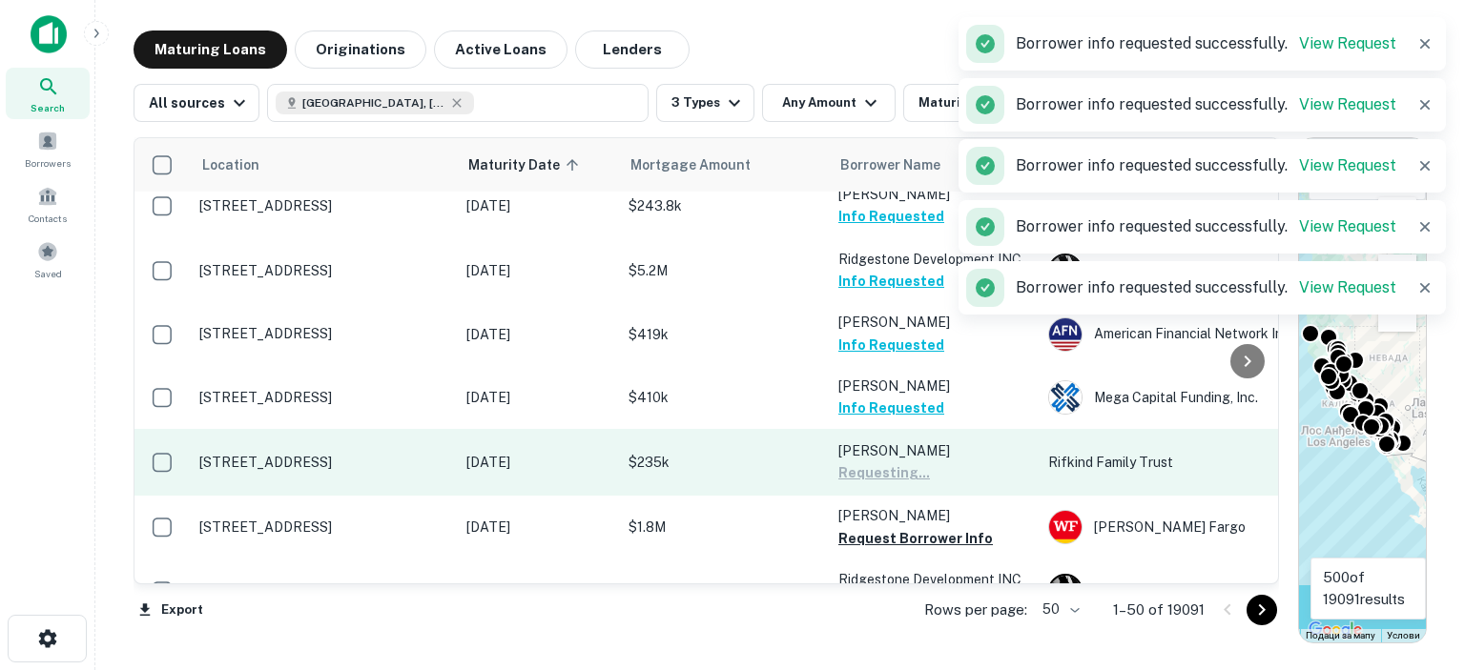
scroll to position [1812, 0]
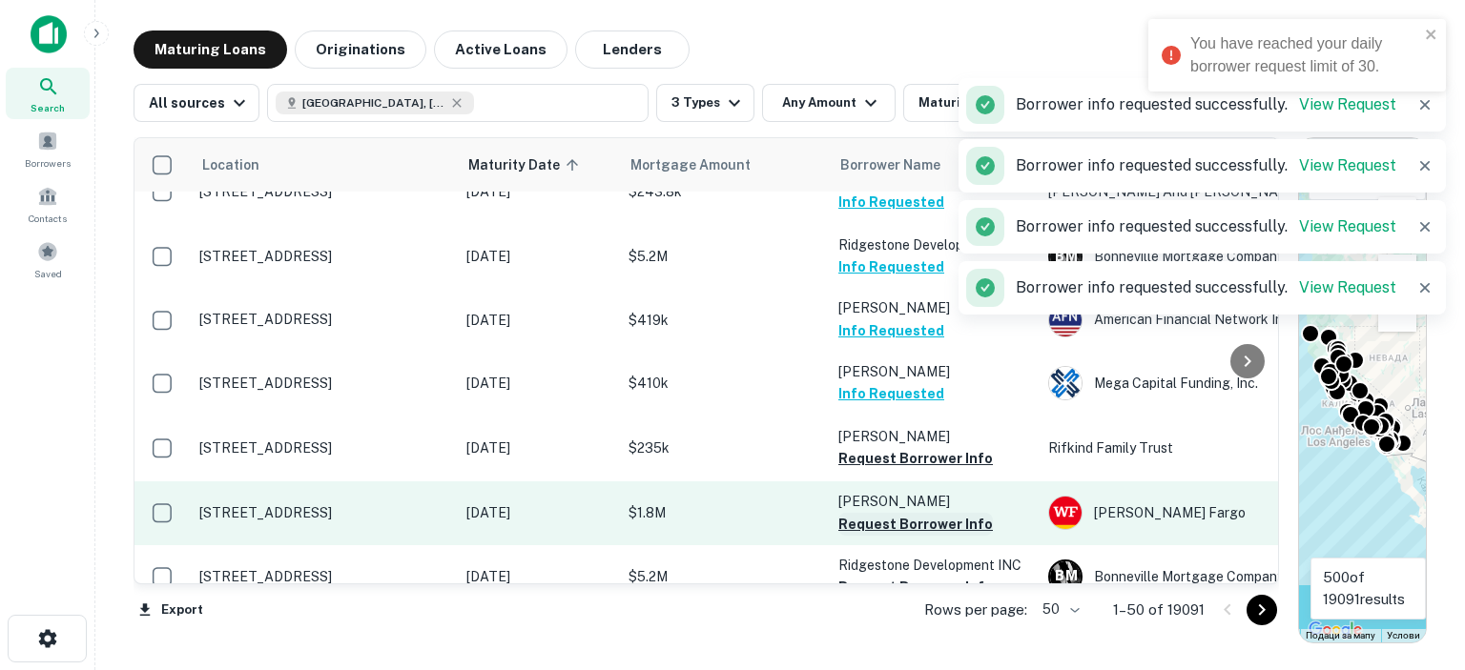
click at [855, 513] on button "Request Borrower Info" at bounding box center [915, 524] width 155 height 23
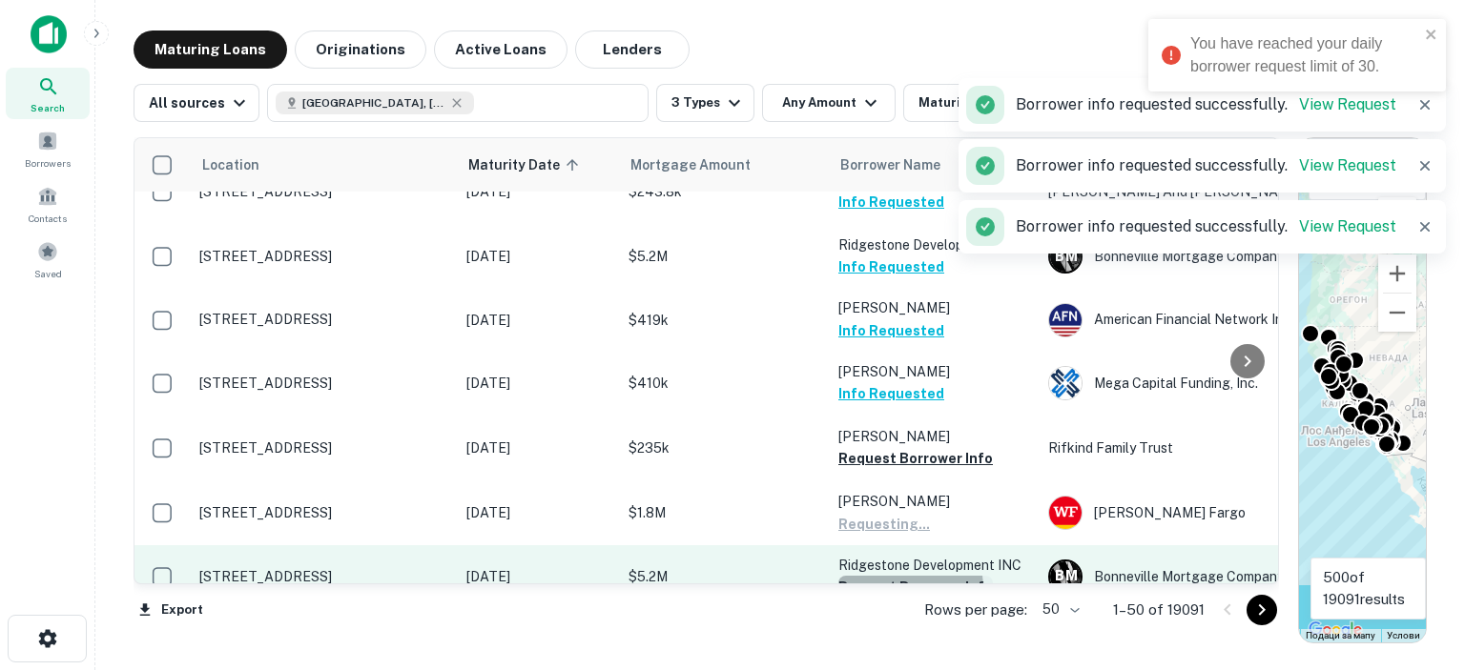
click at [860, 576] on button "Request Borrower Info" at bounding box center [915, 587] width 155 height 23
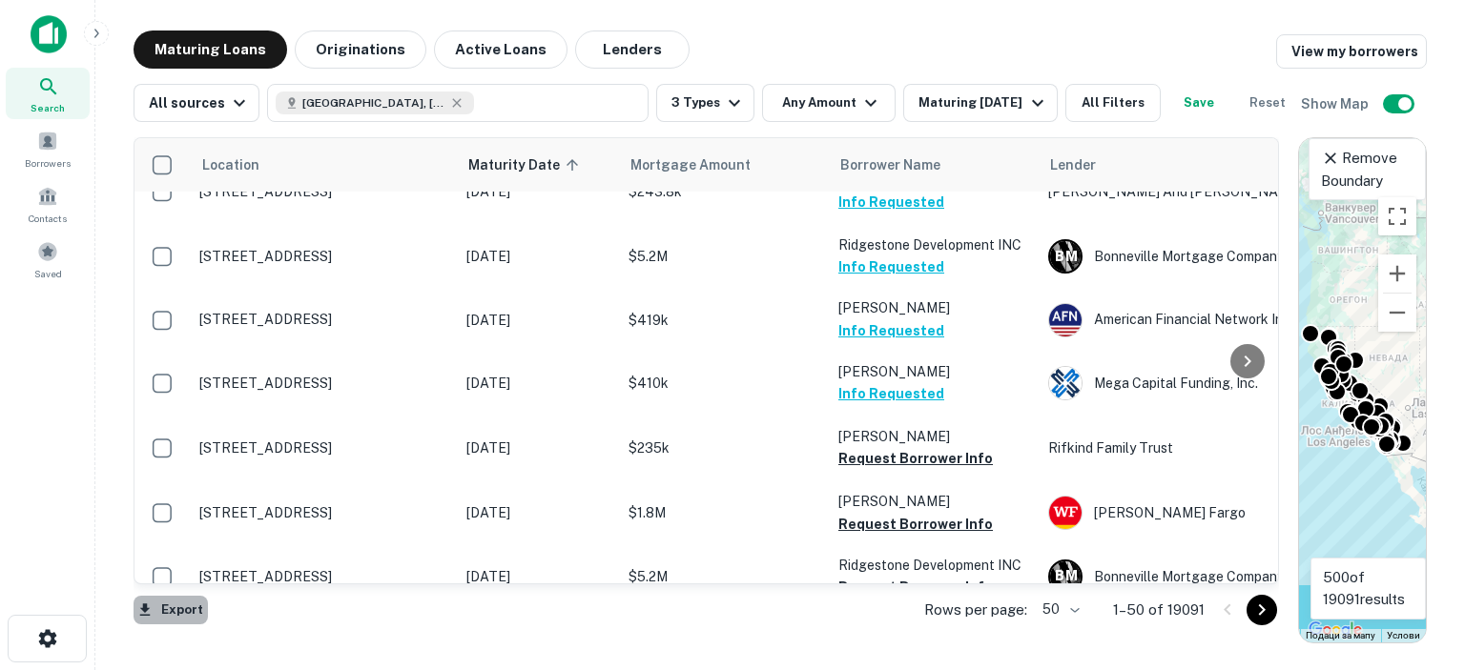
click at [192, 608] on button "Export" at bounding box center [171, 610] width 74 height 29
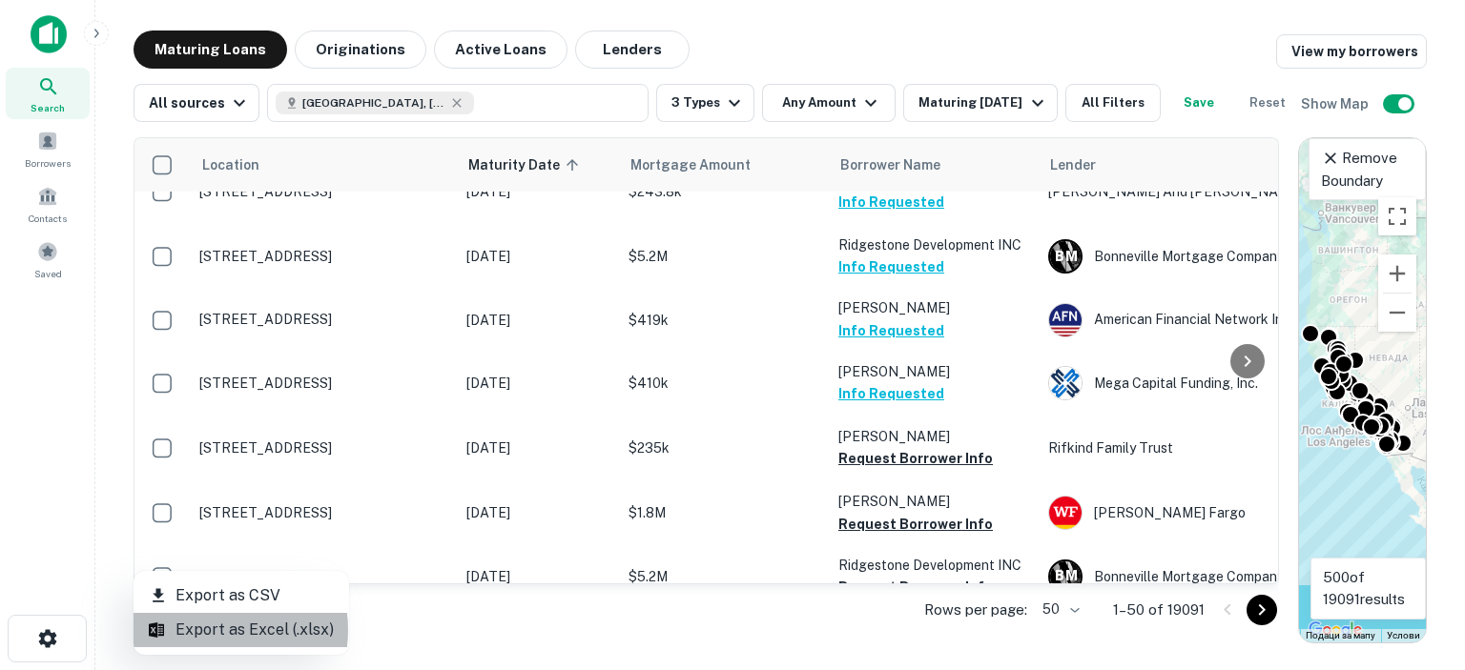
click at [208, 630] on li "Export as Excel (.xlsx)" at bounding box center [242, 630] width 216 height 34
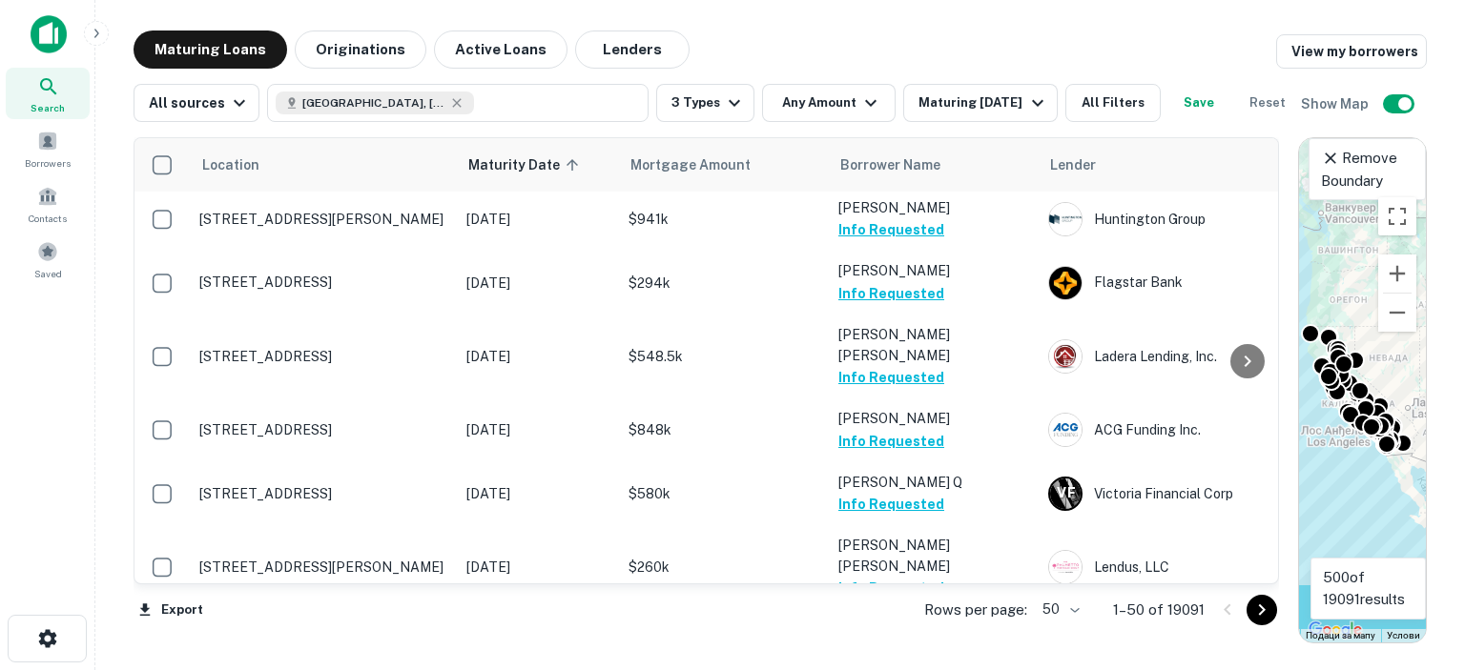
scroll to position [381, 0]
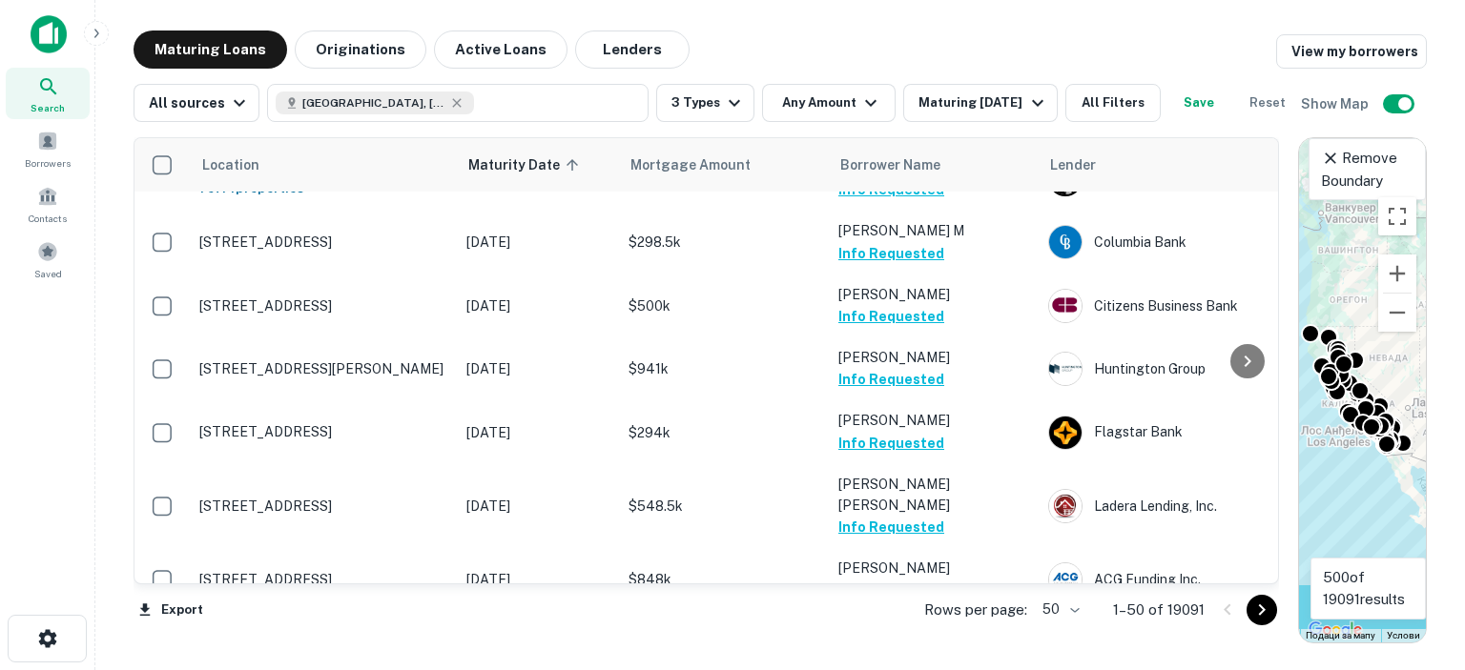
click at [1198, 103] on button "Save" at bounding box center [1198, 103] width 61 height 38
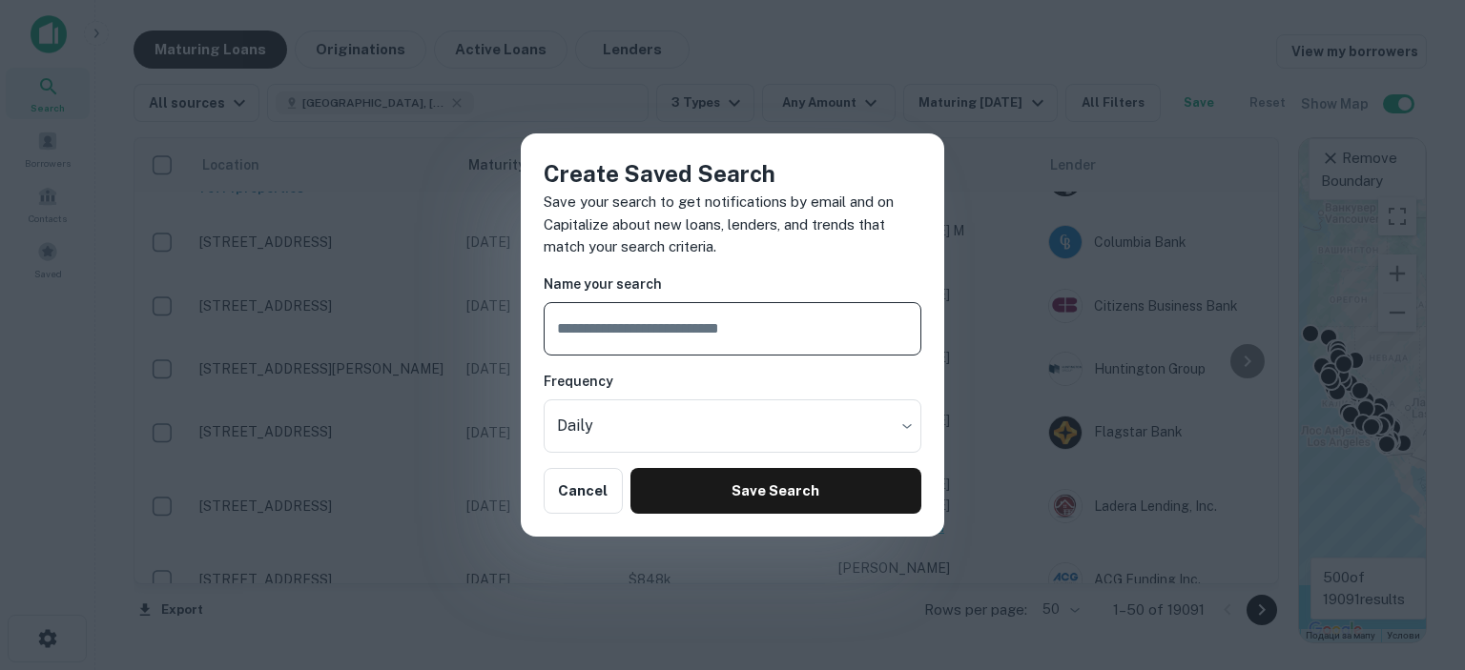
click at [743, 320] on input "text" at bounding box center [733, 328] width 378 height 53
type input "**********"
click at [671, 433] on body "Search Borrowers Contacts Saved Maturing Loans Originations Active Loans Lender…" at bounding box center [732, 335] width 1465 height 670
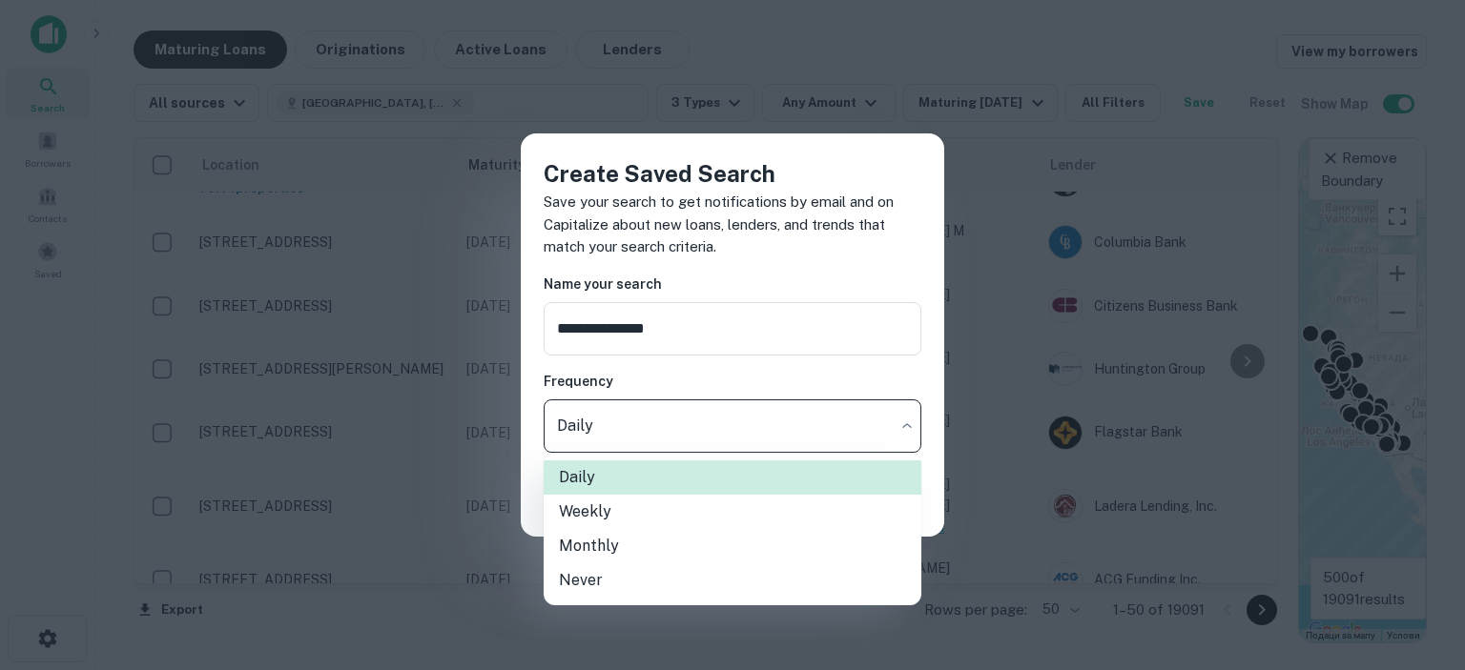
click at [677, 423] on div at bounding box center [732, 335] width 1465 height 670
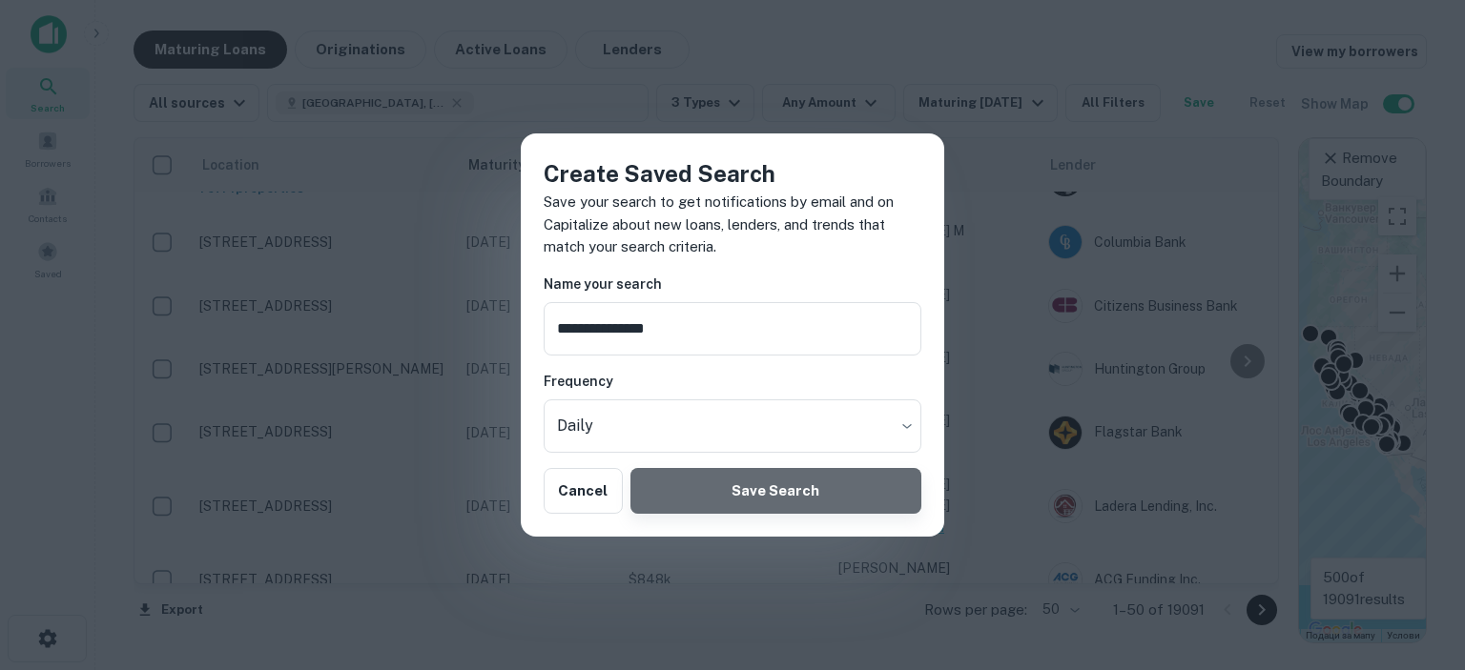
click at [802, 497] on button "Save Search" at bounding box center [775, 491] width 291 height 46
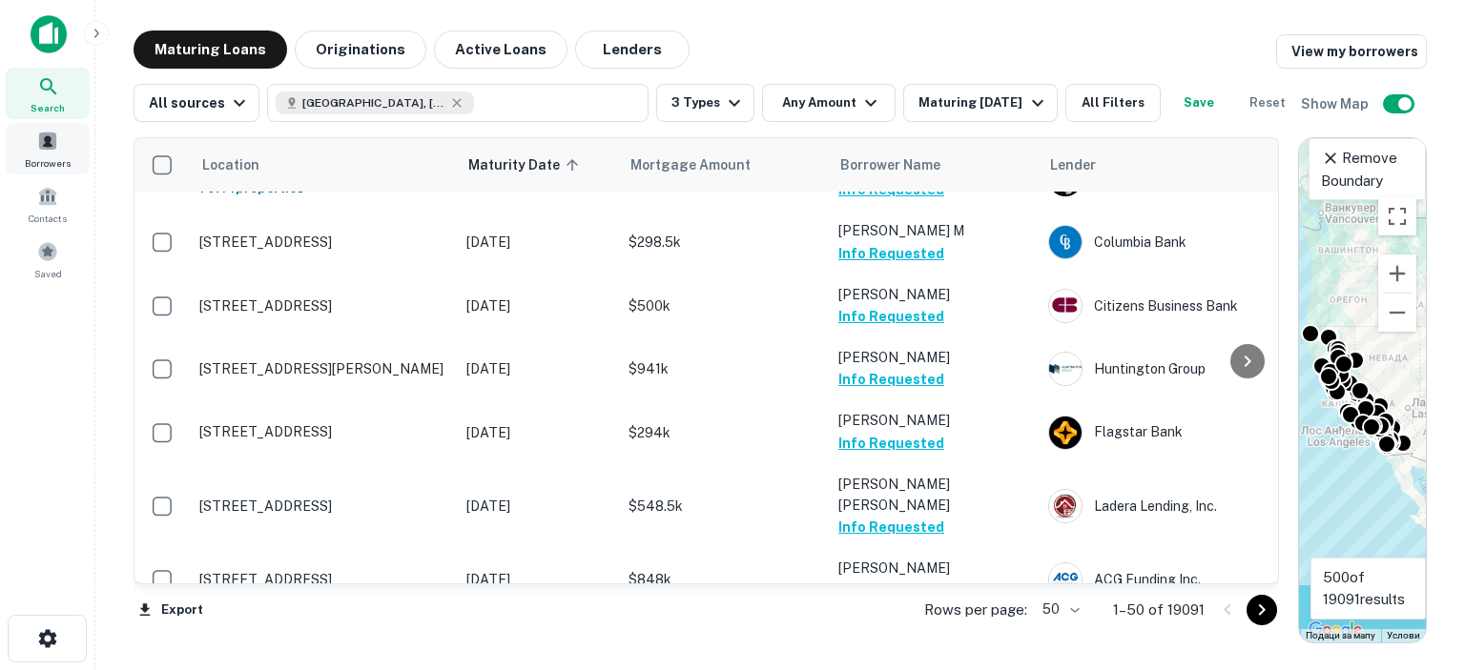
click at [44, 152] on div "Borrowers" at bounding box center [48, 149] width 84 height 52
